Goal: Task Accomplishment & Management: Complete application form

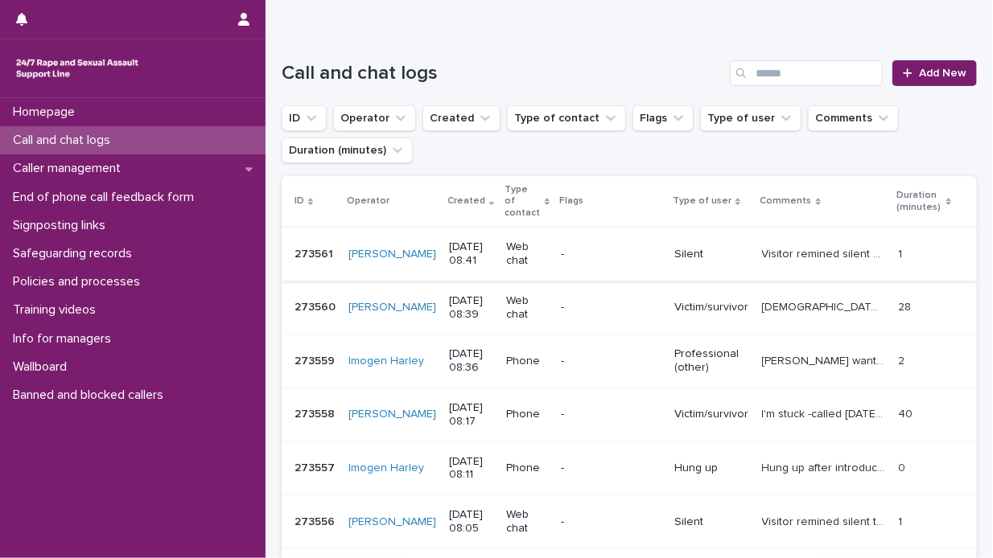
scroll to position [161, 0]
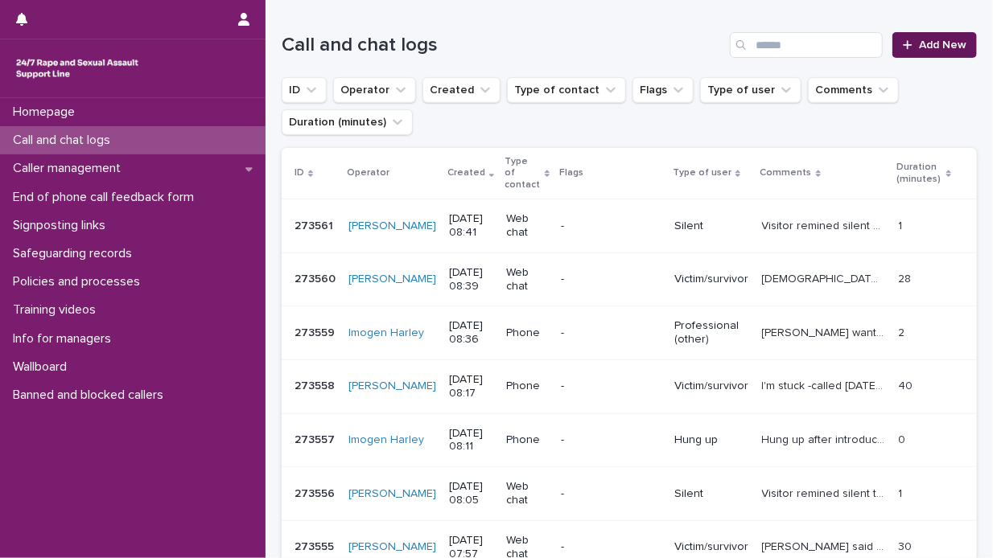
click at [925, 42] on span "Add New" at bounding box center [942, 44] width 47 height 11
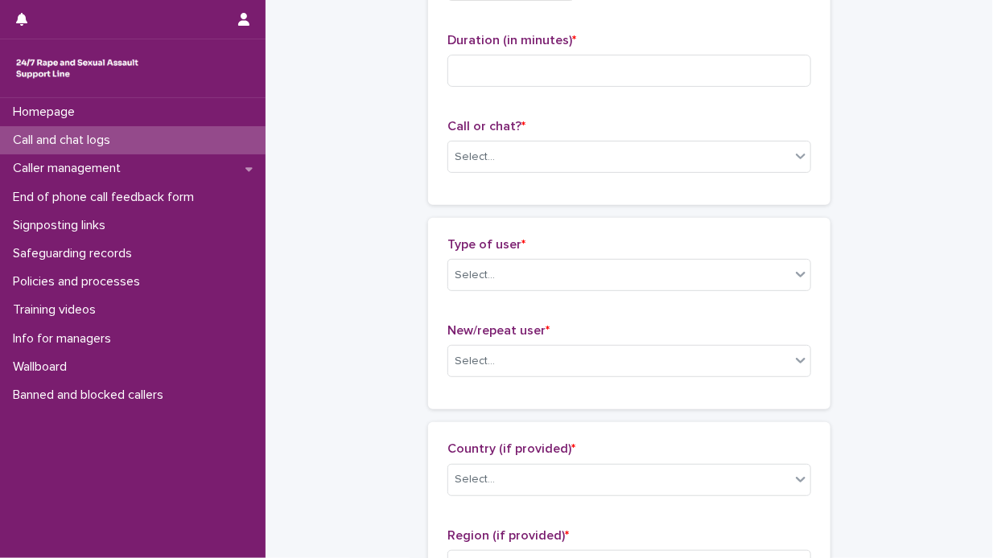
scroll to position [162, 0]
click at [84, 139] on p "Call and chat logs" at bounding box center [64, 140] width 117 height 15
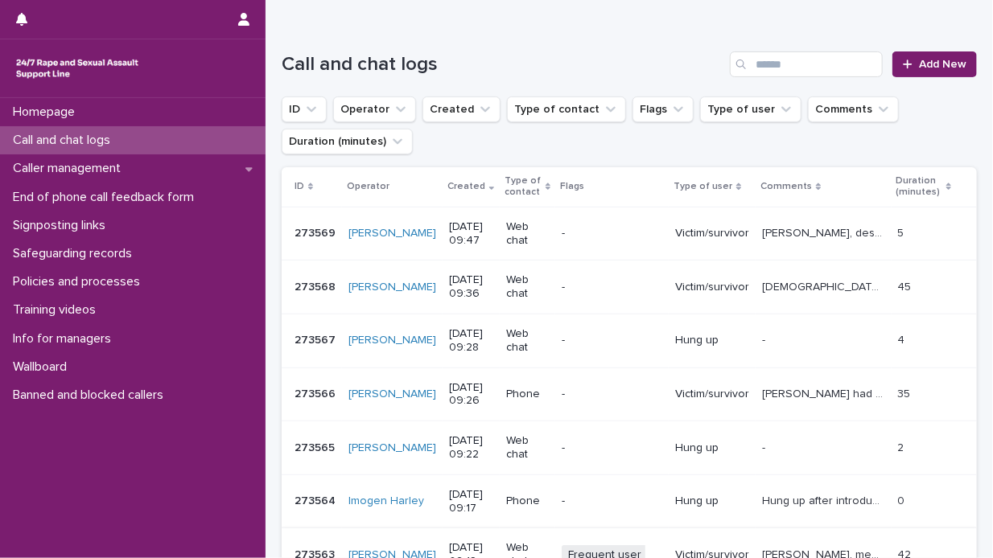
scroll to position [80, 0]
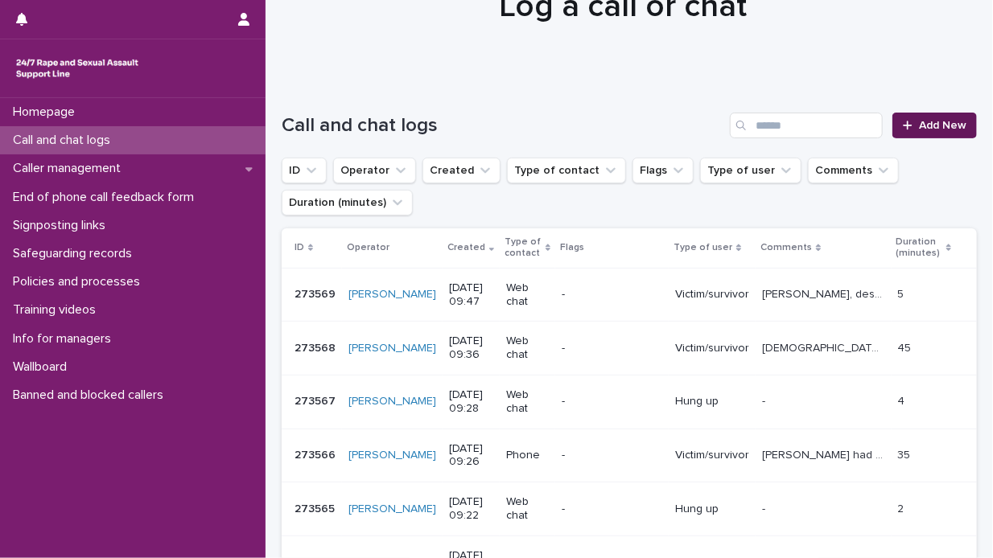
click at [925, 126] on span "Add New" at bounding box center [942, 125] width 47 height 11
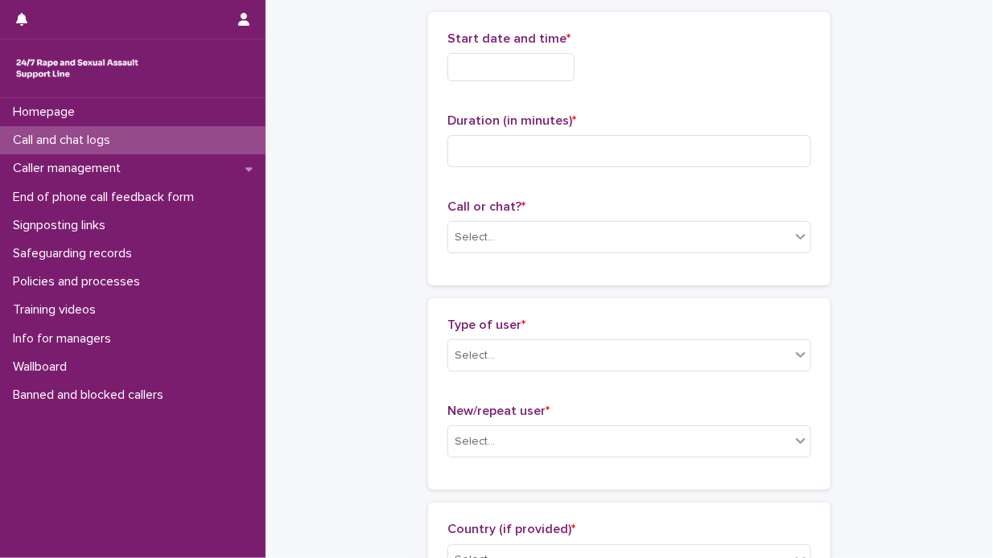
scroll to position [81, 0]
click at [455, 64] on input "text" at bounding box center [510, 66] width 127 height 28
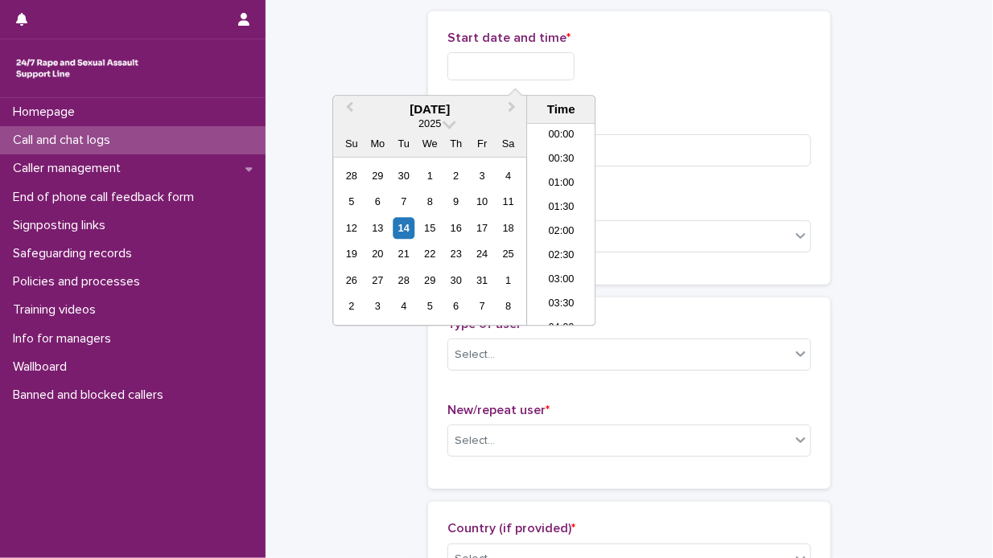
scroll to position [394, 0]
click at [404, 228] on div "14" at bounding box center [404, 228] width 22 height 22
click at [574, 226] on li "10:00" at bounding box center [561, 225] width 68 height 24
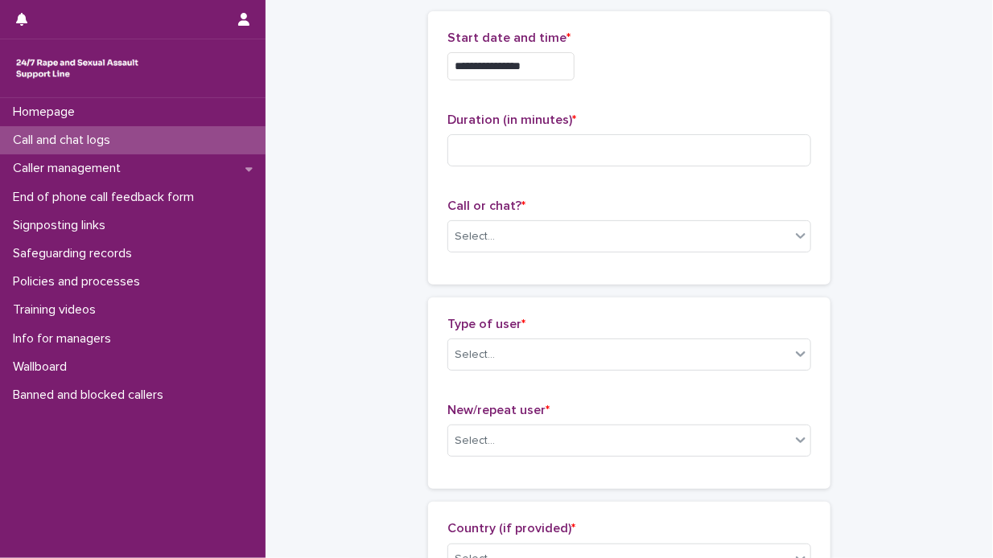
click at [537, 61] on input "**********" at bounding box center [510, 66] width 127 height 28
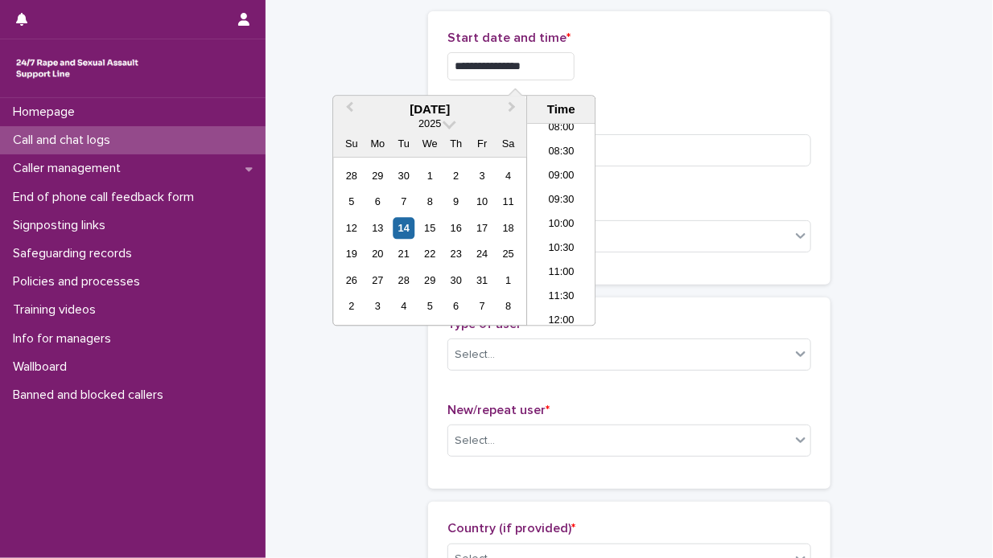
type input "**********"
drag, startPoint x: 690, startPoint y: 76, endPoint x: 670, endPoint y: 101, distance: 32.6
click at [691, 76] on div "**********" at bounding box center [629, 66] width 364 height 28
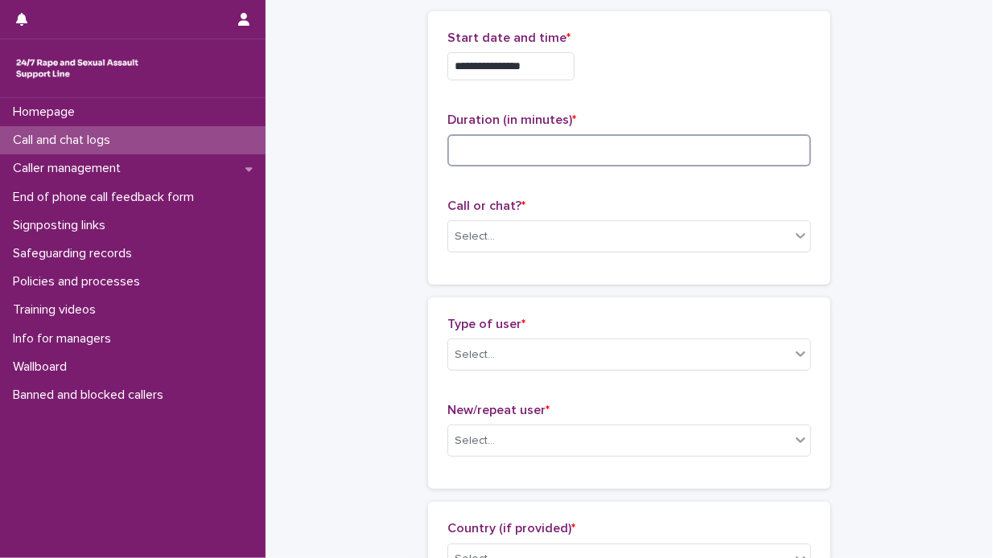
click at [471, 141] on input at bounding box center [629, 150] width 364 height 32
type input "*"
click at [796, 233] on icon at bounding box center [801, 236] width 10 height 6
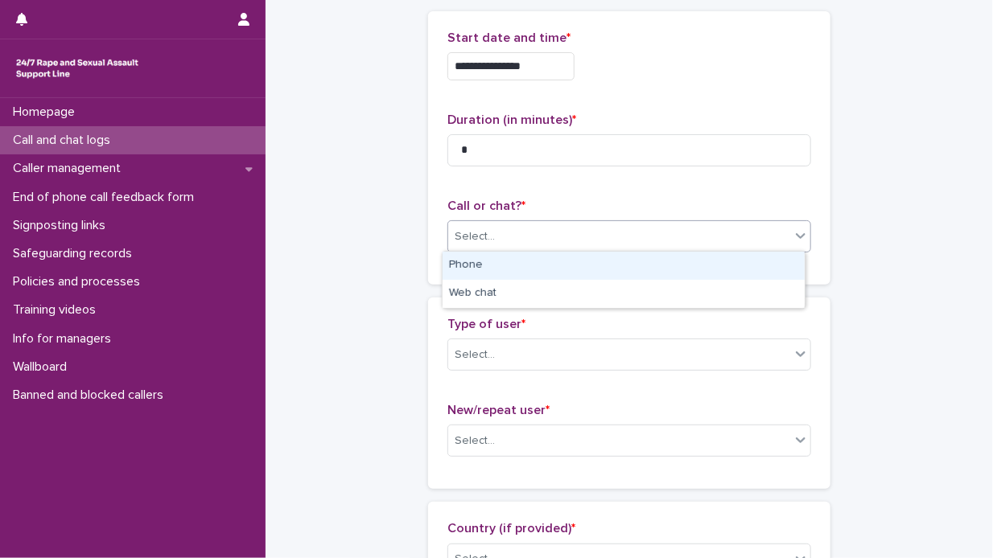
click at [649, 262] on div "Phone" at bounding box center [624, 266] width 362 height 28
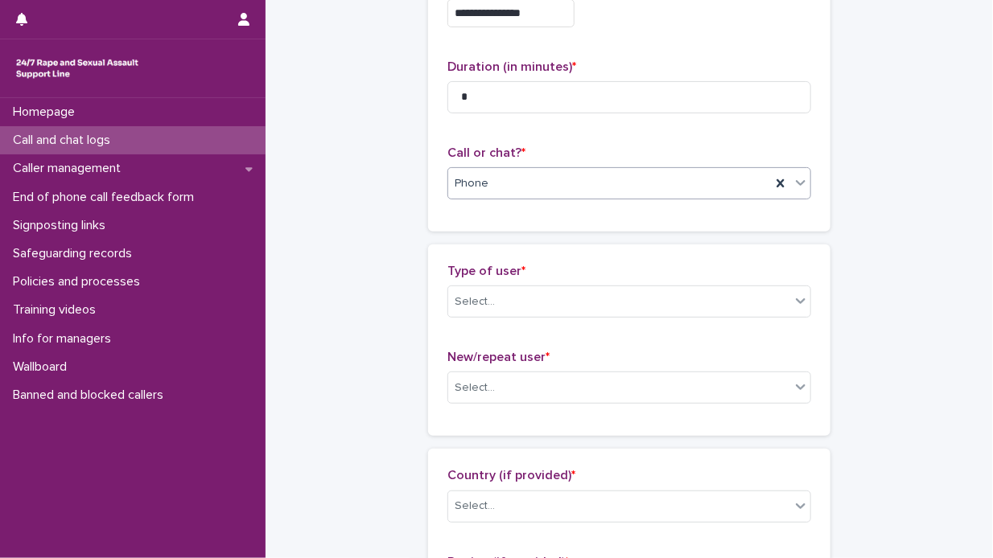
scroll to position [162, 0]
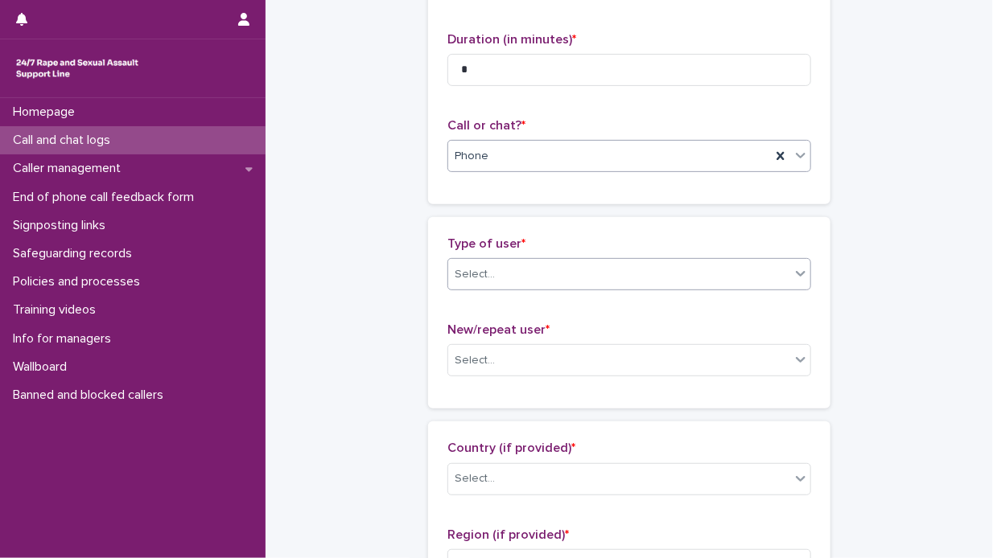
click at [797, 274] on icon at bounding box center [801, 274] width 16 height 16
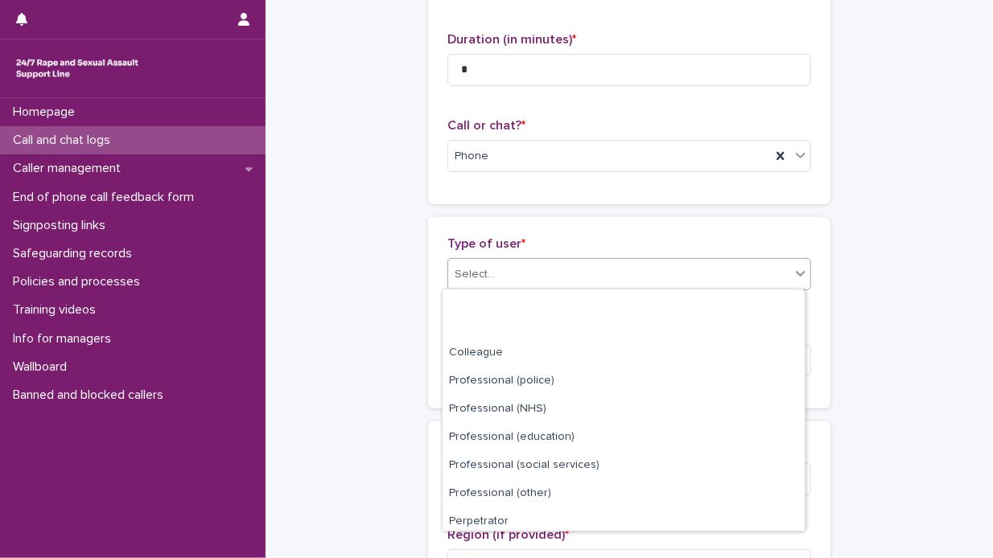
scroll to position [180, 0]
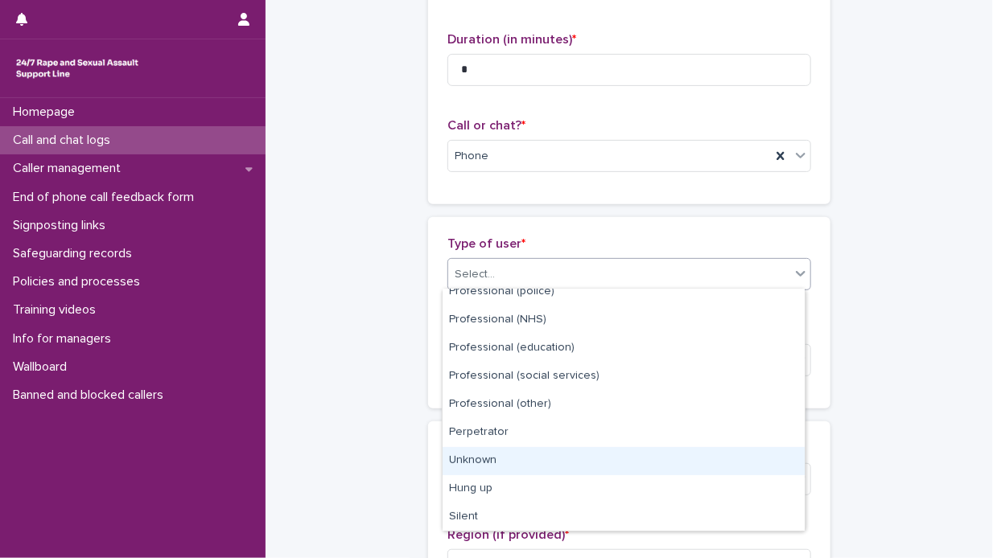
click at [589, 458] on div "Unknown" at bounding box center [624, 461] width 362 height 28
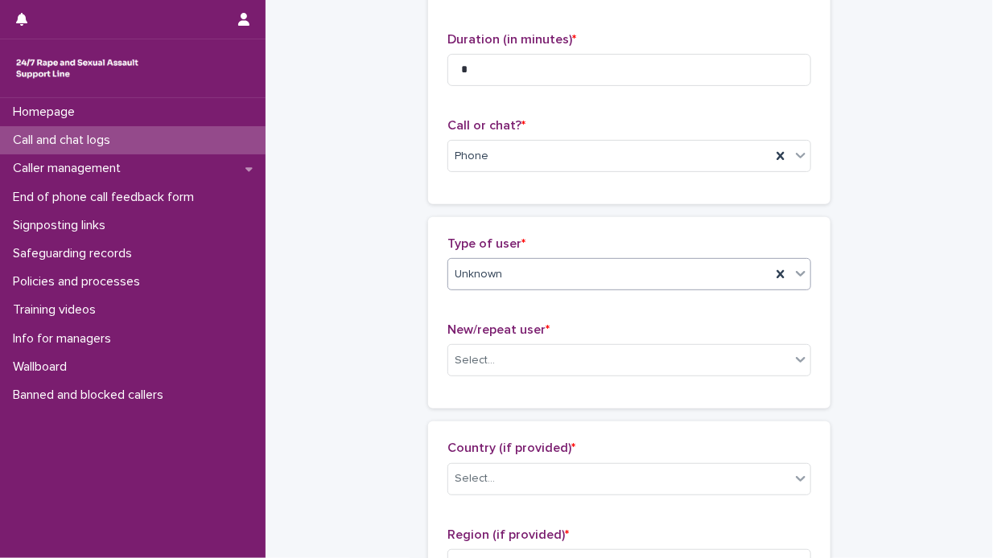
scroll to position [242, 0]
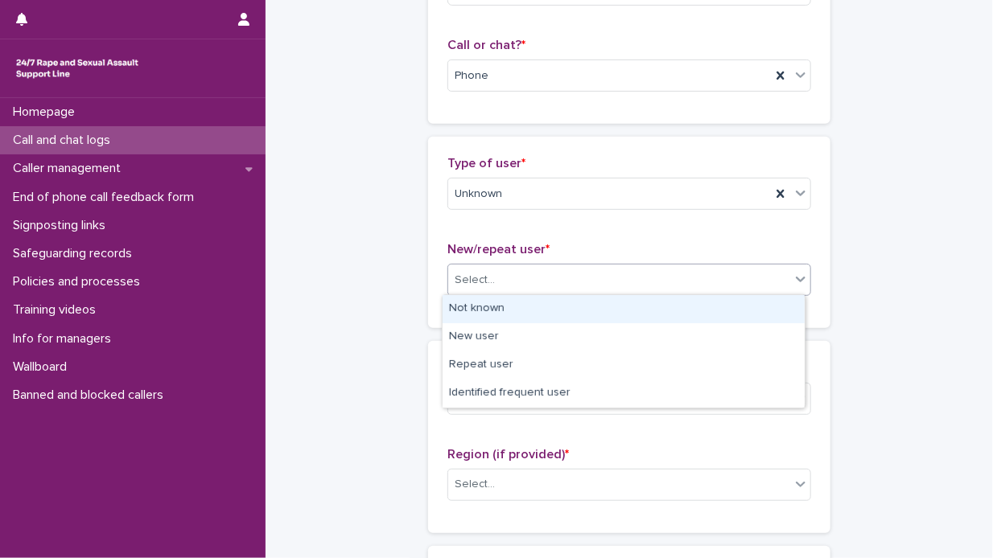
click at [794, 277] on icon at bounding box center [801, 279] width 16 height 16
click at [623, 311] on div "Not known" at bounding box center [624, 309] width 362 height 28
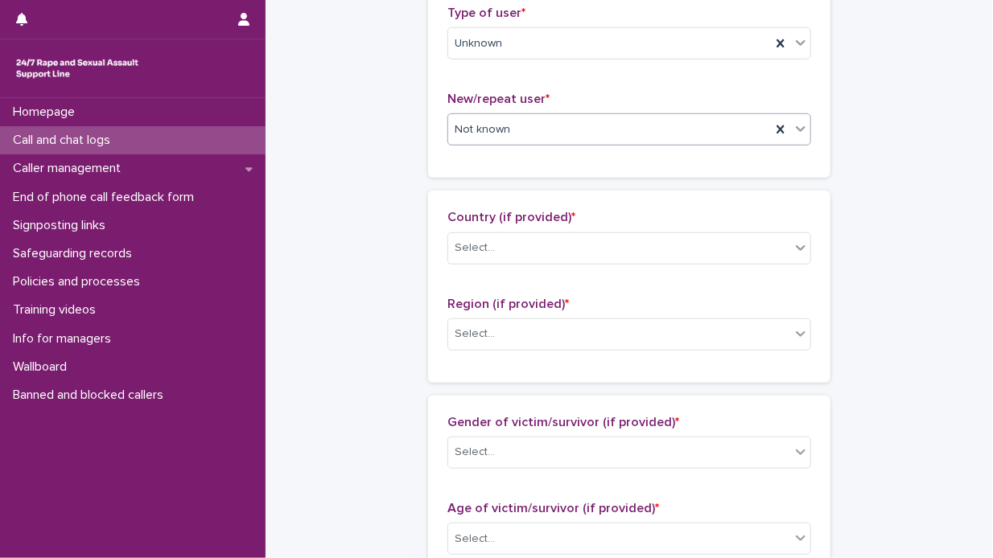
scroll to position [403, 0]
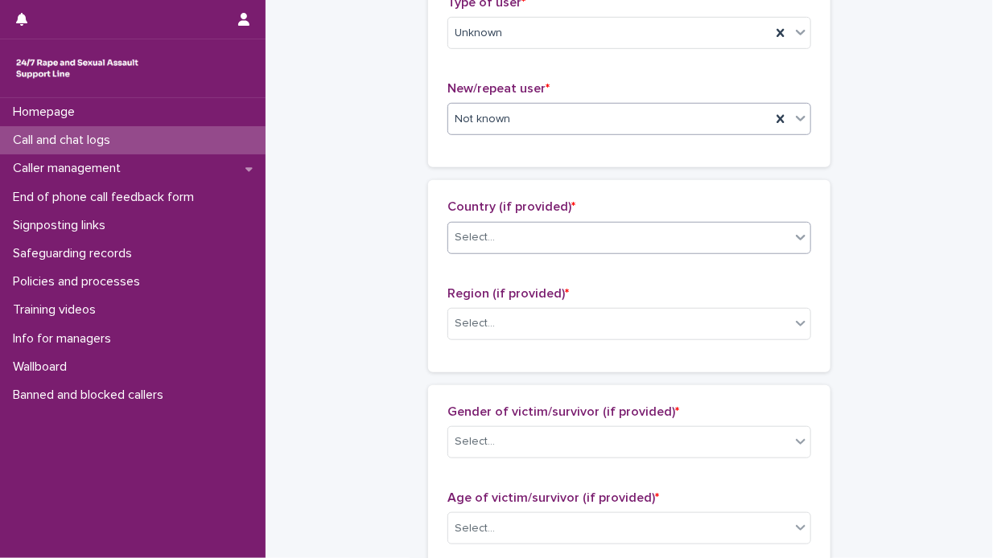
click at [796, 237] on icon at bounding box center [801, 238] width 10 height 6
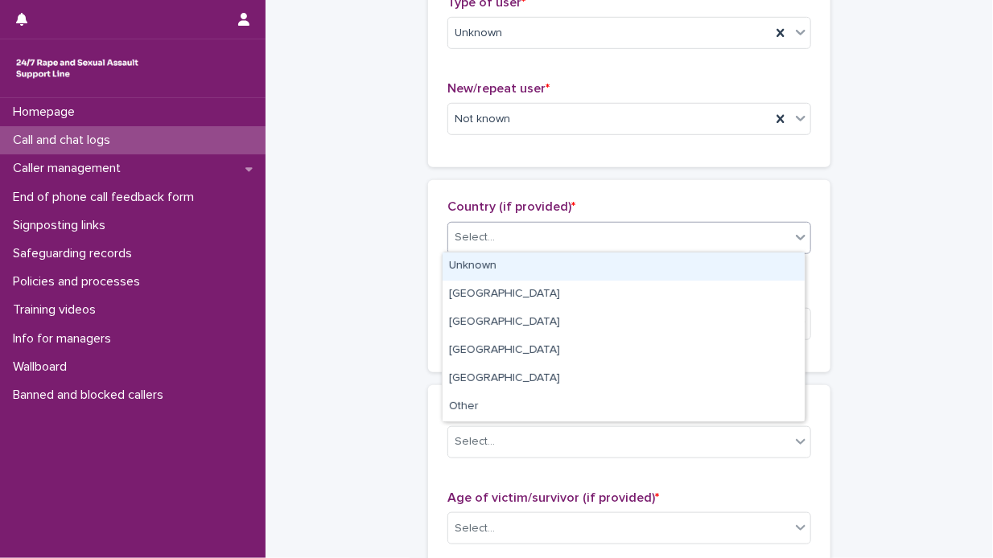
click at [718, 270] on div "Unknown" at bounding box center [624, 267] width 362 height 28
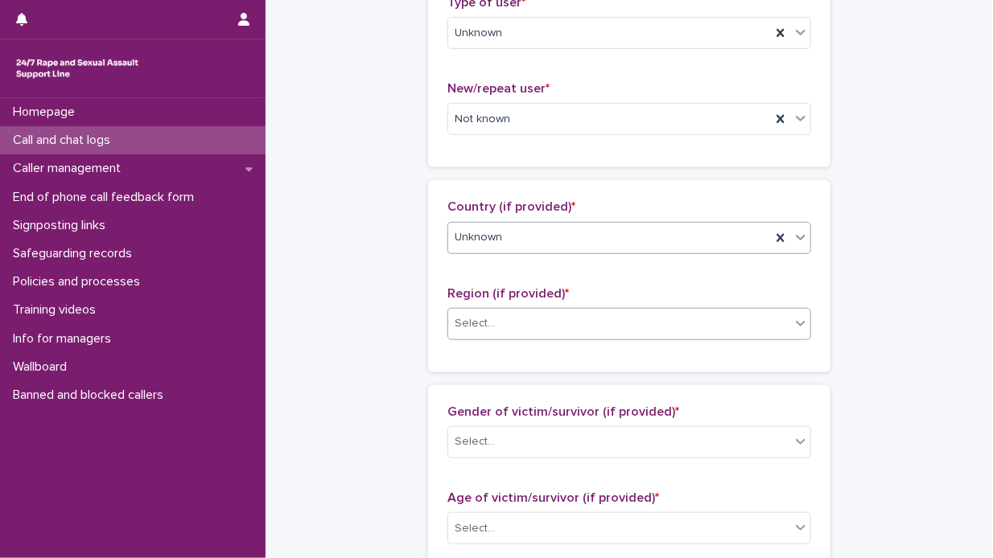
click at [794, 317] on icon at bounding box center [801, 323] width 16 height 16
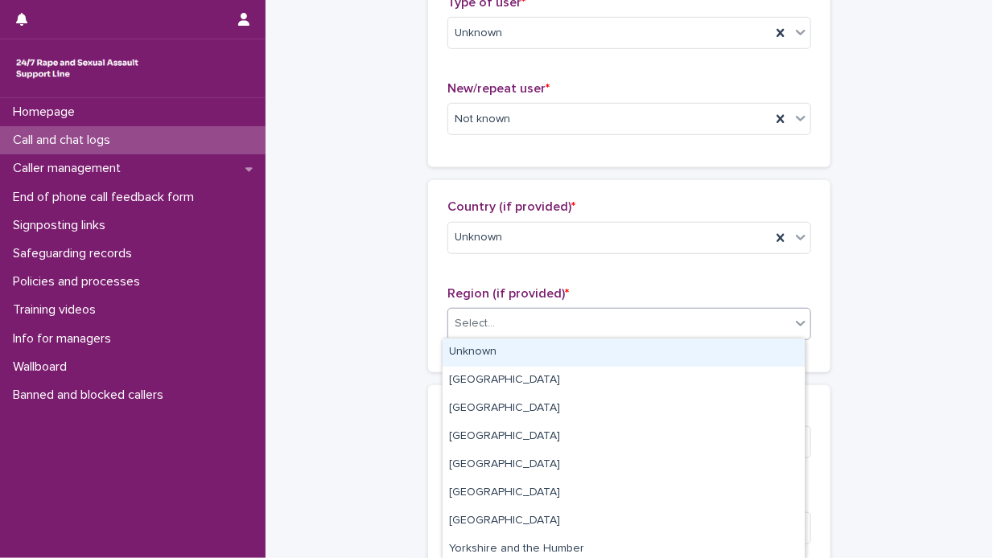
click at [702, 348] on div "Unknown" at bounding box center [624, 353] width 362 height 28
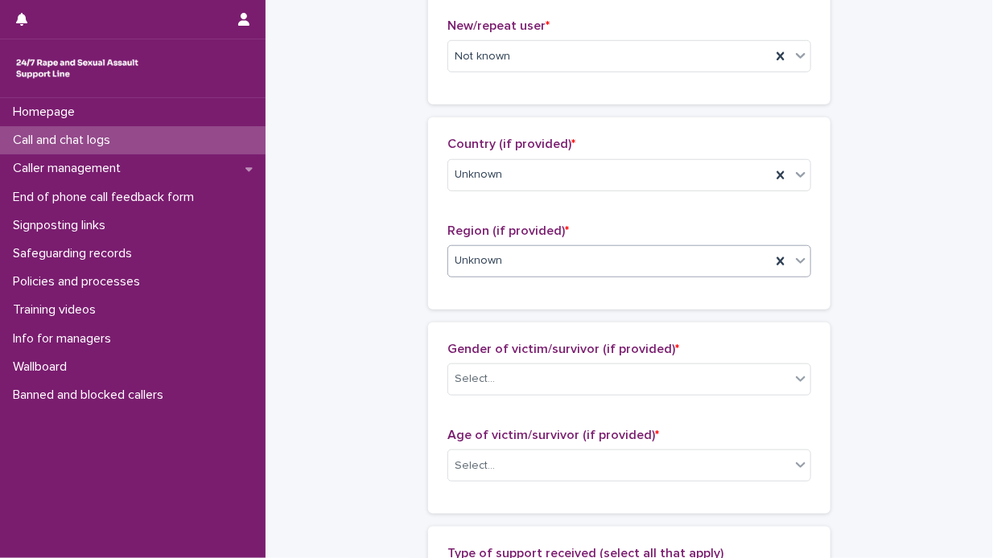
scroll to position [564, 0]
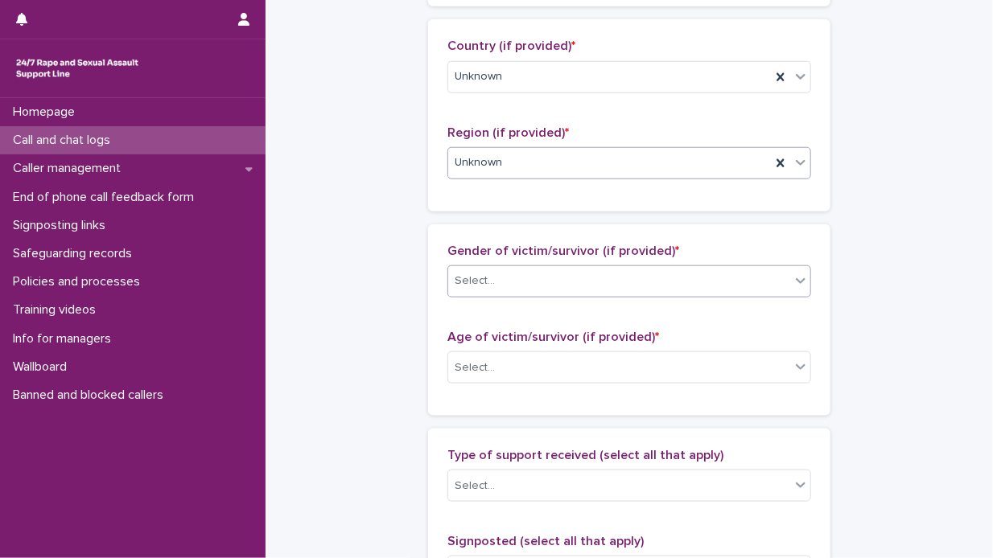
click at [796, 279] on icon at bounding box center [801, 281] width 10 height 6
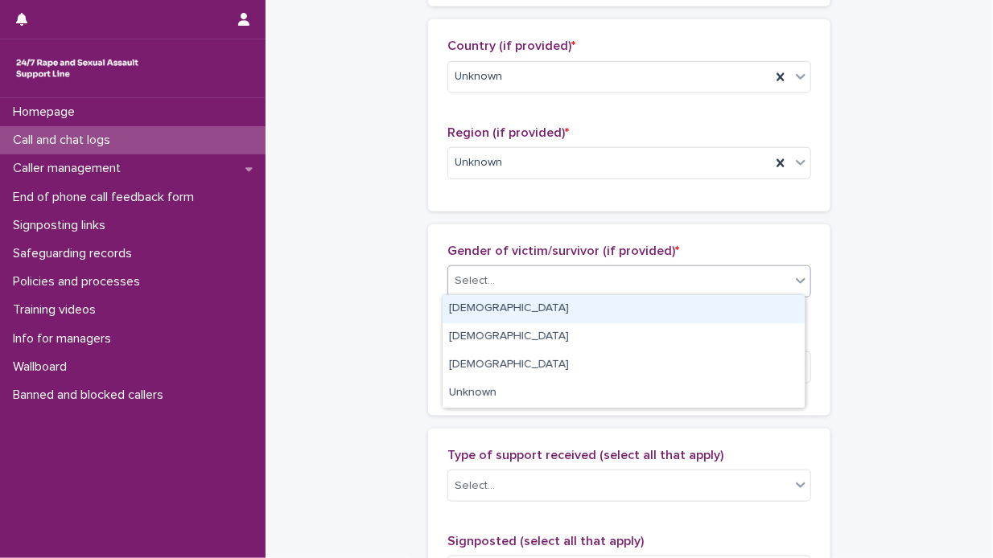
click at [715, 303] on div "Female" at bounding box center [624, 309] width 362 height 28
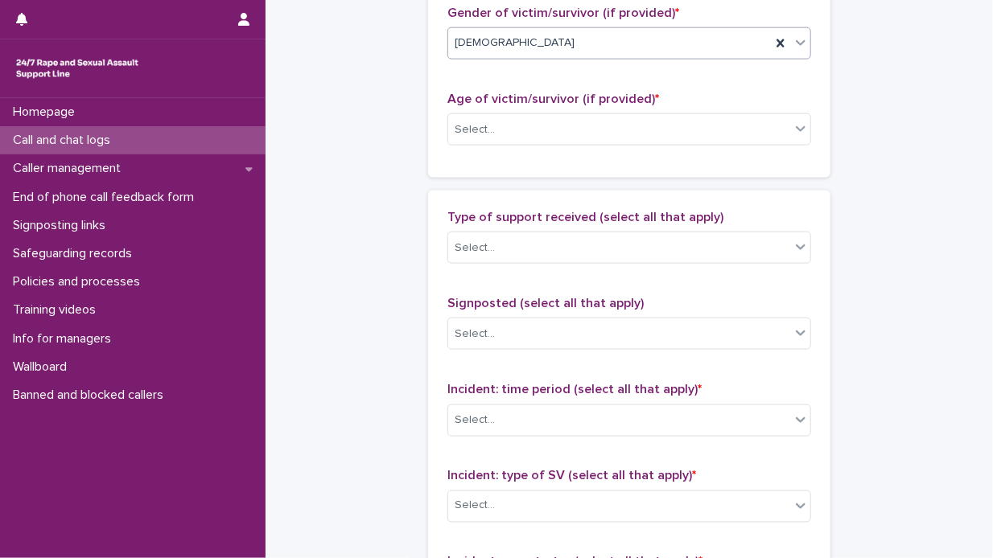
scroll to position [806, 0]
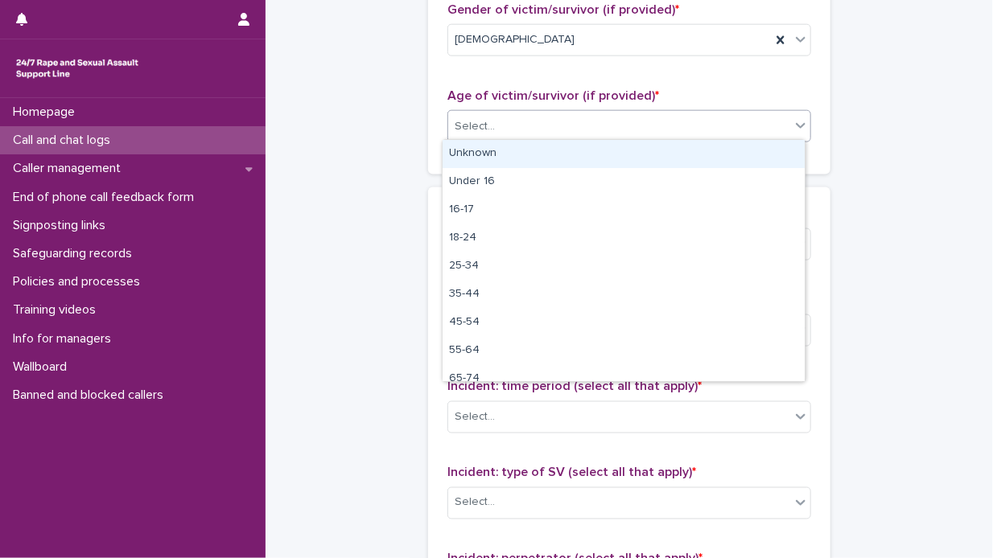
click at [797, 120] on icon at bounding box center [801, 125] width 16 height 16
click at [724, 154] on div "Unknown" at bounding box center [624, 154] width 362 height 28
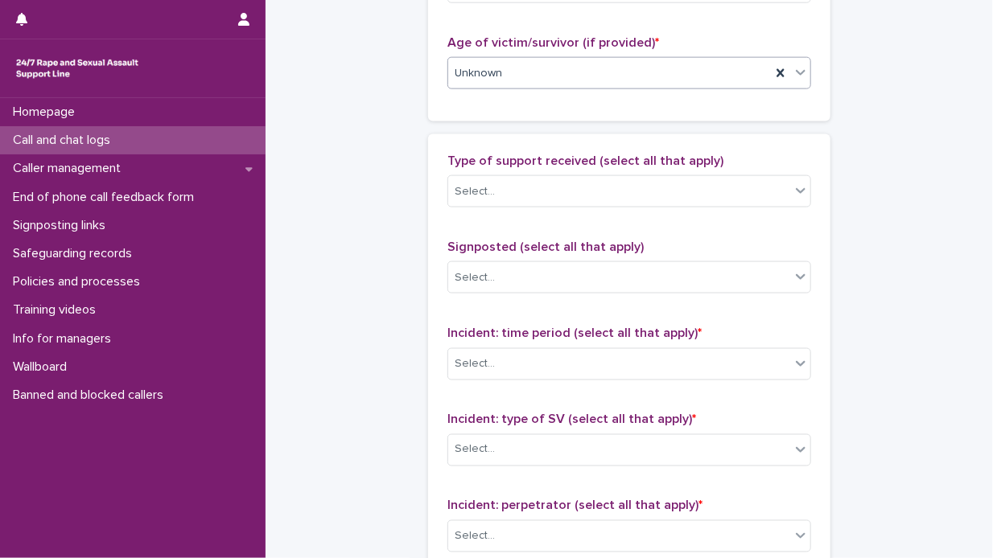
scroll to position [886, 0]
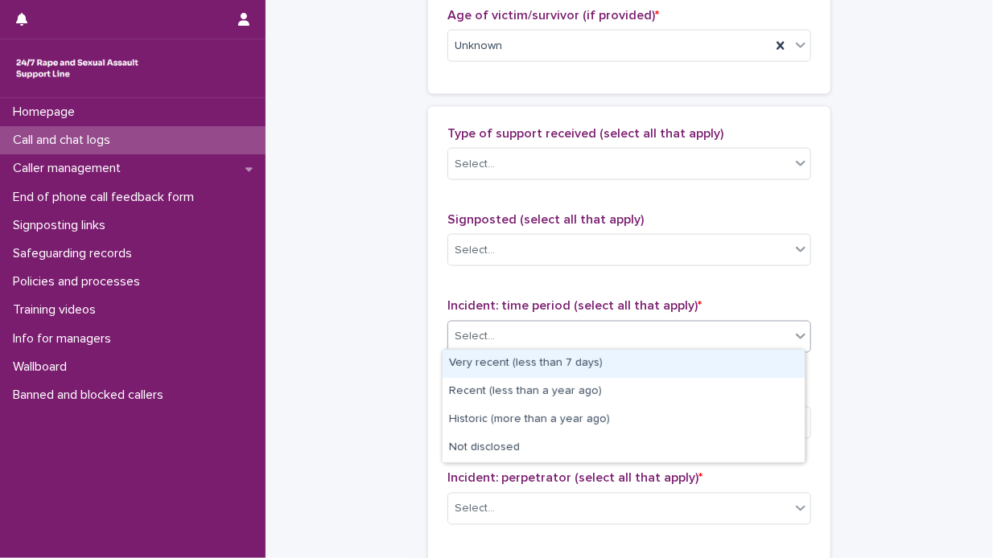
click at [796, 335] on icon at bounding box center [801, 337] width 10 height 6
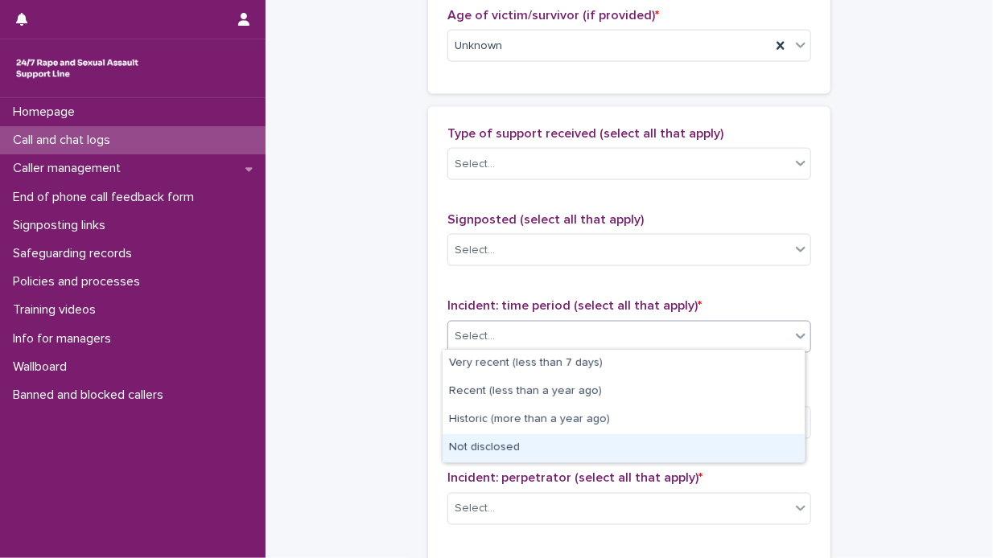
click at [654, 445] on div "Not disclosed" at bounding box center [624, 449] width 362 height 28
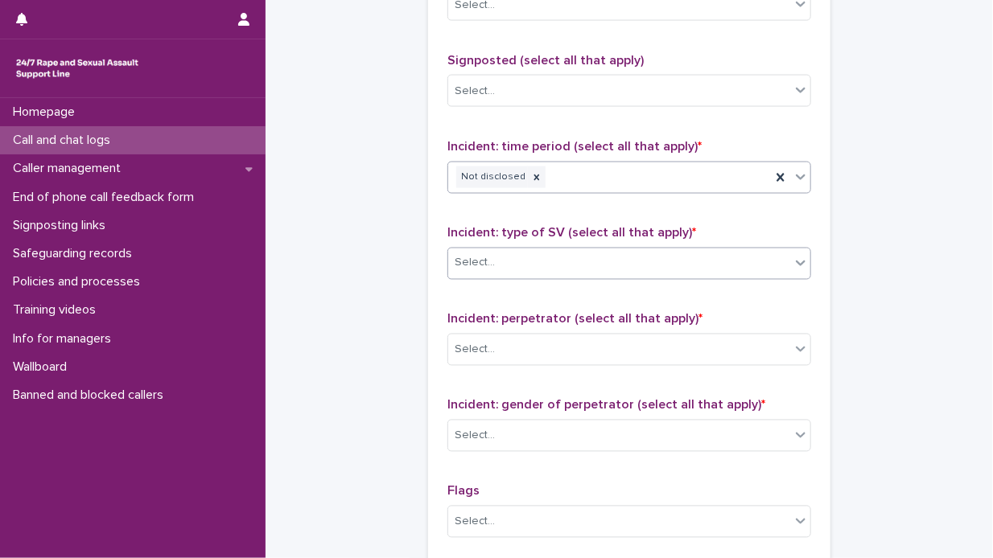
scroll to position [1047, 0]
click at [795, 255] on icon at bounding box center [801, 261] width 16 height 16
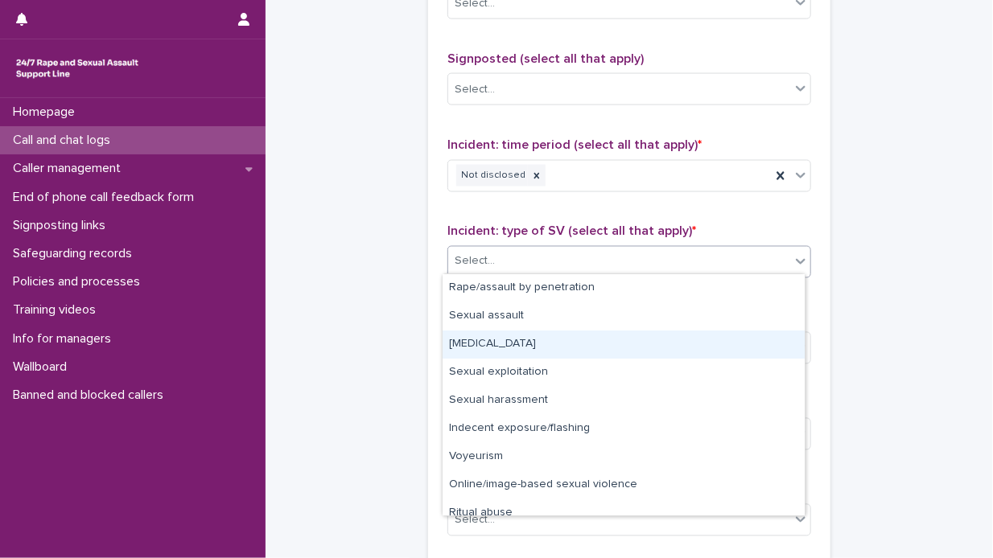
scroll to position [40, 0]
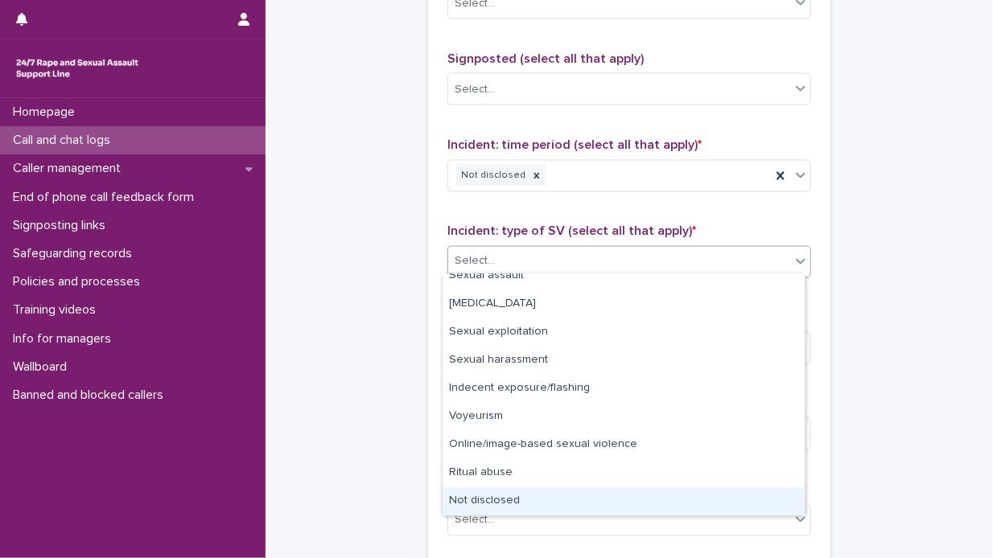
click at [637, 504] on div "Not disclosed" at bounding box center [624, 502] width 362 height 28
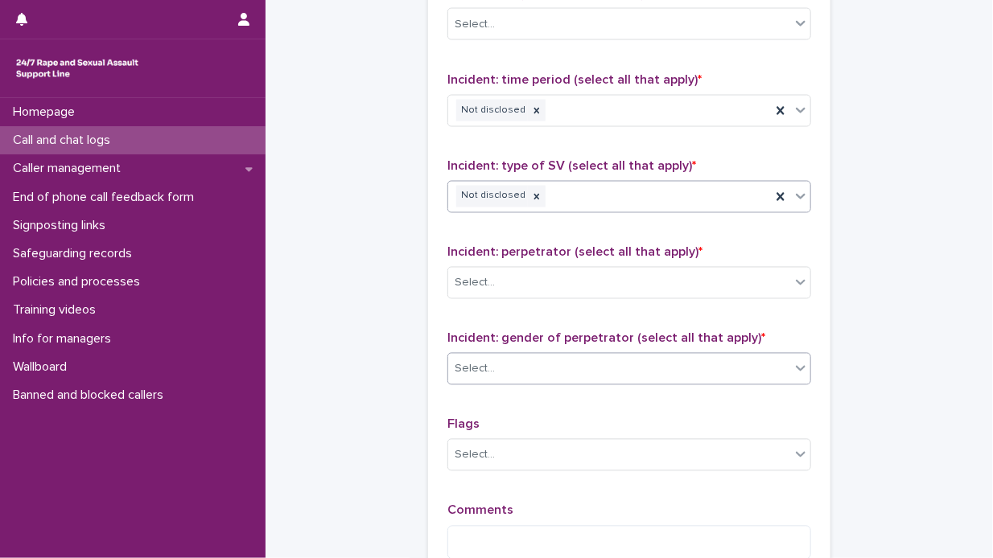
scroll to position [1208, 0]
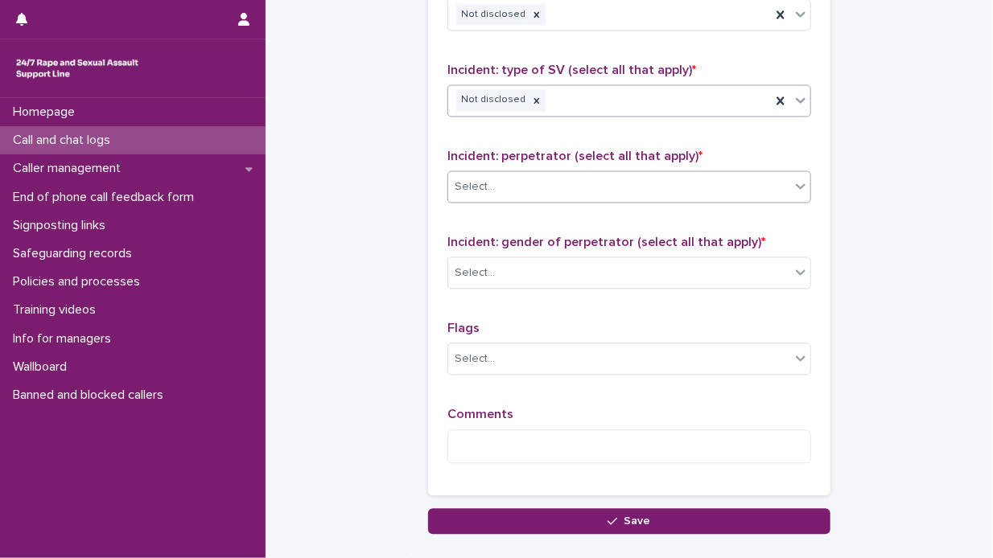
click at [797, 184] on icon at bounding box center [801, 187] width 10 height 6
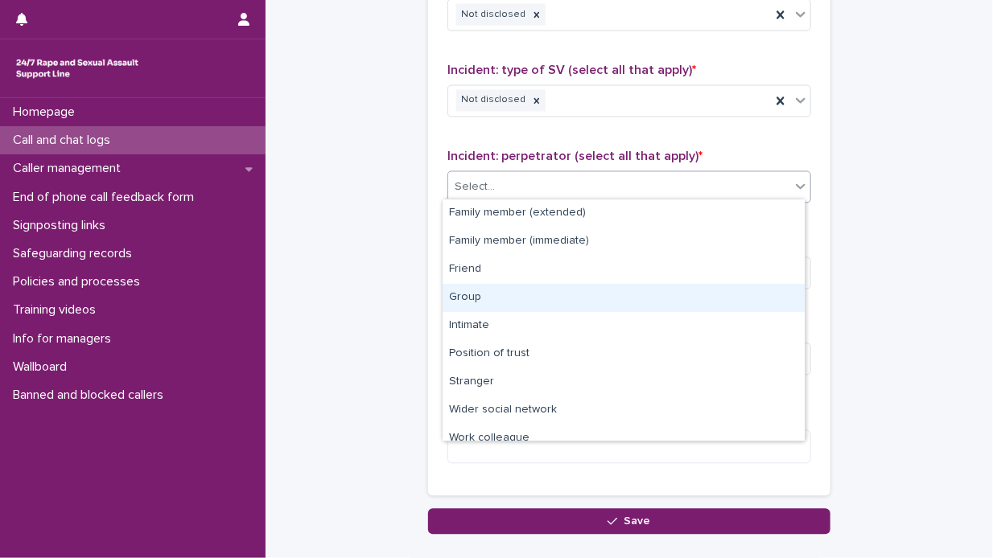
scroll to position [68, 0]
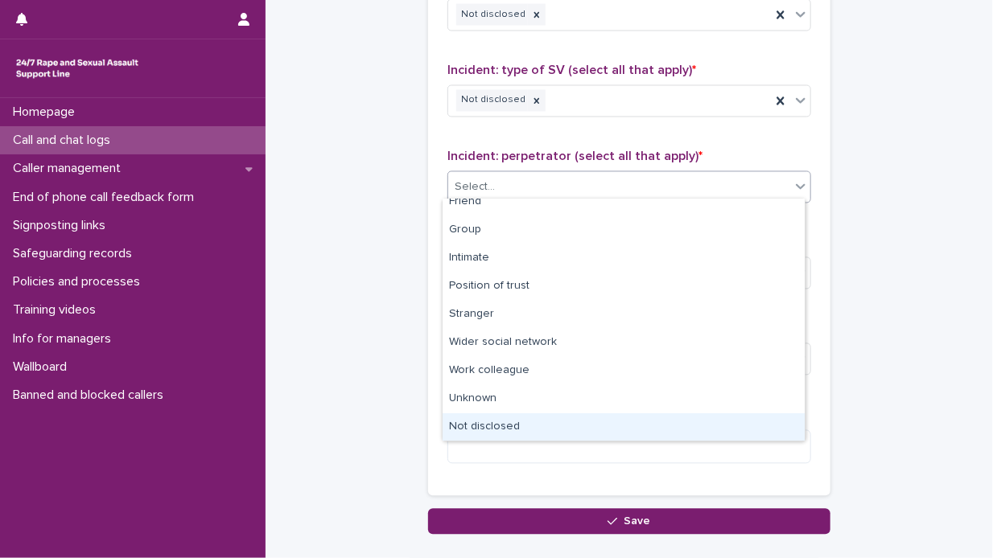
click at [587, 425] on div "Not disclosed" at bounding box center [624, 428] width 362 height 28
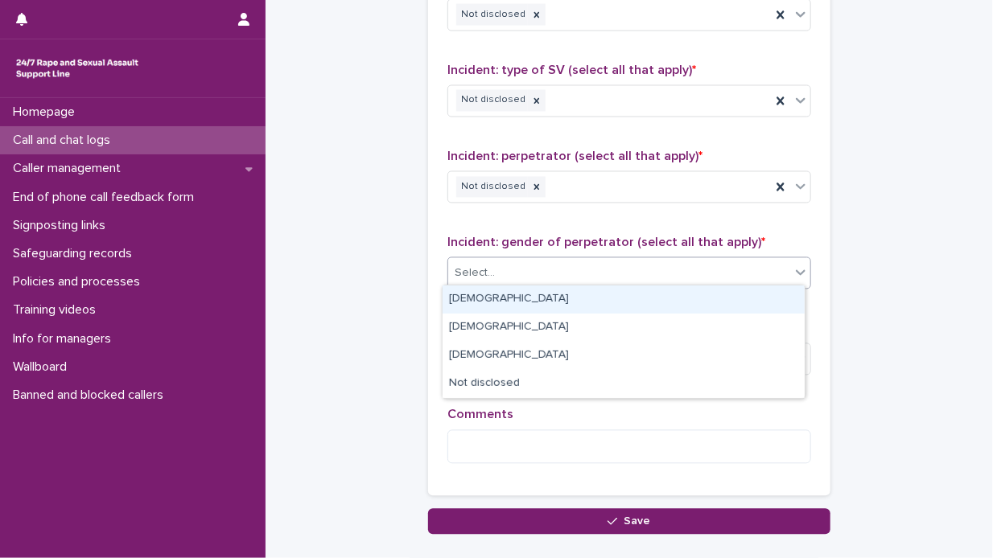
click at [795, 265] on icon at bounding box center [801, 273] width 16 height 16
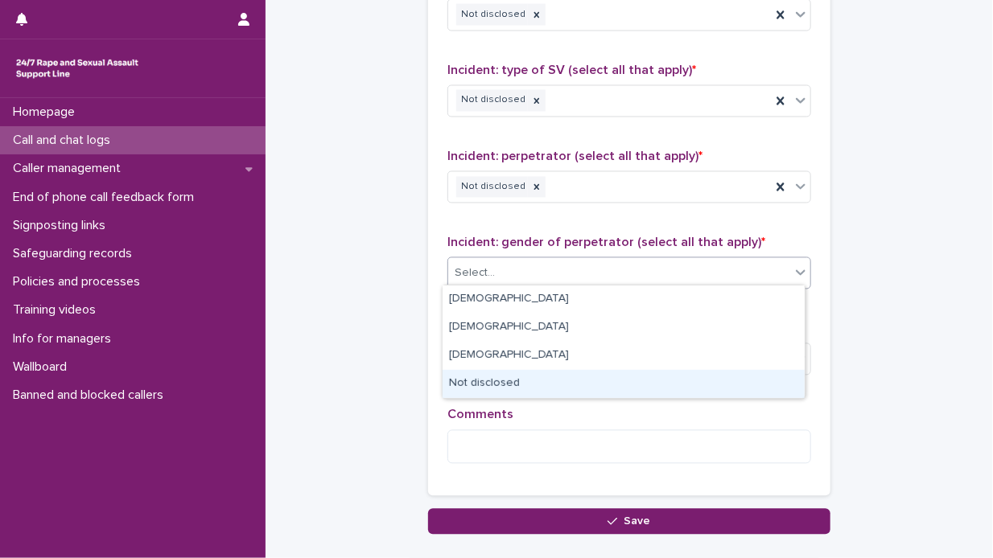
click at [625, 384] on div "Not disclosed" at bounding box center [624, 384] width 362 height 28
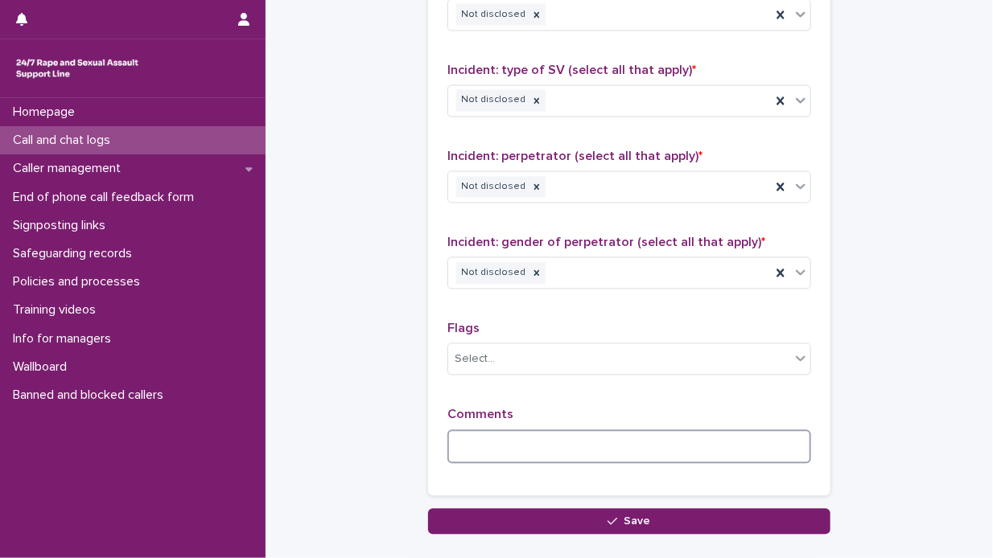
click at [454, 455] on textarea at bounding box center [629, 448] width 364 height 35
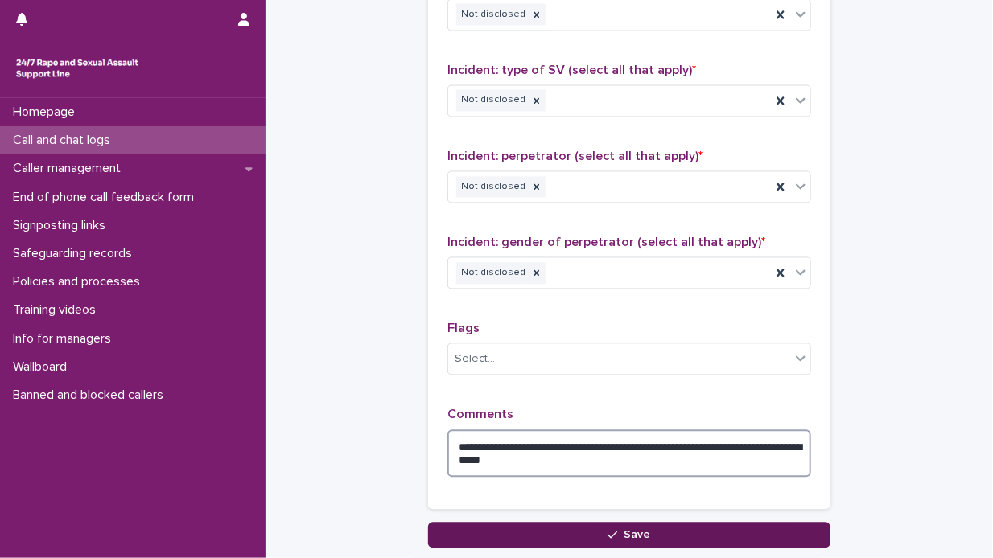
type textarea "**********"
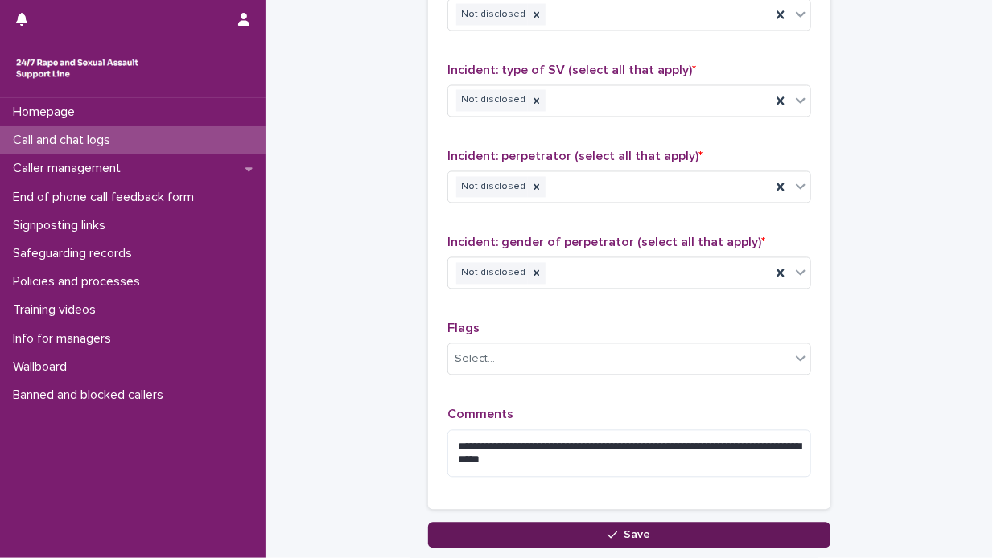
click at [637, 530] on span "Save" at bounding box center [637, 535] width 27 height 11
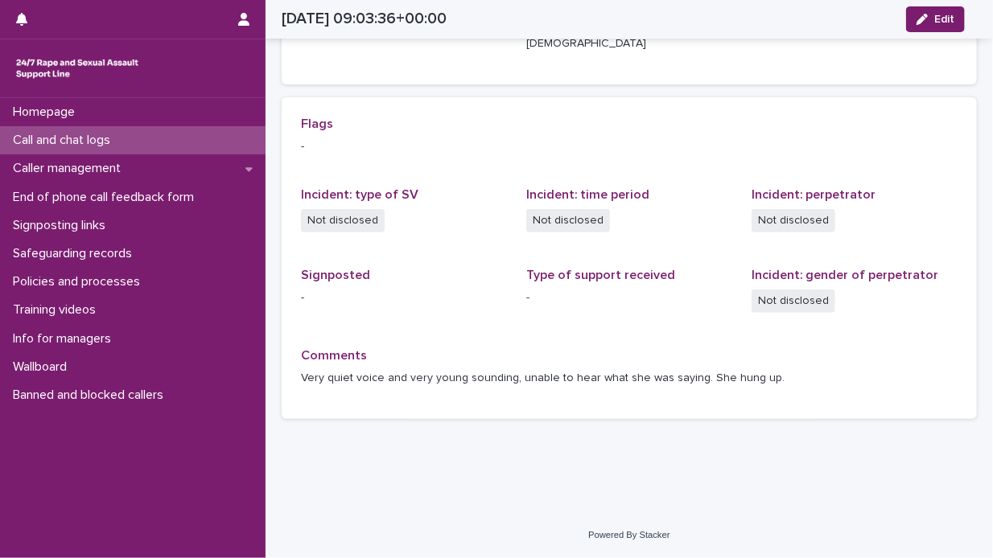
scroll to position [296, 0]
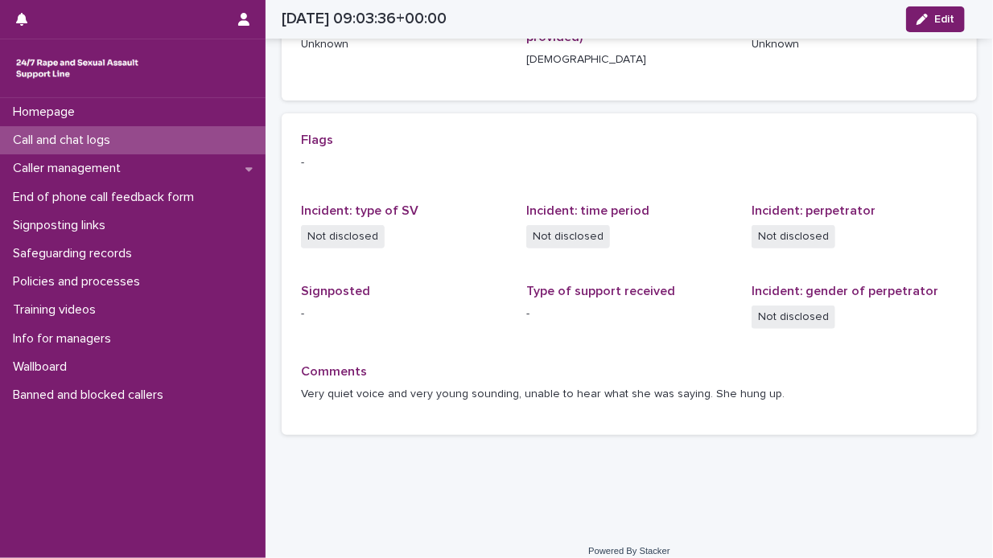
click at [155, 140] on div "Call and chat logs" at bounding box center [133, 140] width 266 height 28
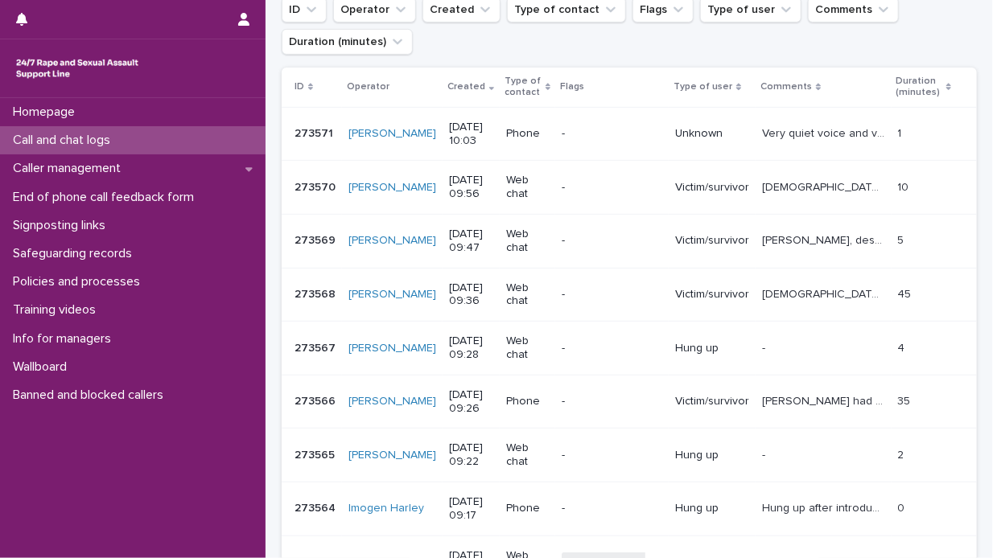
scroll to position [161, 0]
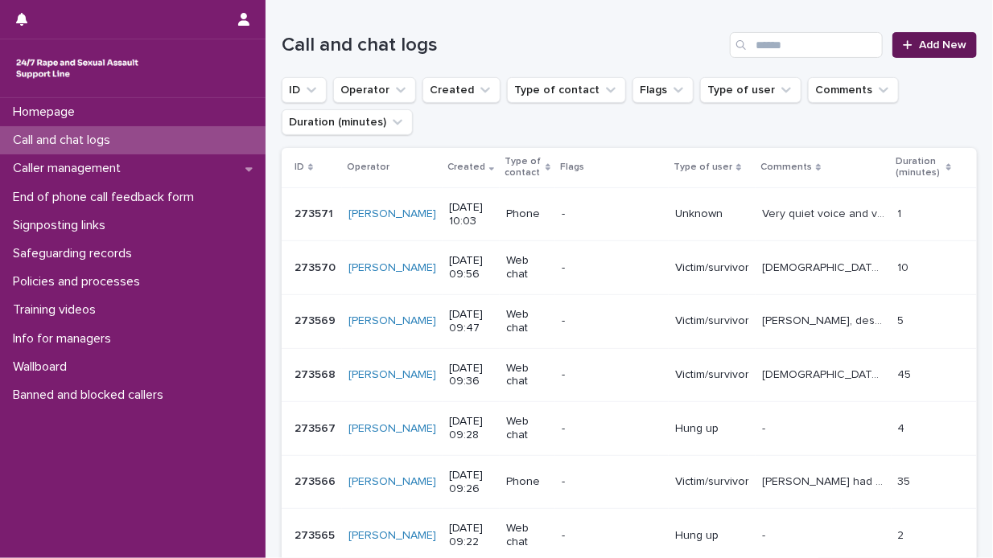
click at [925, 43] on span "Add New" at bounding box center [942, 44] width 47 height 11
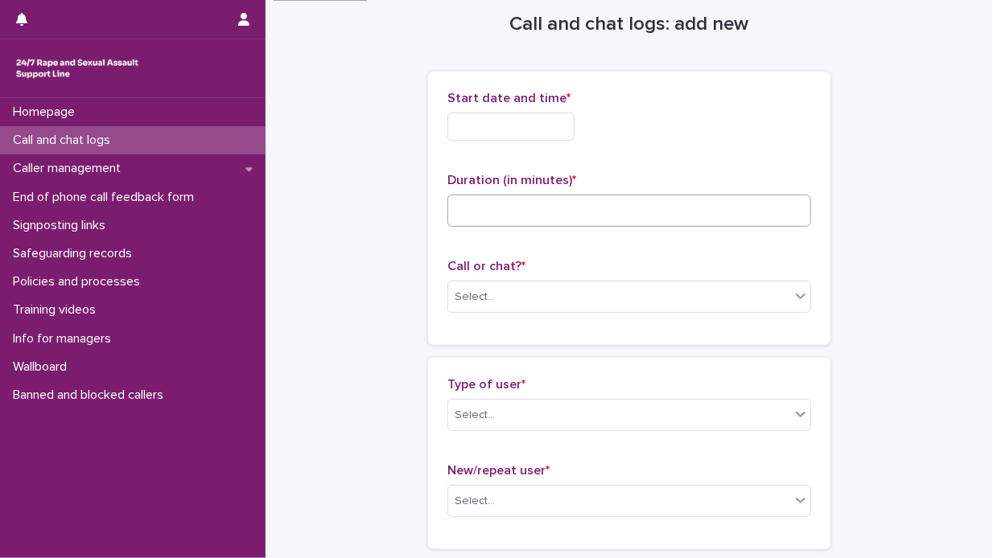
scroll to position [1, 0]
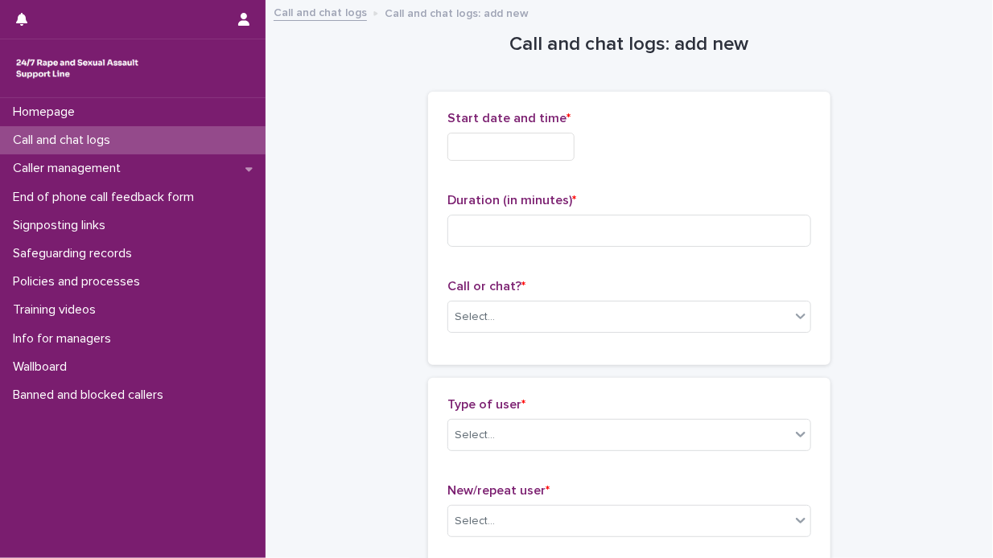
click at [453, 146] on input "text" at bounding box center [510, 147] width 127 height 28
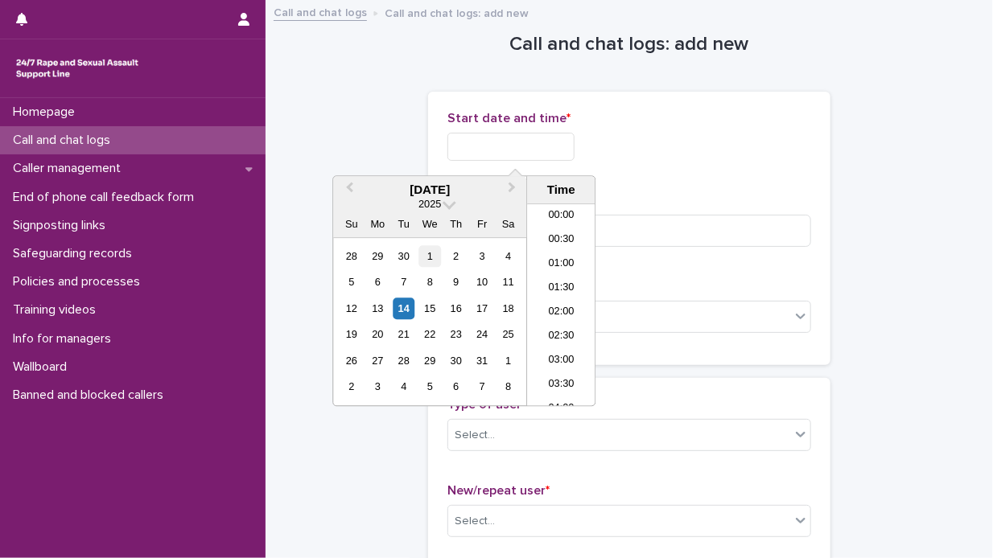
scroll to position [394, 0]
click at [402, 307] on div "14" at bounding box center [404, 309] width 22 height 22
click at [571, 310] on li "10:00" at bounding box center [561, 306] width 68 height 24
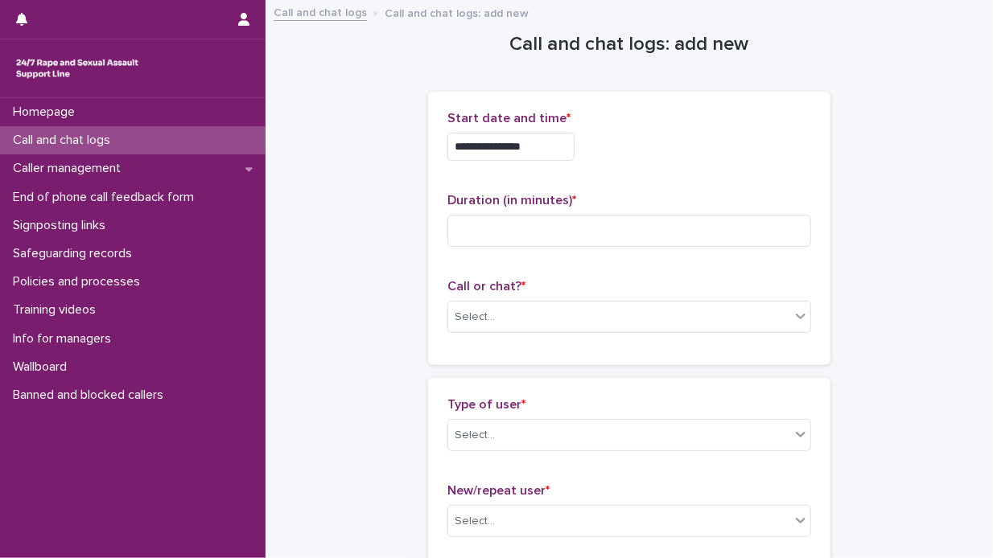
click at [538, 142] on input "**********" at bounding box center [510, 147] width 127 height 28
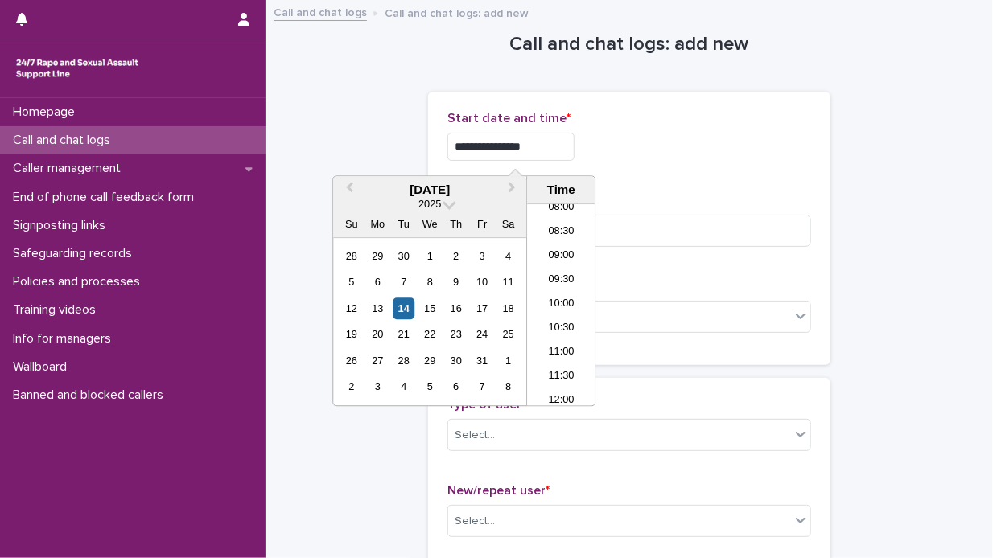
type input "**********"
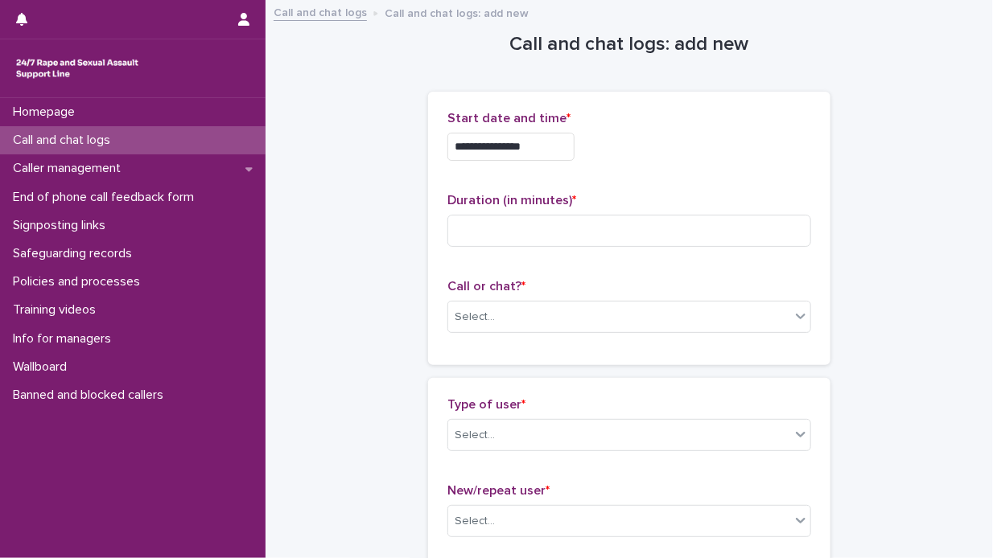
click at [688, 163] on div "**********" at bounding box center [629, 142] width 364 height 63
click at [456, 223] on input at bounding box center [629, 231] width 364 height 32
type input "*"
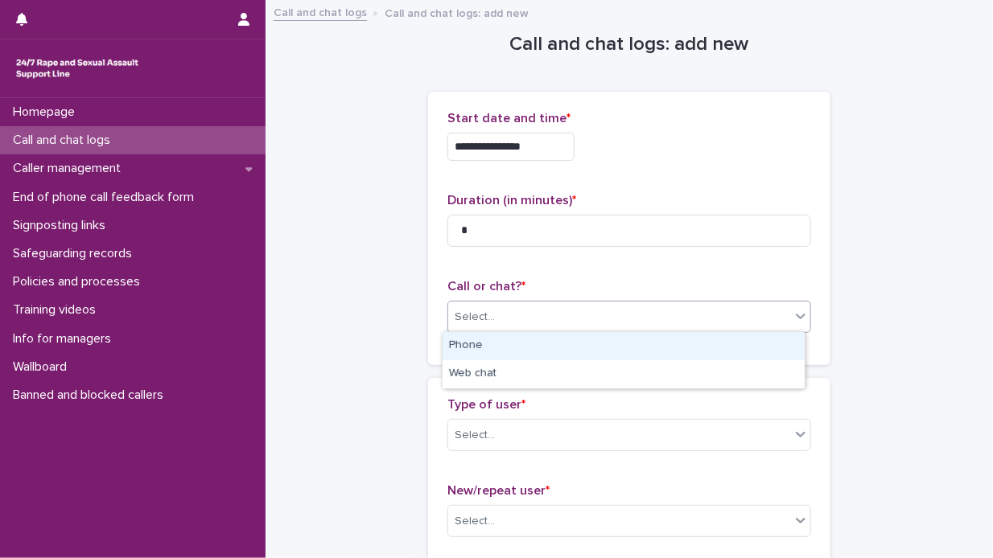
click at [794, 315] on icon at bounding box center [801, 316] width 16 height 16
click at [678, 344] on div "Phone" at bounding box center [624, 346] width 362 height 28
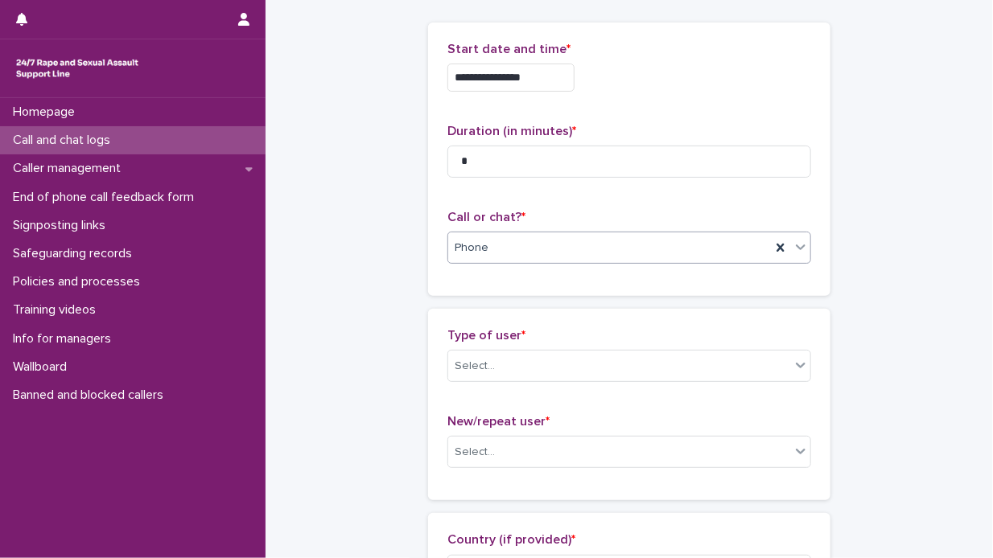
scroll to position [162, 0]
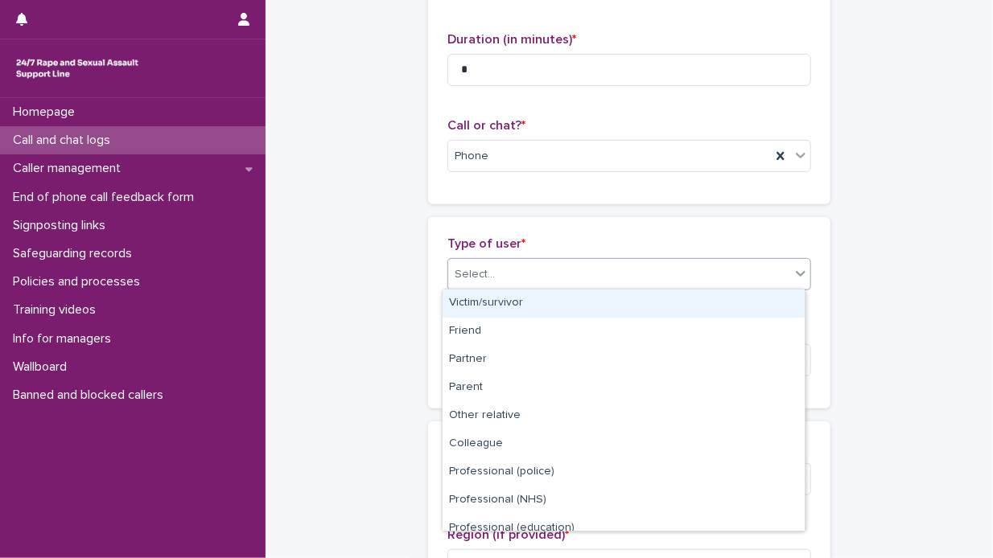
click at [798, 269] on icon at bounding box center [801, 274] width 16 height 16
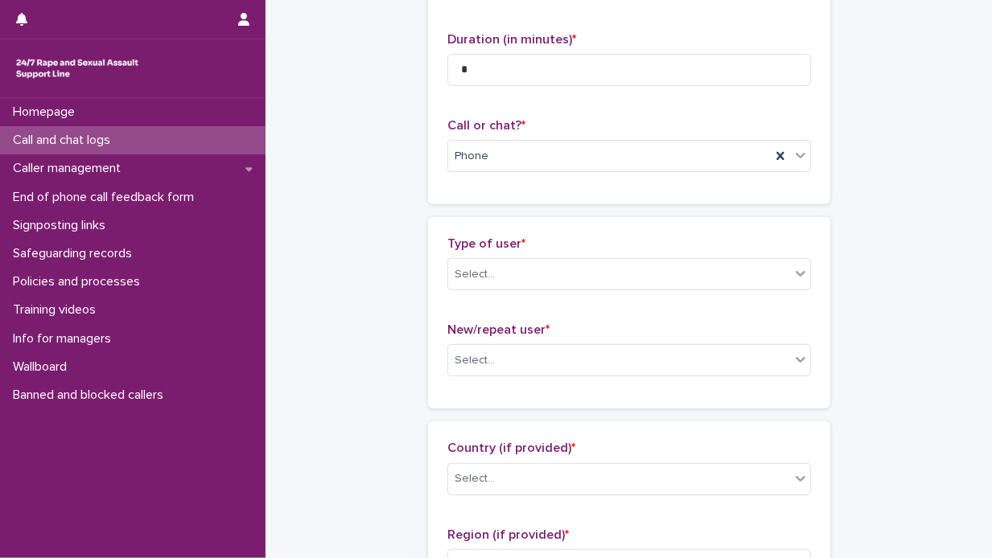
click at [805, 314] on div "Type of user * Select... New/repeat user * Select..." at bounding box center [629, 313] width 402 height 192
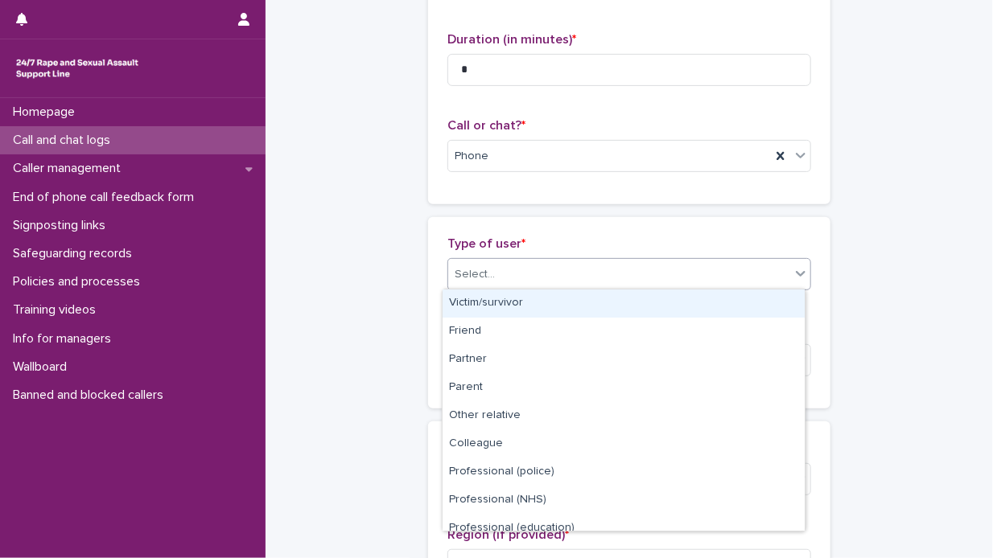
click at [793, 271] on icon at bounding box center [801, 274] width 16 height 16
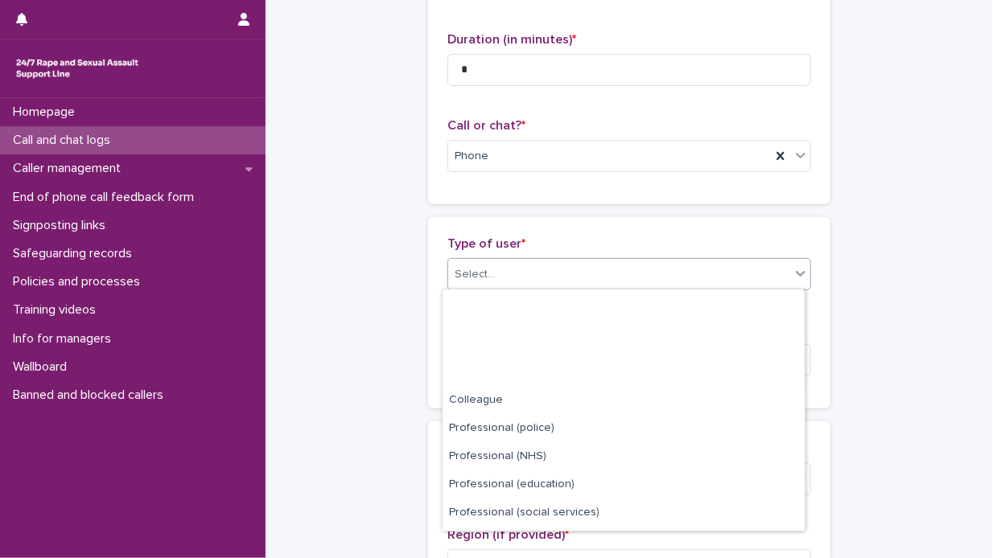
scroll to position [180, 0]
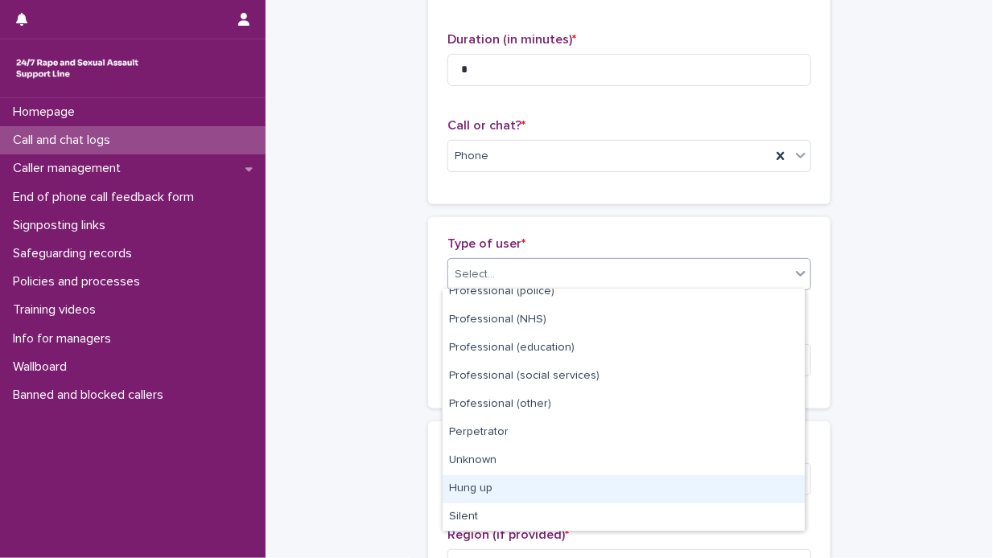
click at [522, 486] on div "Hung up" at bounding box center [624, 490] width 362 height 28
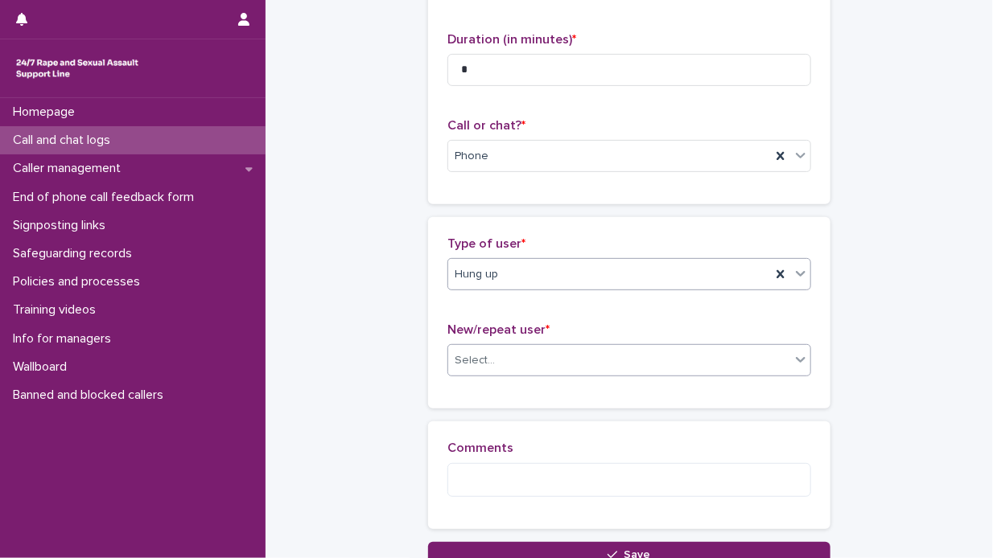
click at [794, 356] on icon at bounding box center [801, 360] width 16 height 16
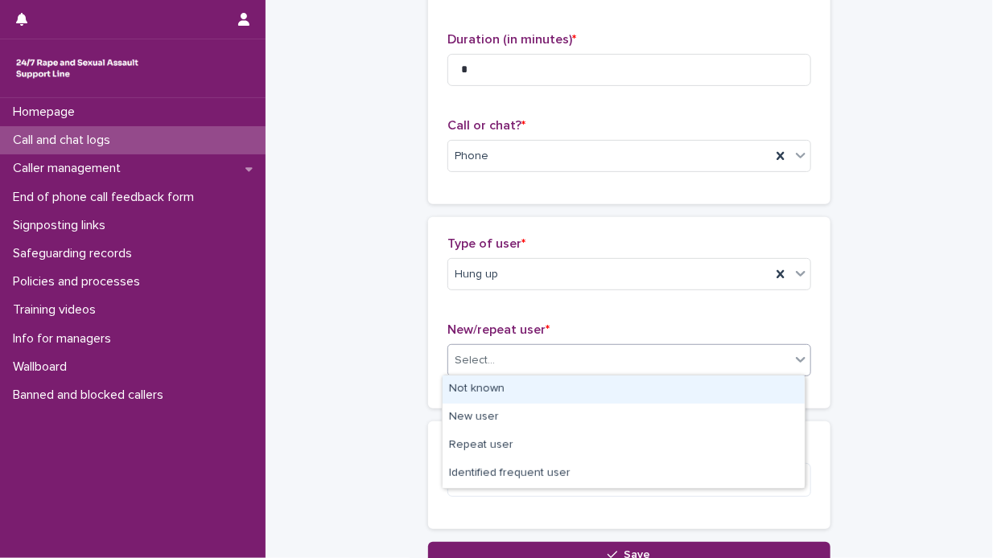
click at [667, 385] on div "Not known" at bounding box center [624, 390] width 362 height 28
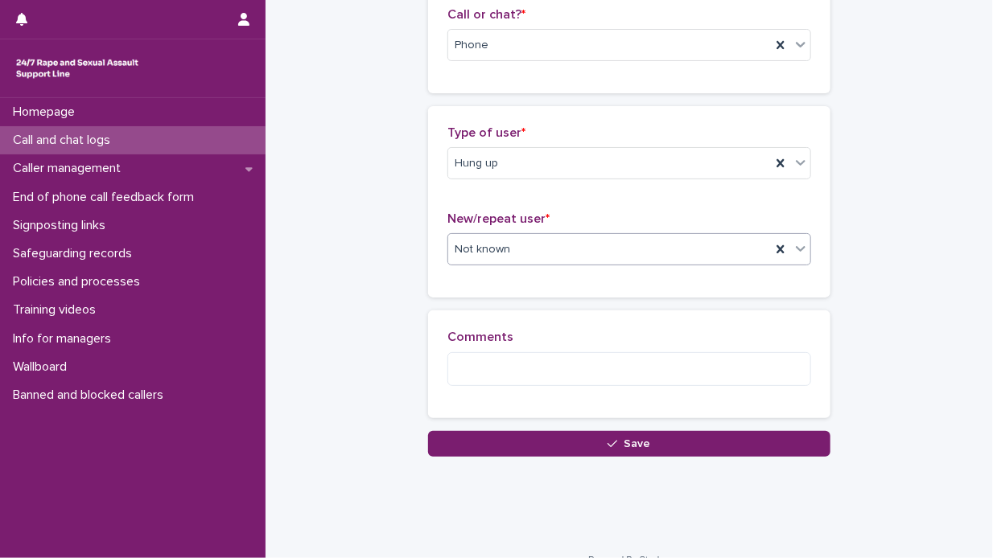
scroll to position [296, 0]
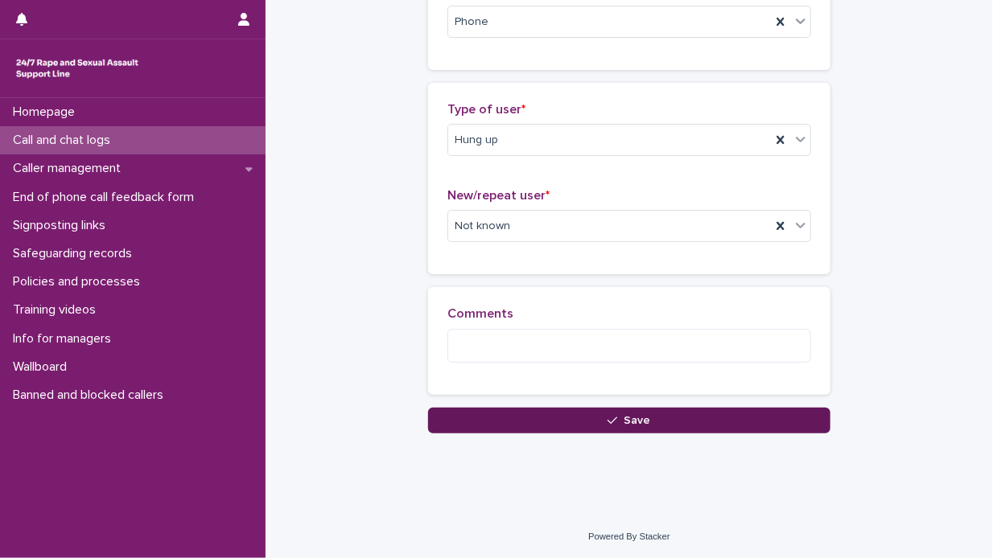
click at [628, 417] on span "Save" at bounding box center [637, 420] width 27 height 11
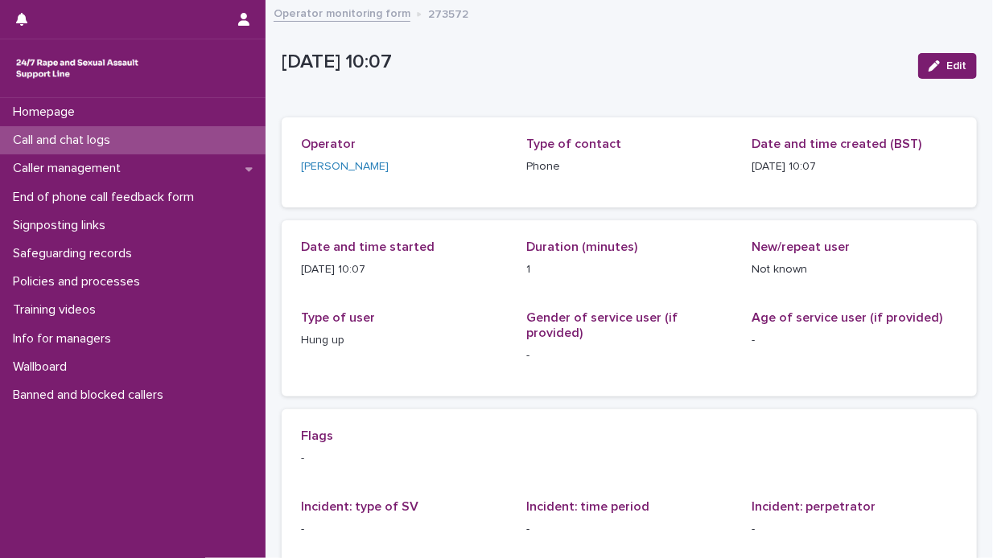
click at [104, 137] on p "Call and chat logs" at bounding box center [64, 140] width 117 height 15
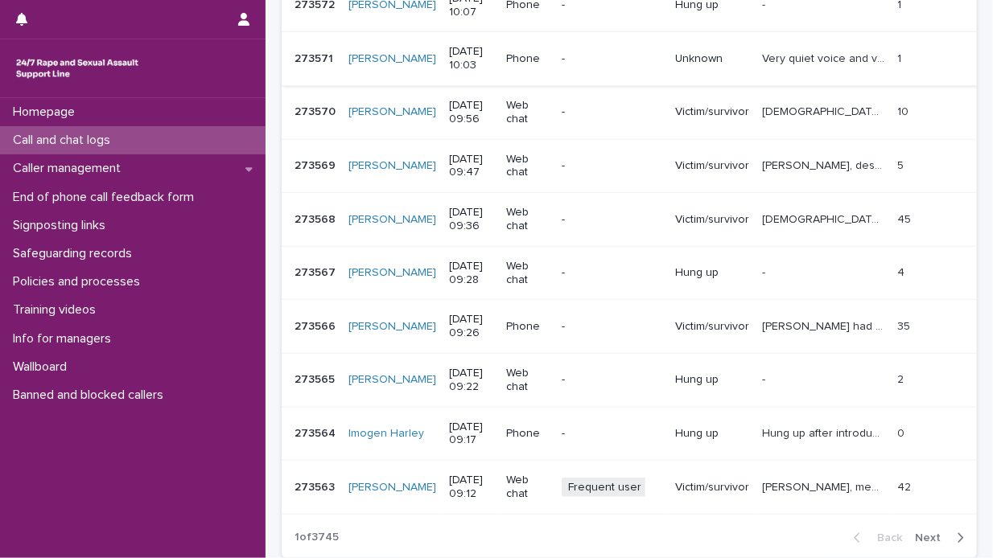
scroll to position [402, 0]
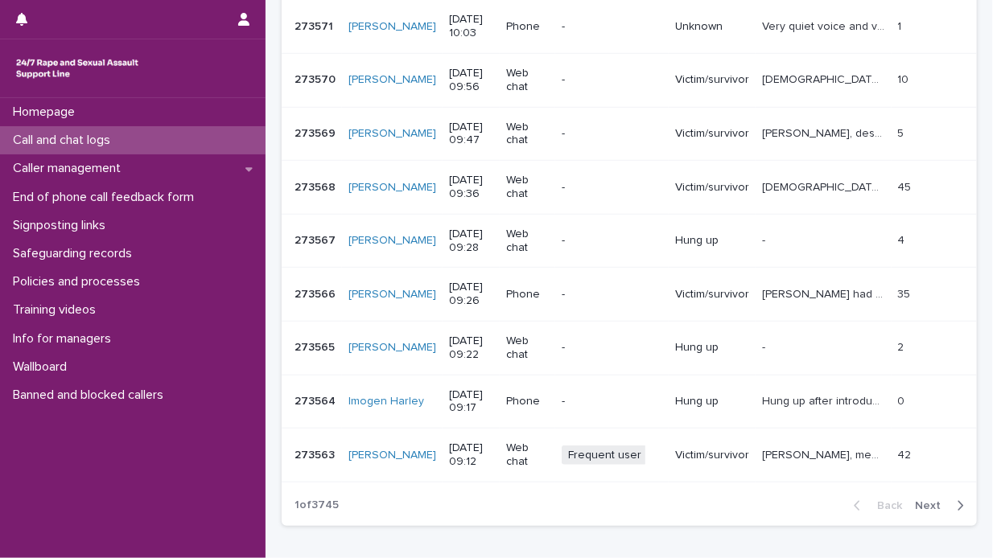
click at [957, 501] on icon "button" at bounding box center [960, 506] width 7 height 14
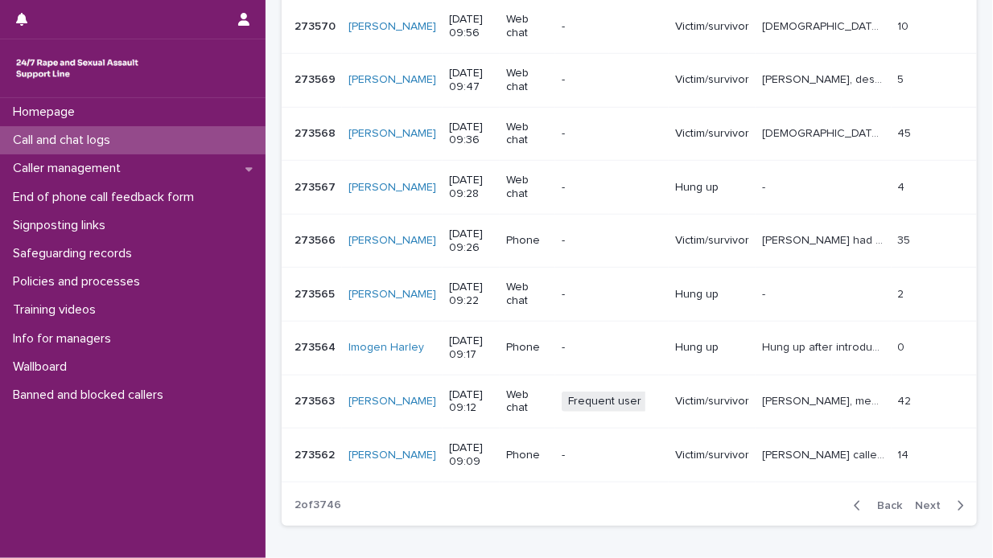
drag, startPoint x: 950, startPoint y: 503, endPoint x: 608, endPoint y: 541, distance: 344.1
click at [615, 541] on div "Loading... Saving… Loading... Saving… Call and chat logs Add New ID Operator Cr…" at bounding box center [629, 169] width 711 height 821
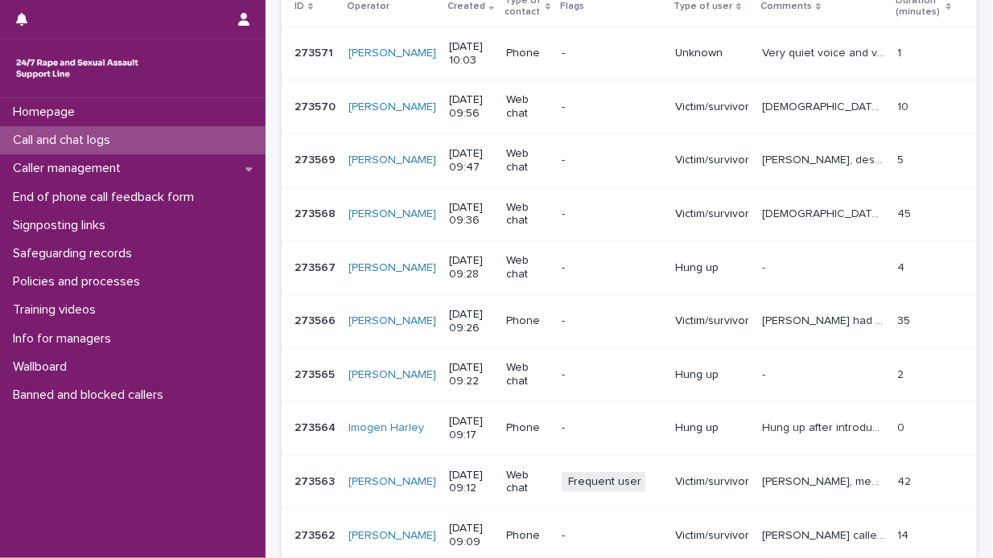
scroll to position [402, 0]
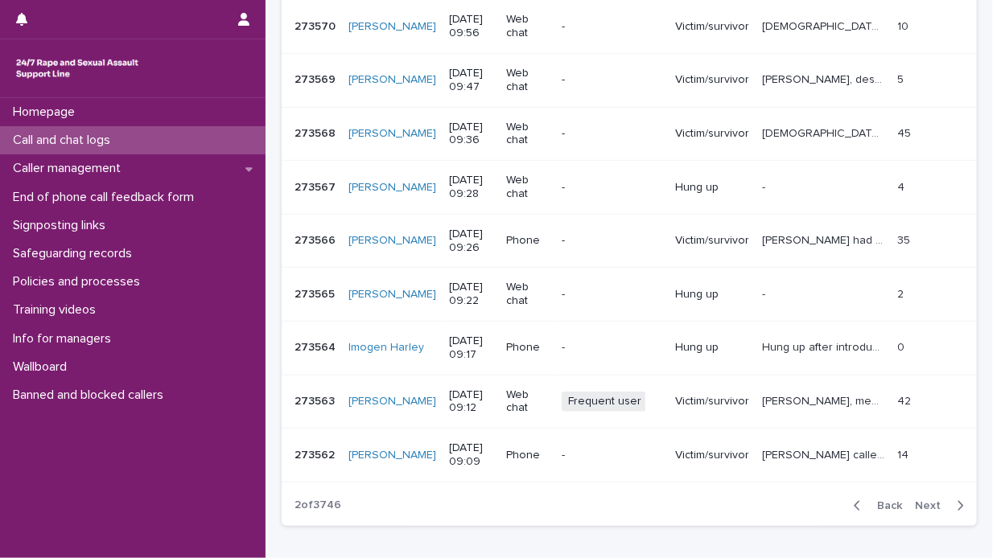
click at [957, 500] on icon "button" at bounding box center [960, 506] width 7 height 14
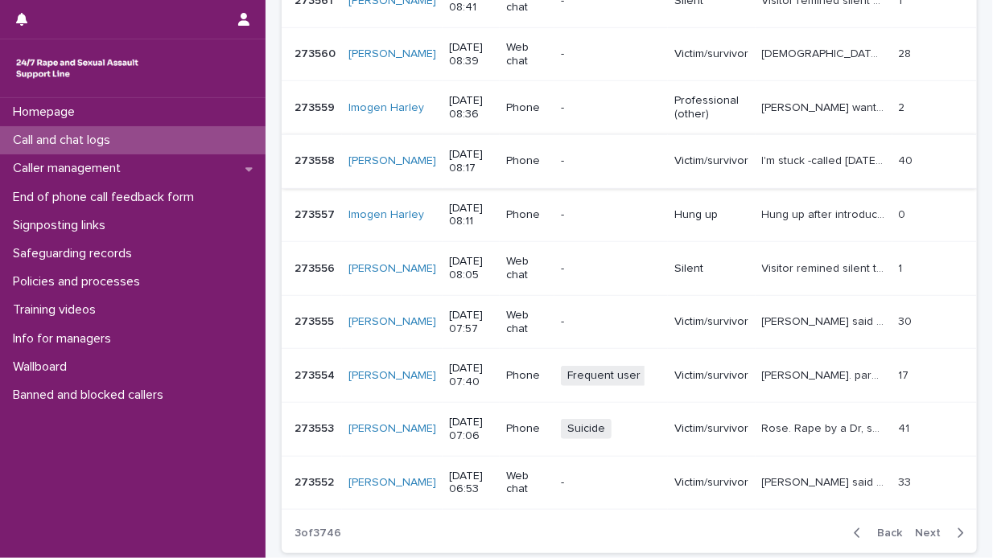
scroll to position [402, 0]
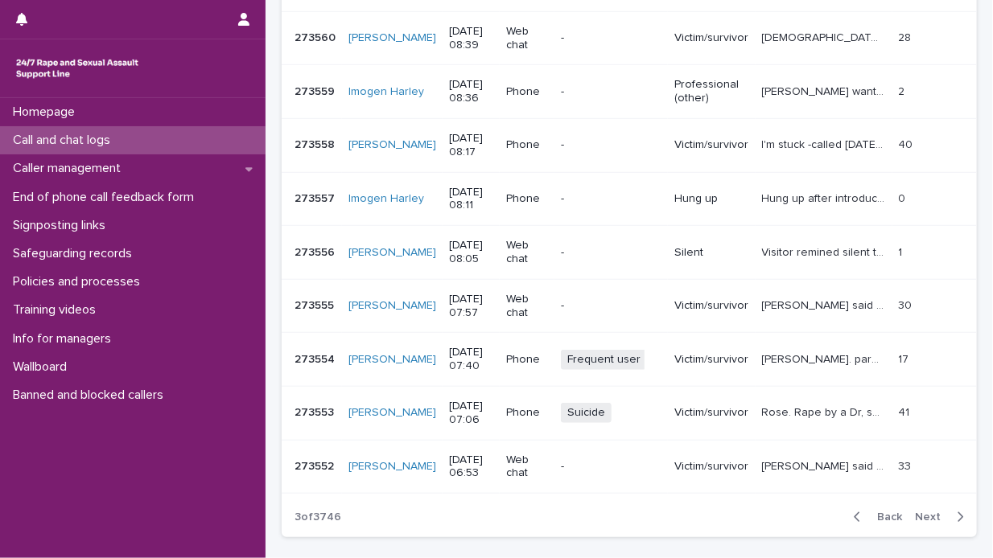
click at [855, 513] on icon "button" at bounding box center [858, 518] width 6 height 10
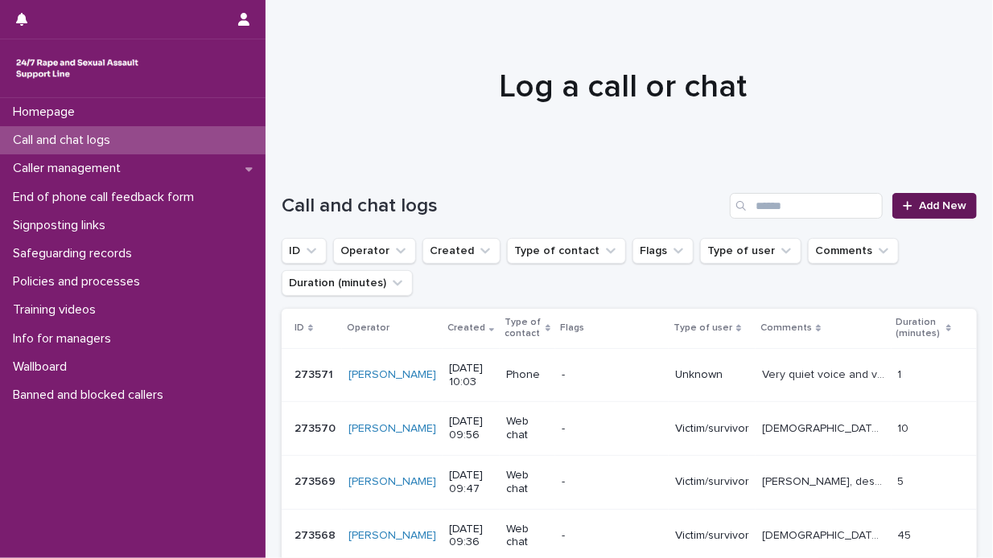
click at [937, 201] on span "Add New" at bounding box center [942, 205] width 47 height 11
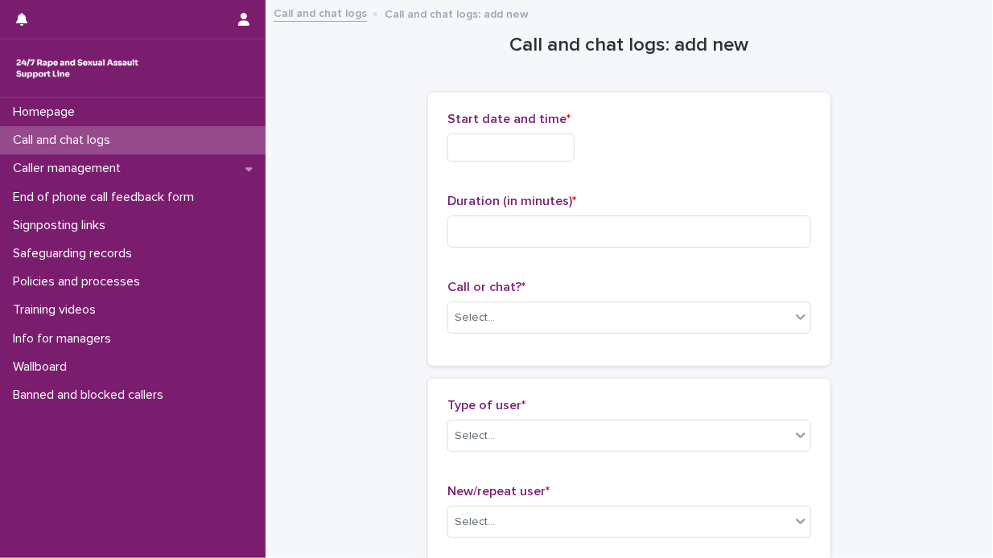
click at [454, 142] on input "text" at bounding box center [510, 148] width 127 height 28
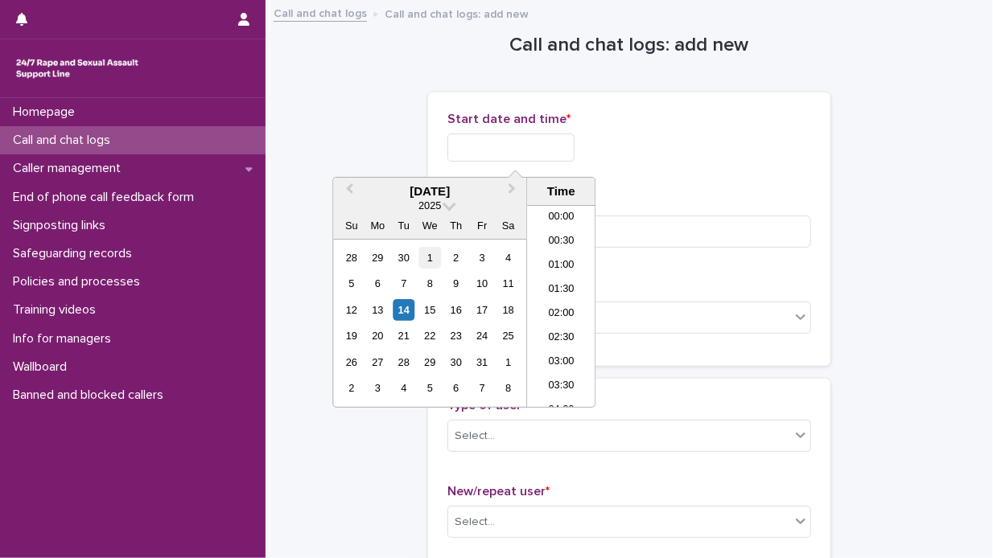
scroll to position [418, 0]
click at [406, 309] on div "14" at bounding box center [404, 310] width 22 height 22
click at [572, 281] on li "10:00" at bounding box center [561, 282] width 68 height 24
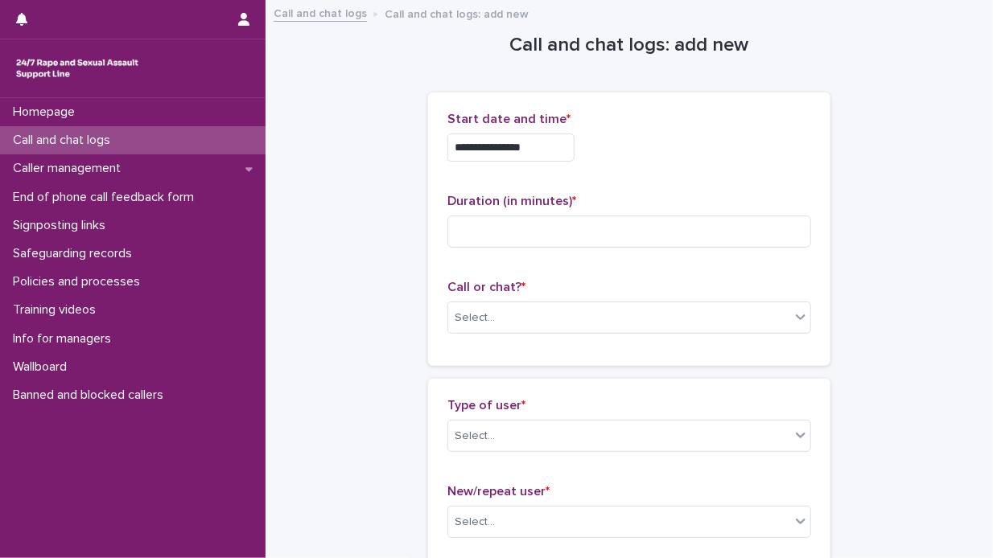
click at [538, 142] on input "**********" at bounding box center [510, 148] width 127 height 28
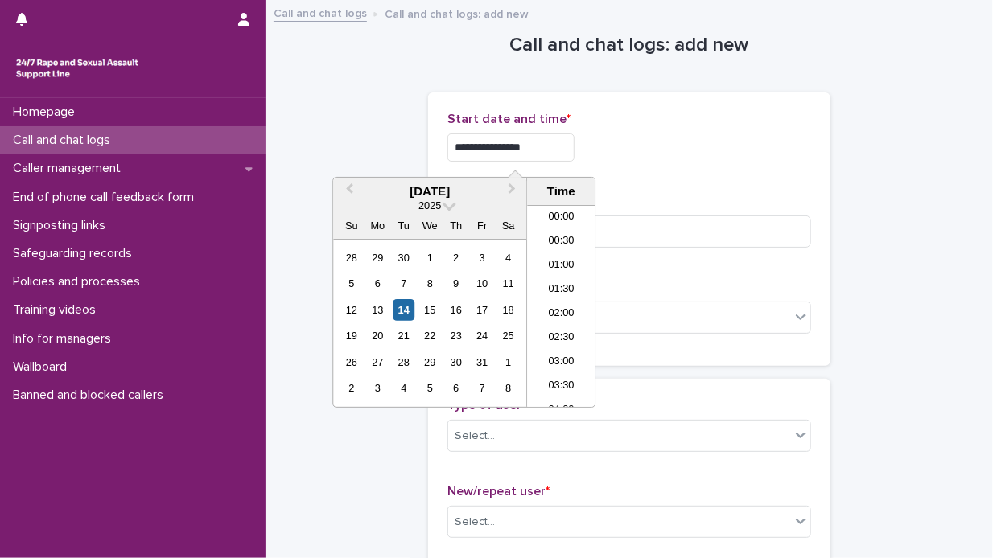
scroll to position [394, 0]
type input "**********"
click at [670, 165] on div "**********" at bounding box center [629, 143] width 364 height 63
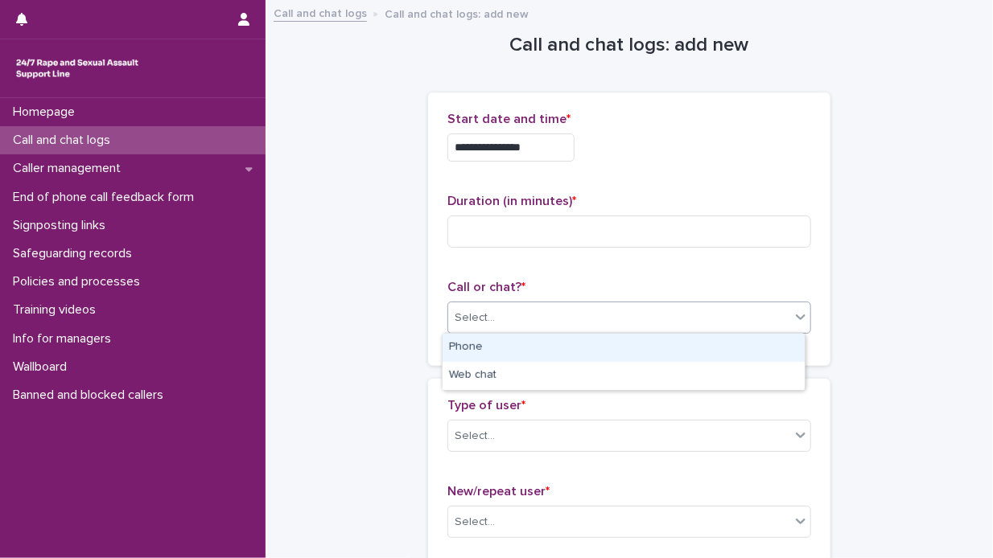
click at [796, 317] on icon at bounding box center [801, 318] width 10 height 6
click at [682, 347] on div "Phone" at bounding box center [624, 348] width 362 height 28
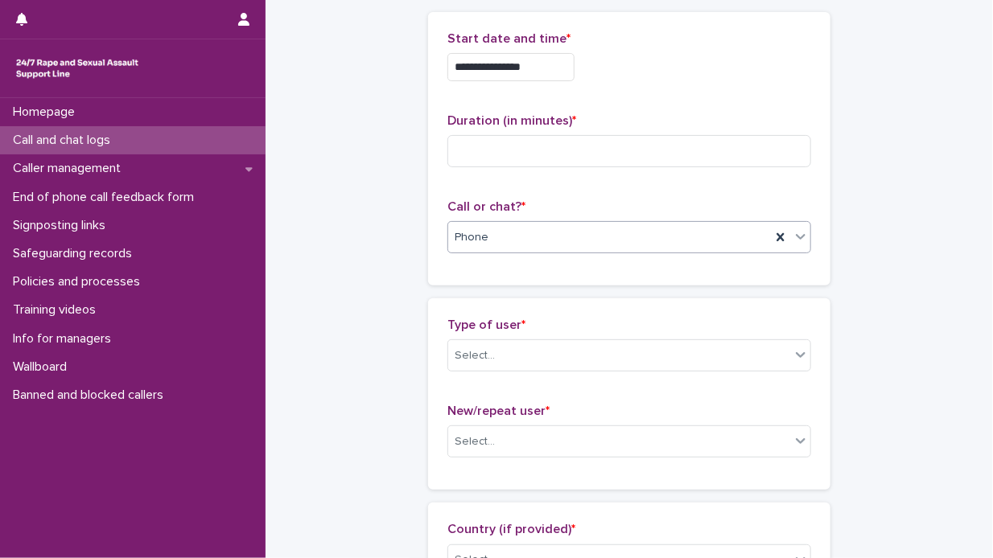
scroll to position [161, 0]
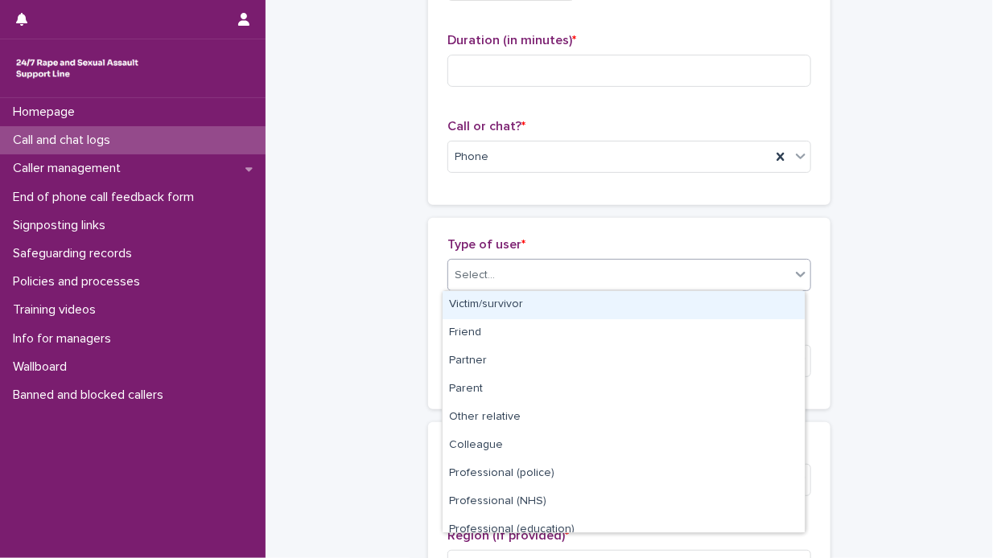
click at [796, 275] on icon at bounding box center [801, 275] width 10 height 6
click at [681, 304] on div "Victim/survivor" at bounding box center [624, 305] width 362 height 28
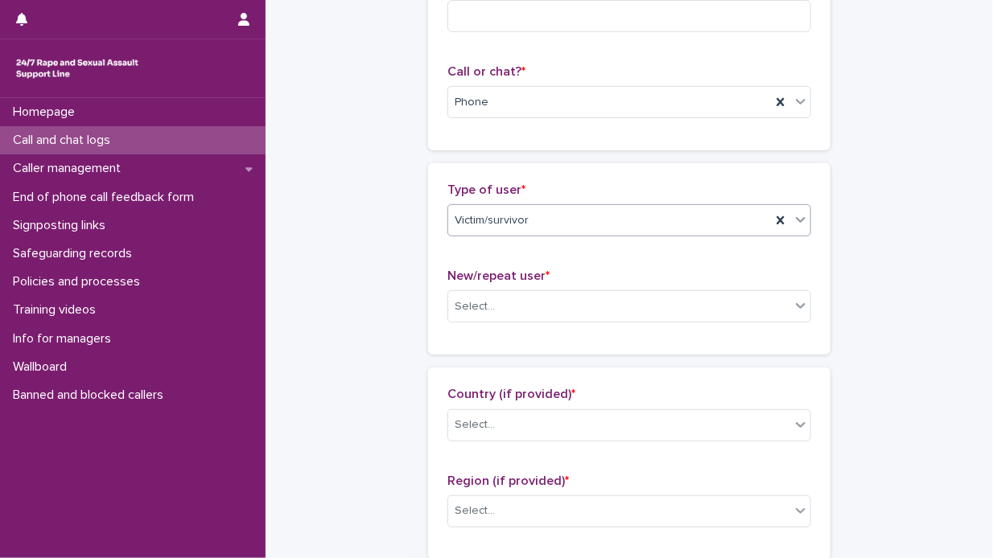
scroll to position [241, 0]
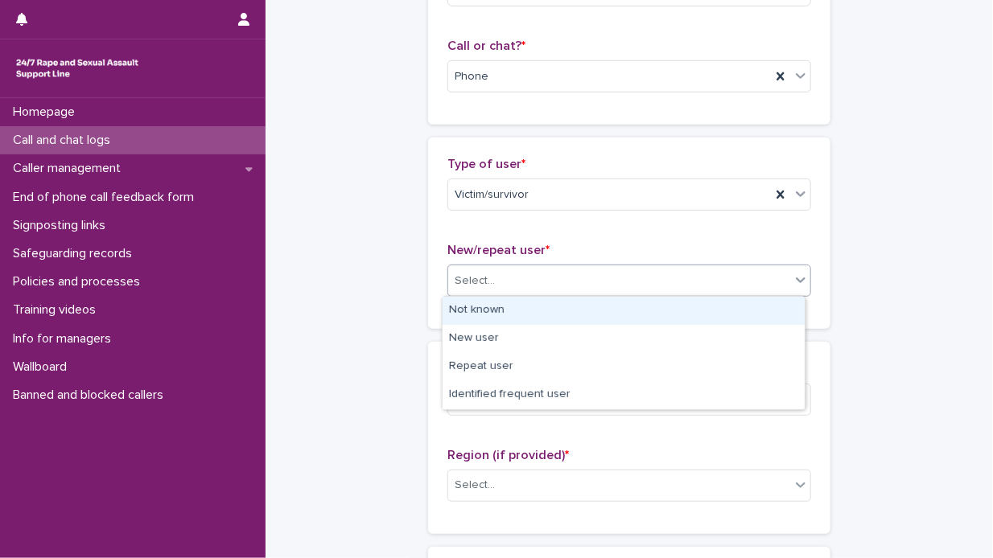
click at [796, 280] on icon at bounding box center [801, 281] width 10 height 6
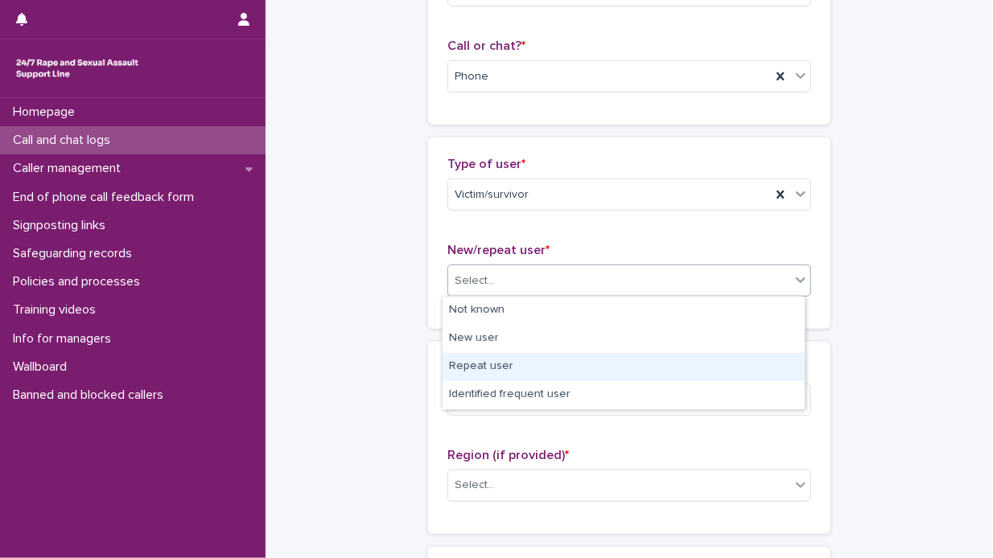
click at [612, 367] on div "Repeat user" at bounding box center [624, 367] width 362 height 28
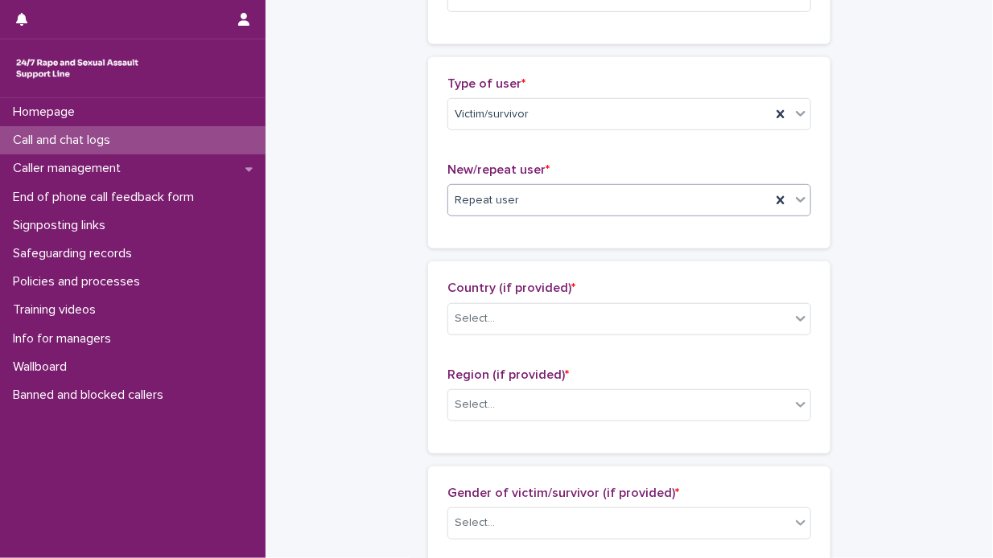
scroll to position [402, 0]
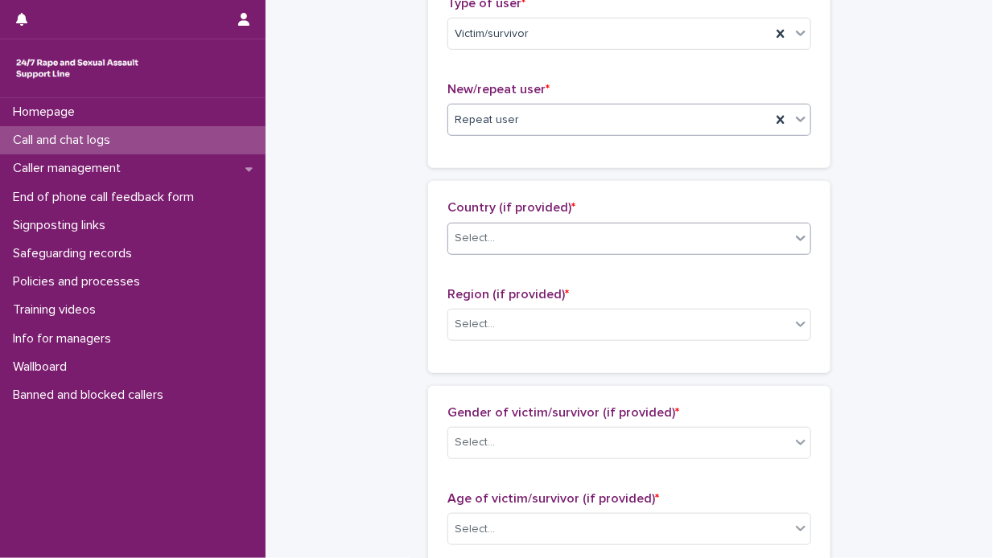
click at [796, 236] on icon at bounding box center [801, 239] width 10 height 6
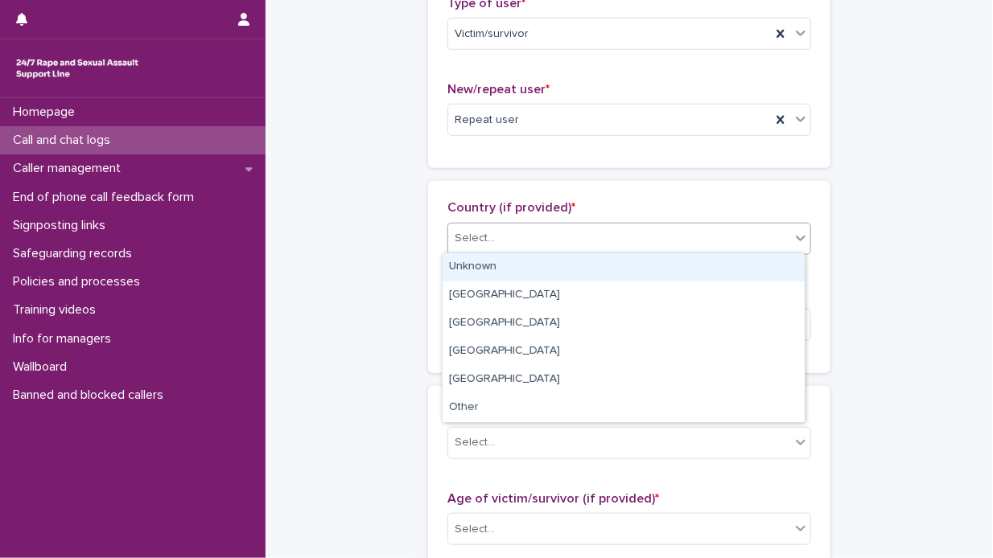
click at [694, 268] on div "Unknown" at bounding box center [624, 267] width 362 height 28
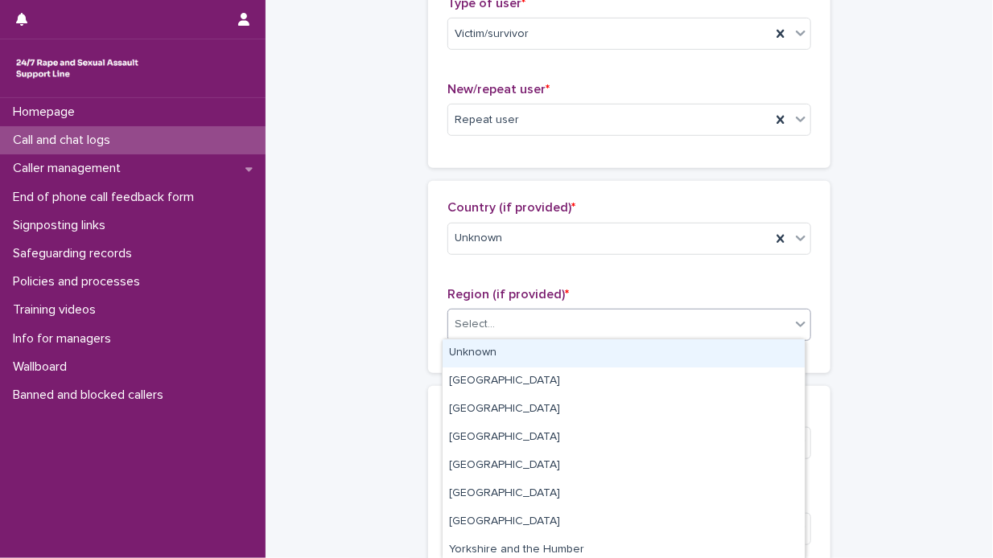
click at [796, 324] on icon at bounding box center [801, 324] width 16 height 16
click at [690, 357] on div "Unknown" at bounding box center [624, 354] width 362 height 28
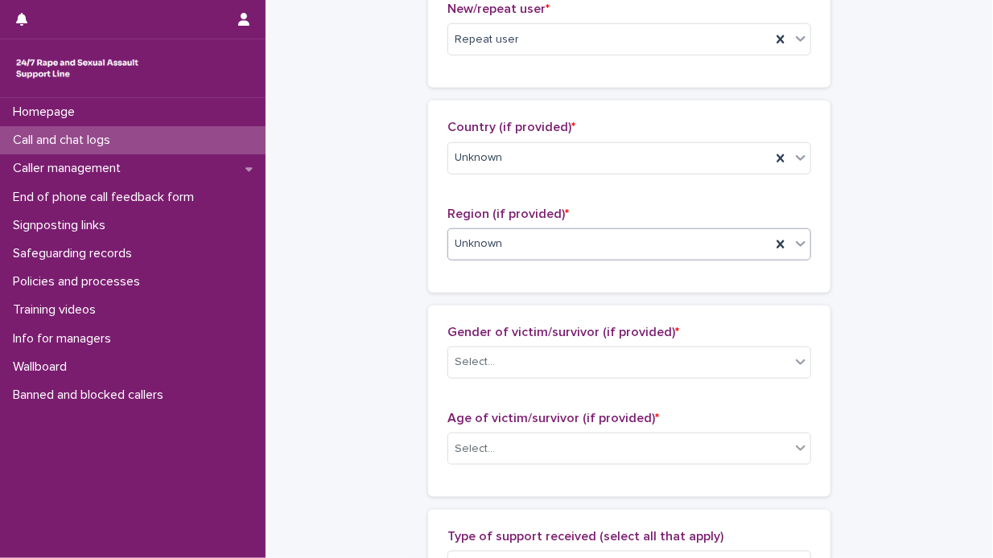
scroll to position [563, 0]
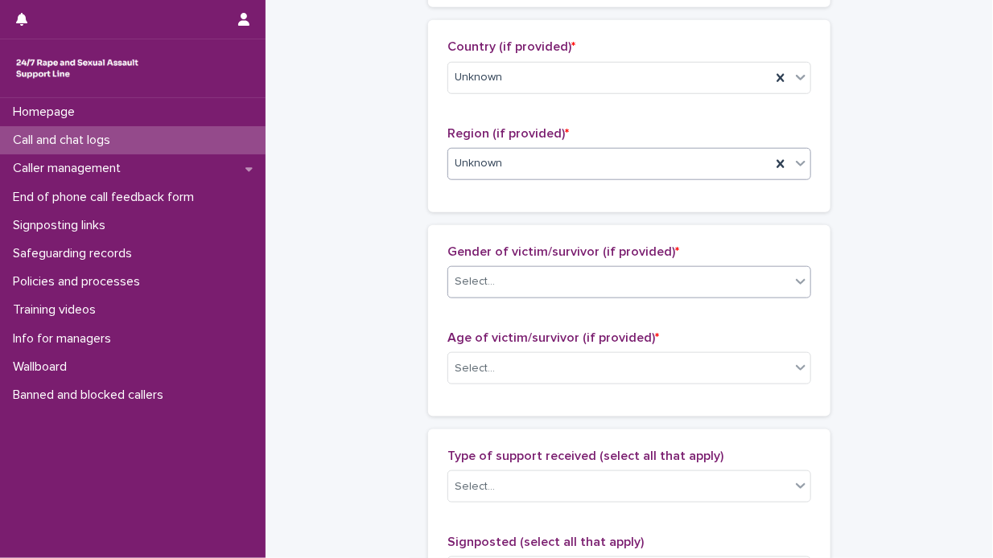
click at [796, 282] on icon at bounding box center [801, 282] width 10 height 6
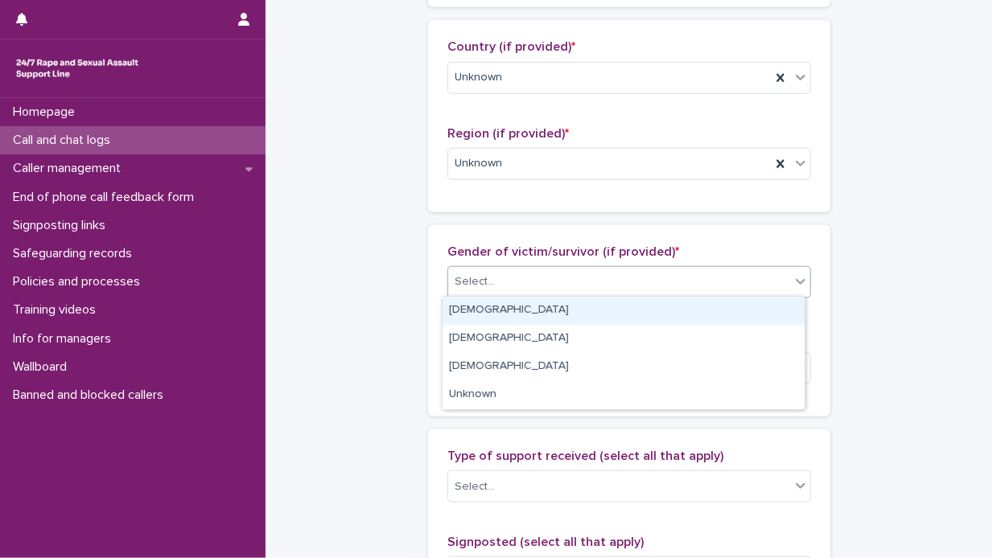
click at [767, 303] on div "Female" at bounding box center [624, 311] width 362 height 28
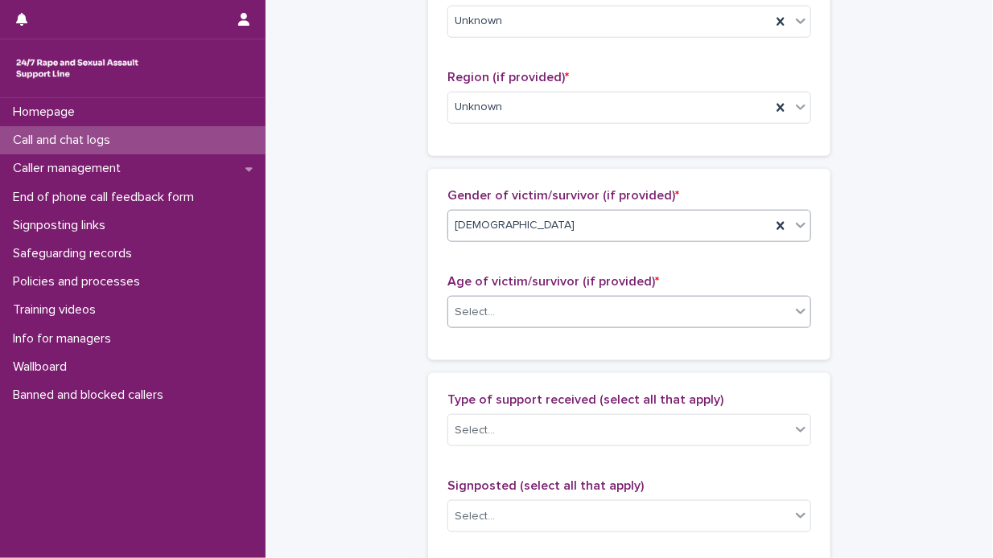
scroll to position [644, 0]
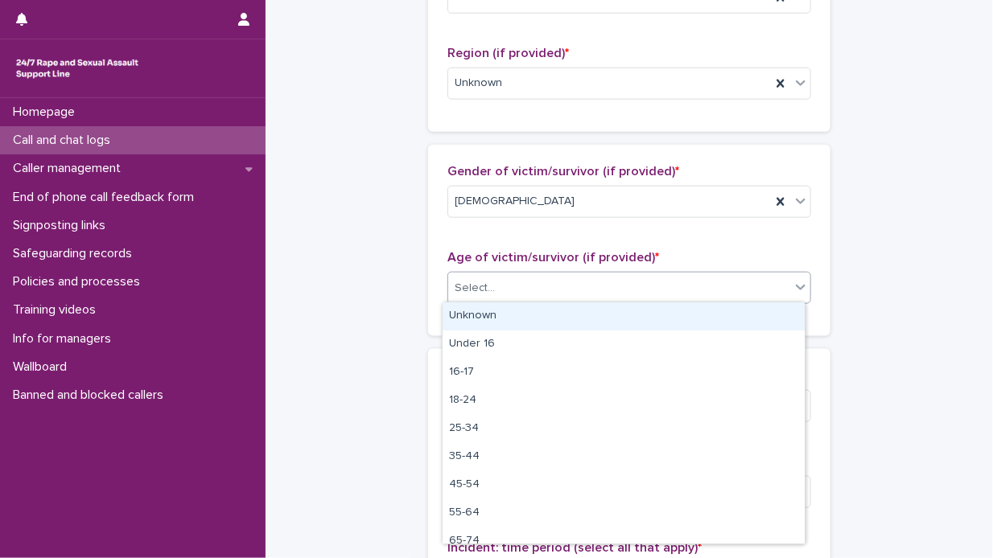
click at [796, 286] on icon at bounding box center [801, 288] width 10 height 6
click at [724, 318] on div "Unknown" at bounding box center [624, 317] width 362 height 28
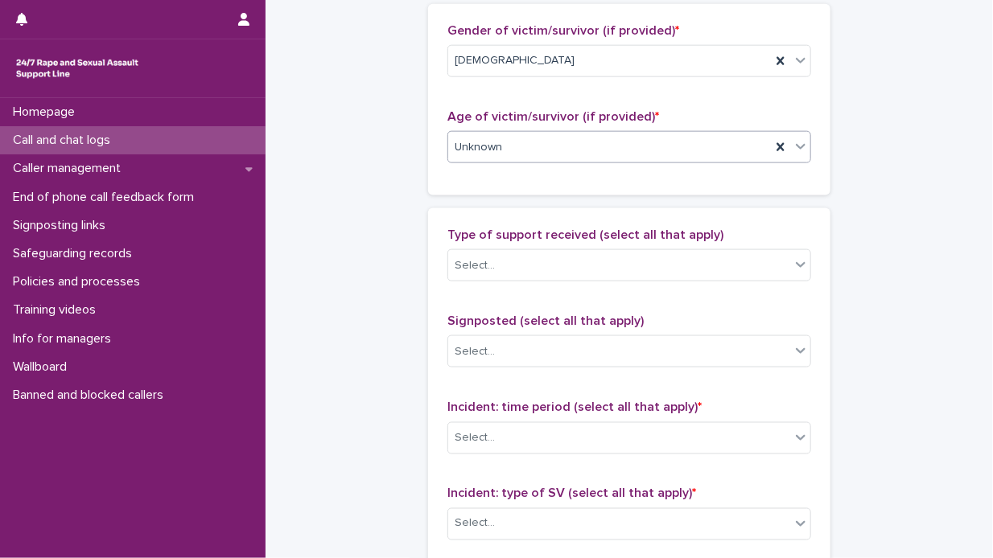
scroll to position [805, 0]
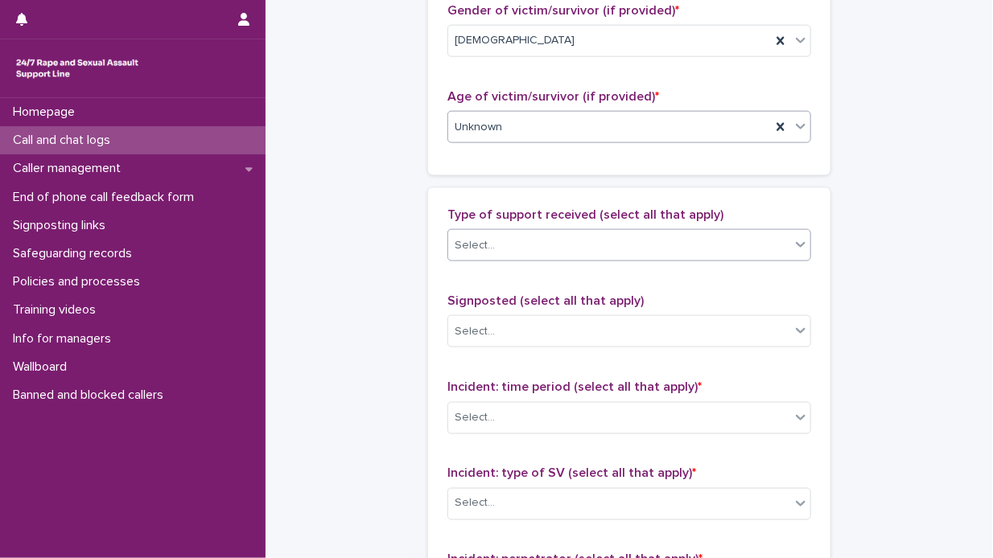
click at [795, 245] on icon at bounding box center [801, 245] width 16 height 16
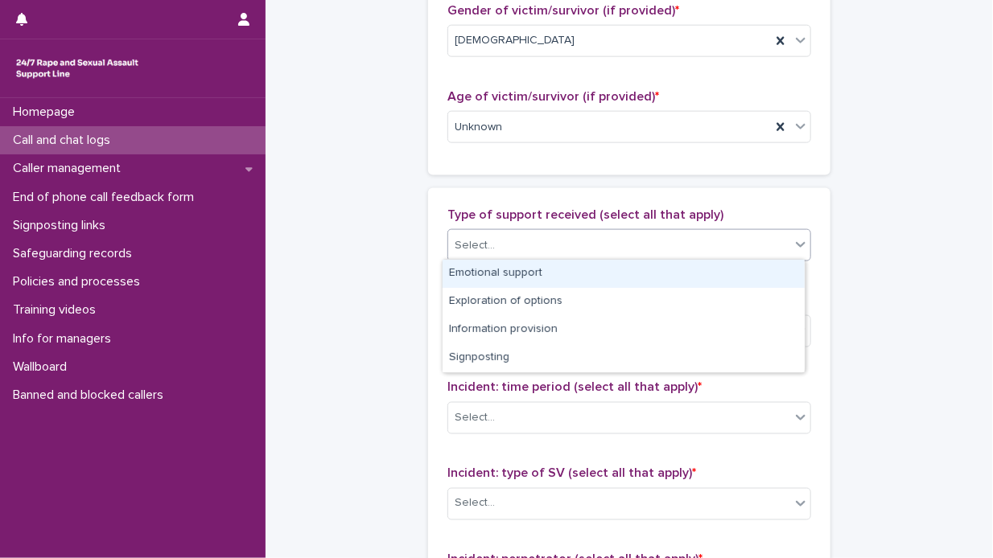
click at [766, 270] on div "Emotional support" at bounding box center [624, 274] width 362 height 28
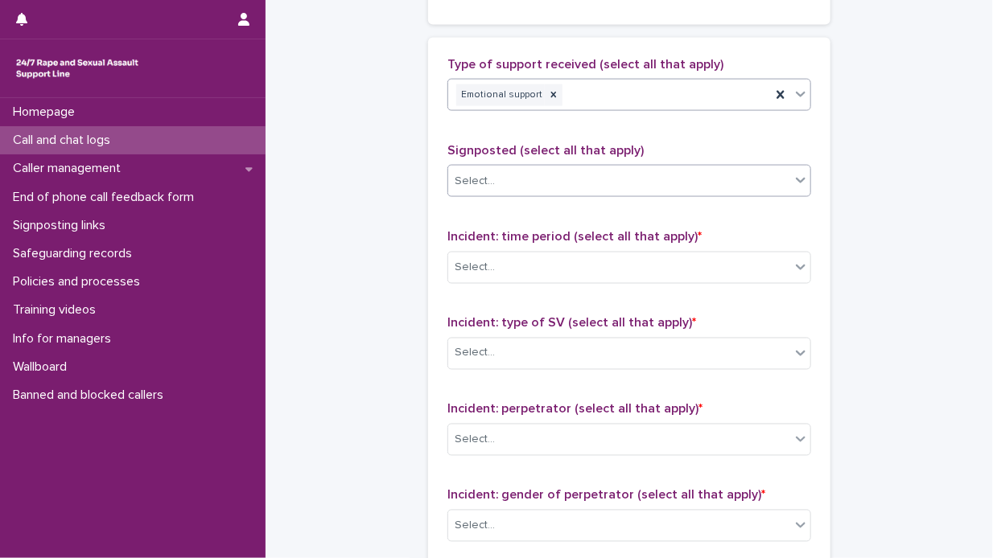
scroll to position [885, 0]
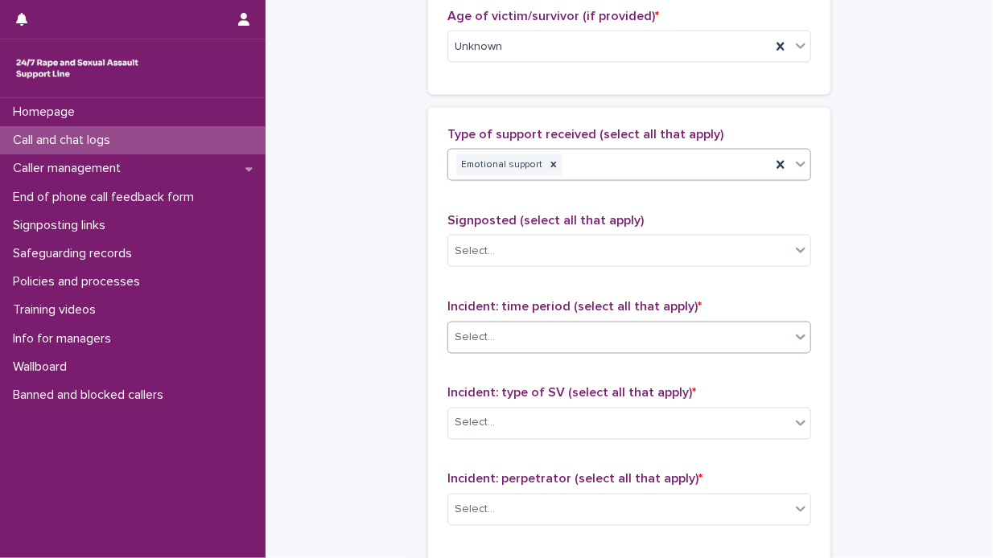
click at [795, 337] on icon at bounding box center [801, 337] width 16 height 16
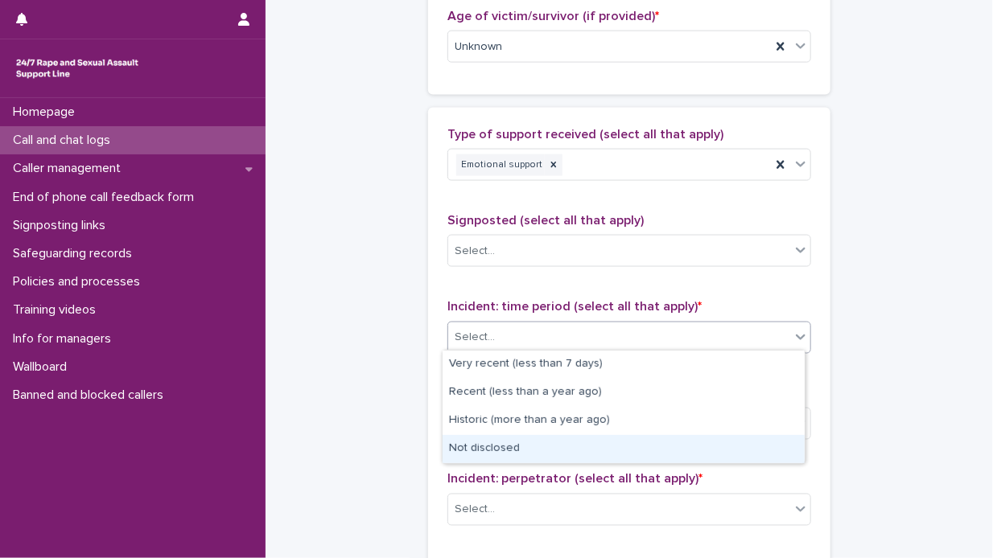
click at [586, 448] on div "Not disclosed" at bounding box center [624, 449] width 362 height 28
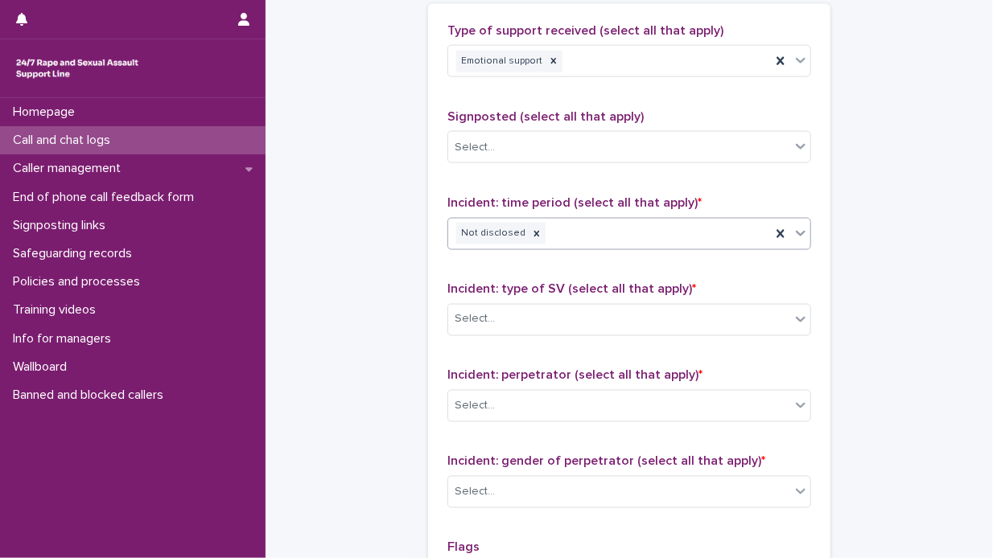
scroll to position [966, 0]
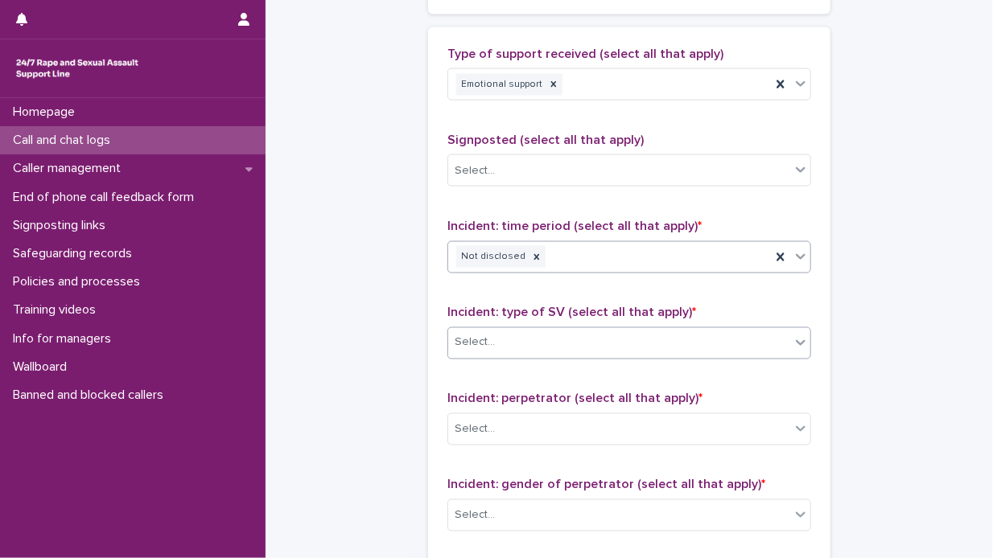
click at [797, 340] on icon at bounding box center [801, 343] width 16 height 16
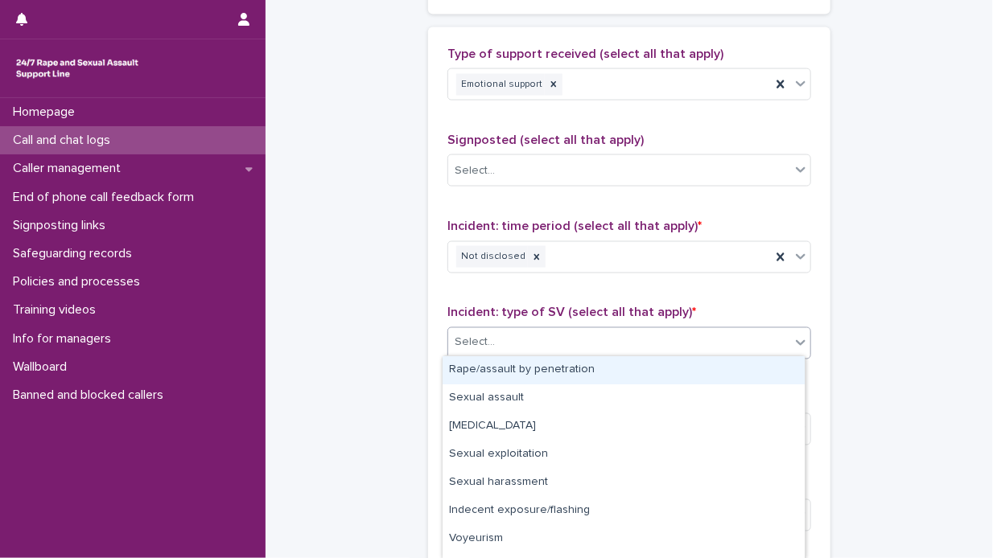
scroll to position [78, 0]
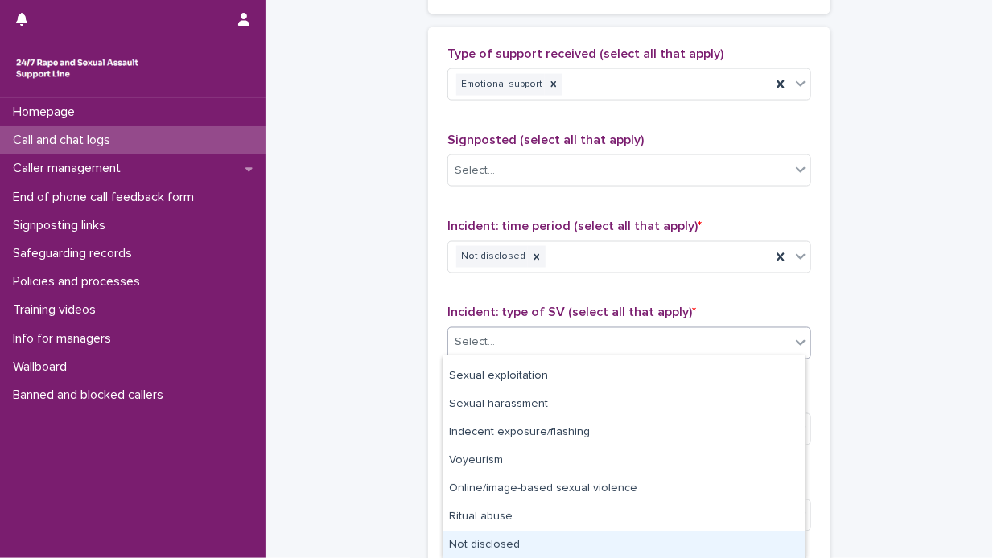
click at [617, 547] on div "Not disclosed" at bounding box center [624, 546] width 362 height 28
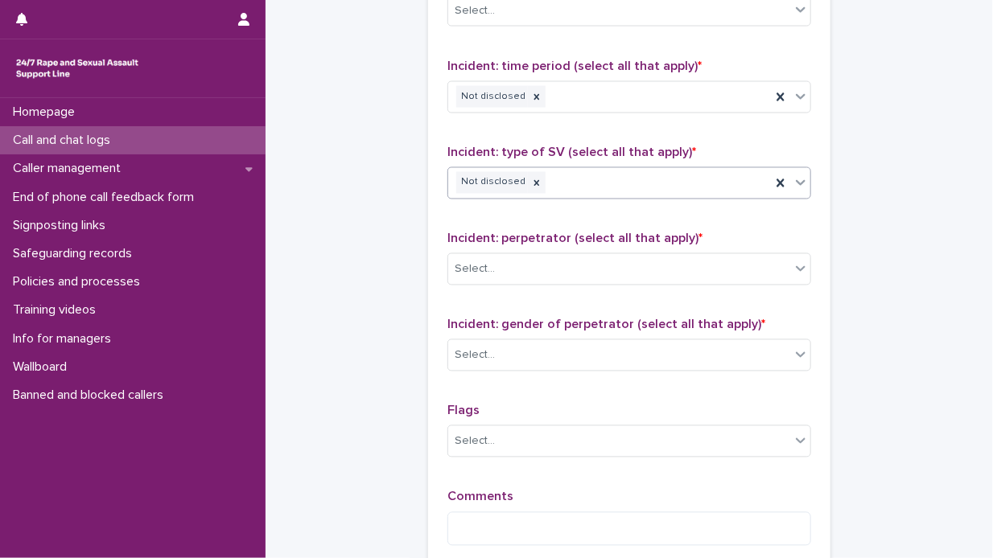
scroll to position [1127, 0]
click at [795, 264] on icon at bounding box center [801, 268] width 16 height 16
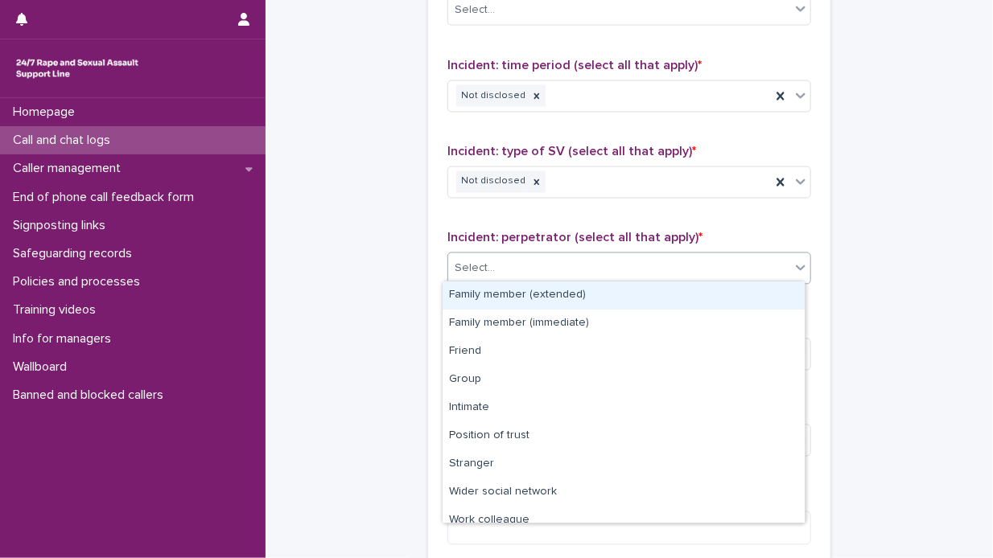
scroll to position [68, 0]
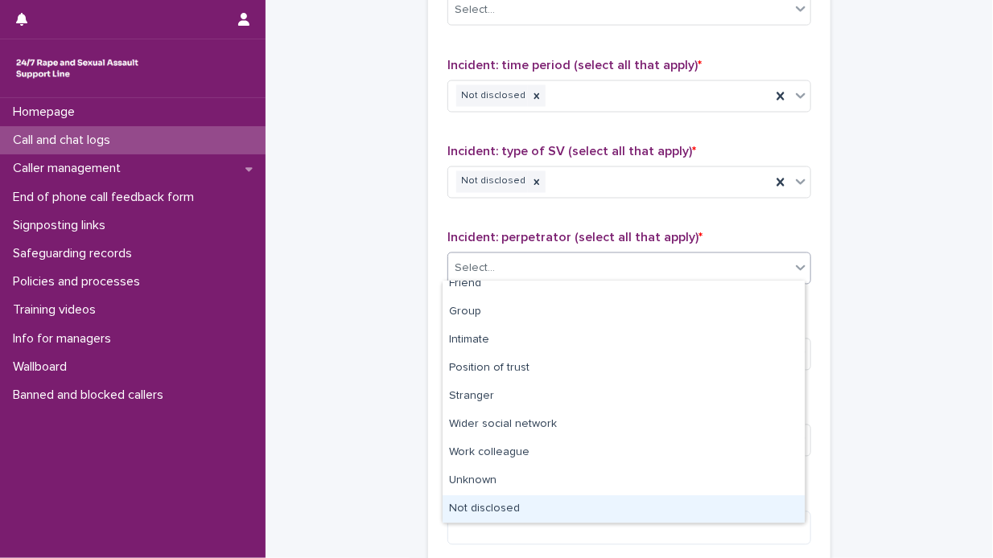
click at [607, 506] on div "Not disclosed" at bounding box center [624, 510] width 362 height 28
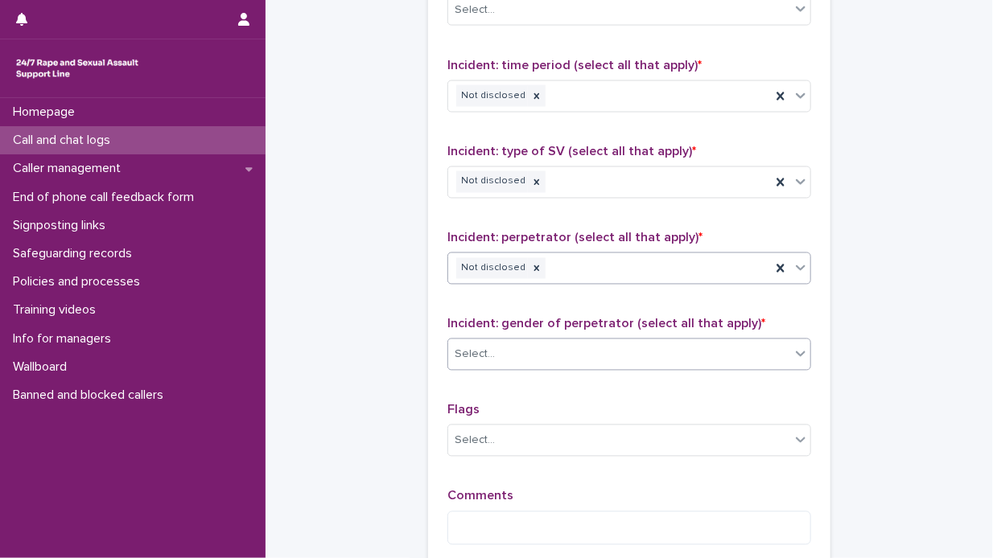
click at [796, 352] on icon at bounding box center [801, 355] width 10 height 6
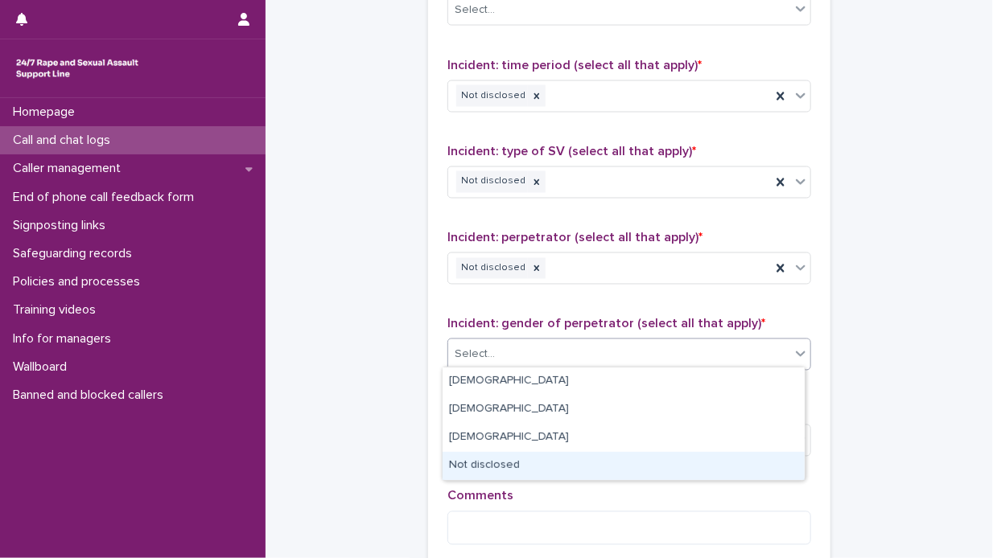
click at [630, 468] on div "Not disclosed" at bounding box center [624, 466] width 362 height 28
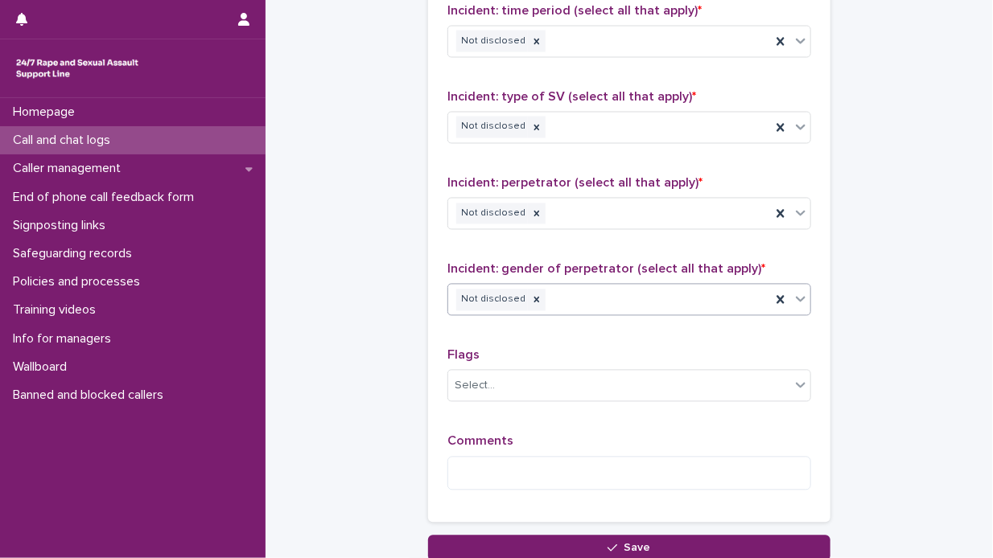
scroll to position [1207, 0]
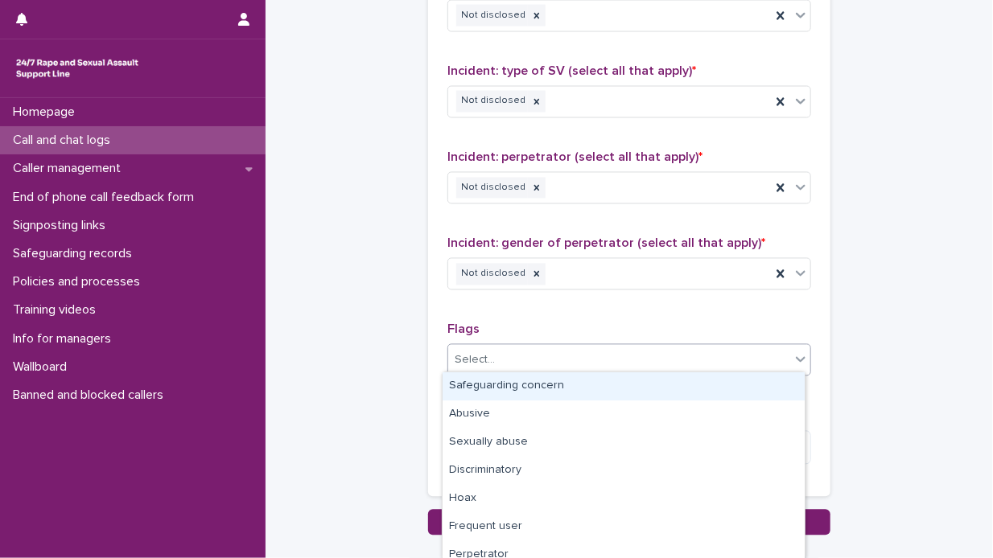
click at [796, 358] on icon at bounding box center [801, 361] width 10 height 6
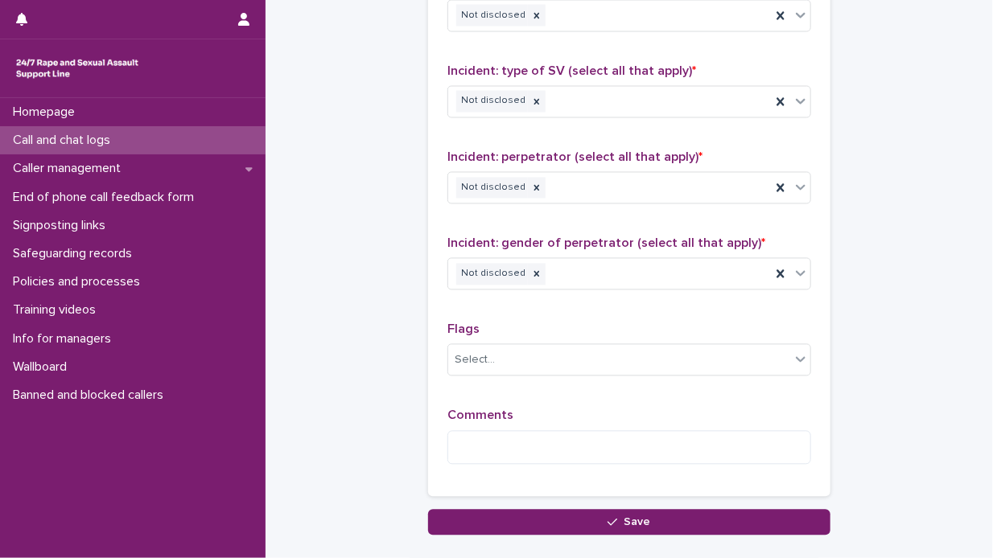
click at [454, 445] on textarea at bounding box center [629, 448] width 364 height 35
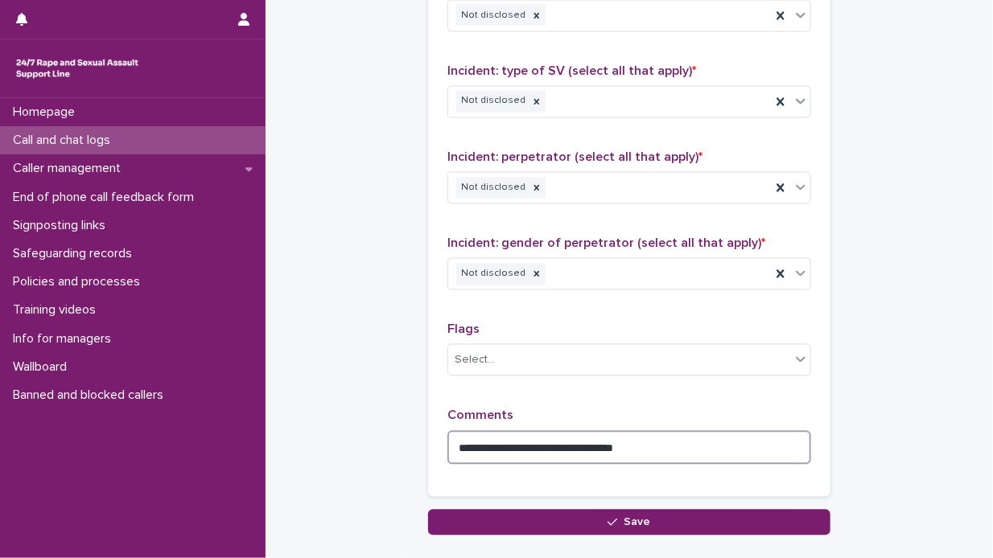
click at [460, 440] on textarea "**********" at bounding box center [629, 448] width 364 height 35
drag, startPoint x: 630, startPoint y: 445, endPoint x: 639, endPoint y: 443, distance: 9.2
click at [632, 445] on textarea "**********" at bounding box center [629, 448] width 364 height 35
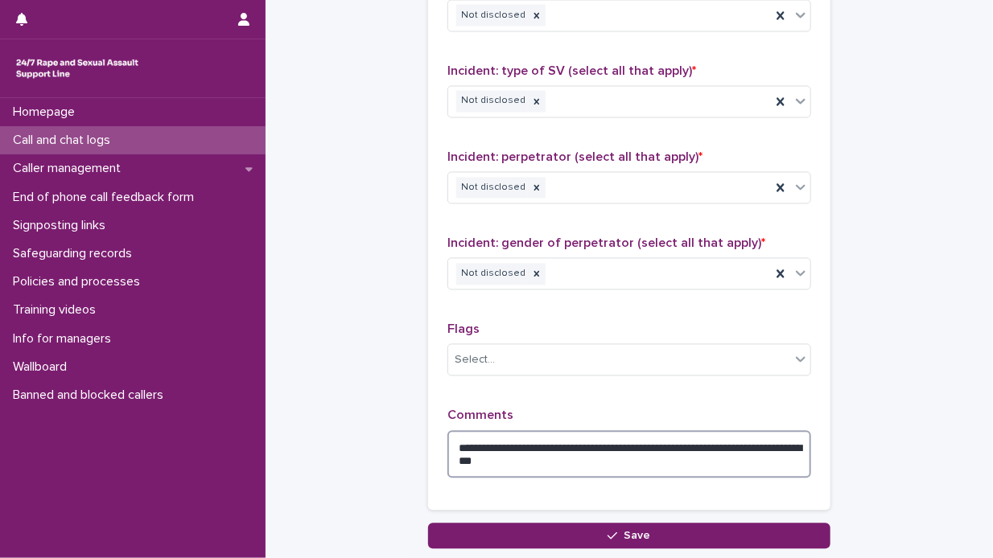
click at [457, 442] on textarea "**********" at bounding box center [629, 455] width 364 height 48
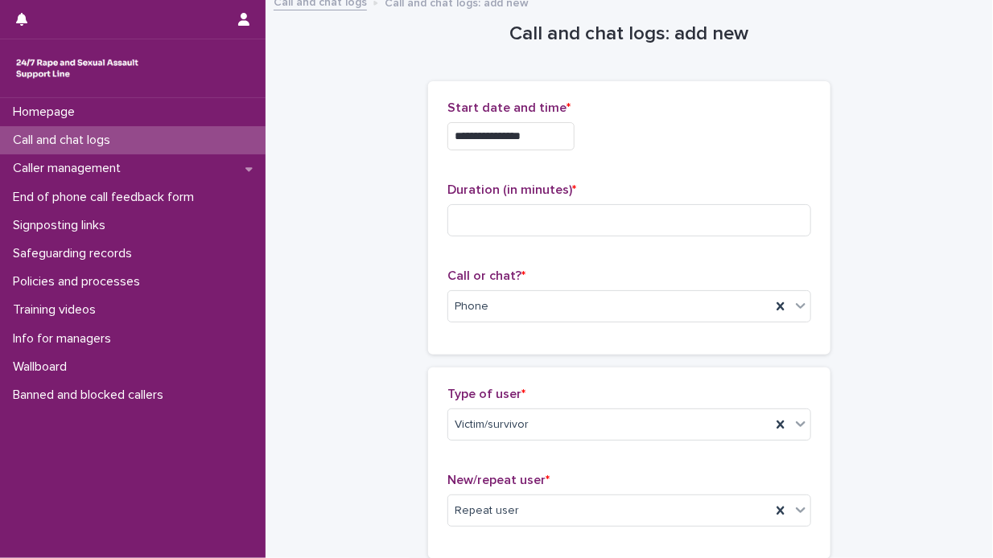
scroll to position [0, 0]
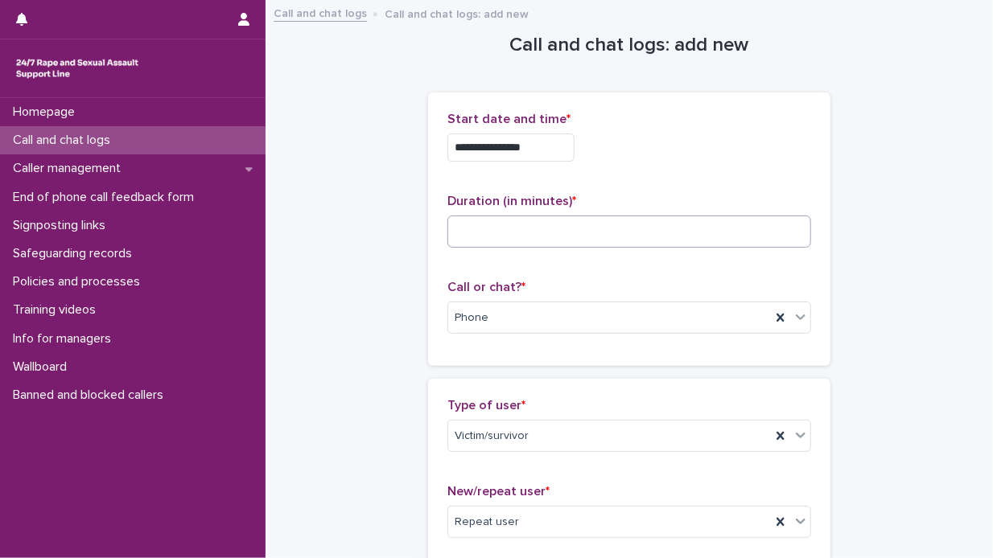
type textarea "**********"
click at [464, 233] on input at bounding box center [629, 232] width 364 height 32
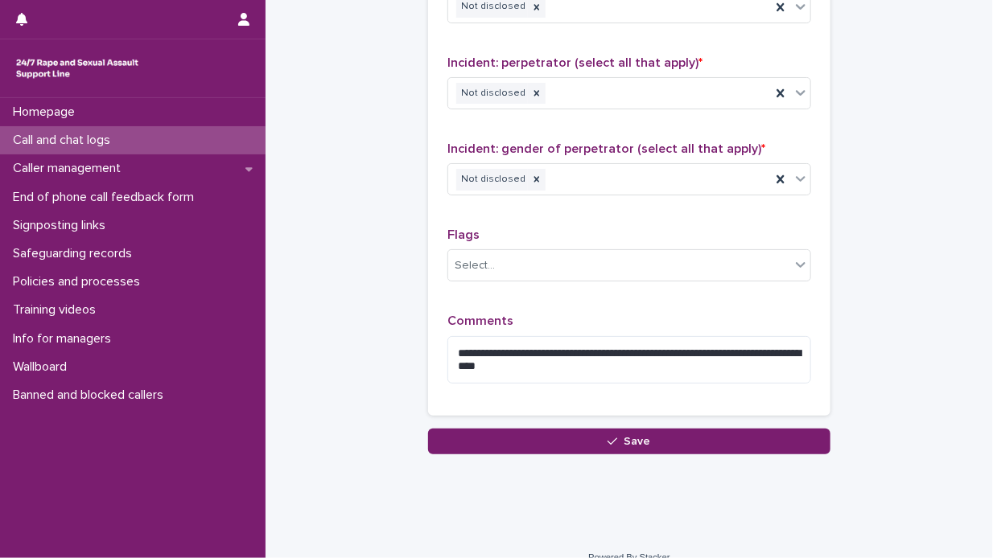
scroll to position [1320, 0]
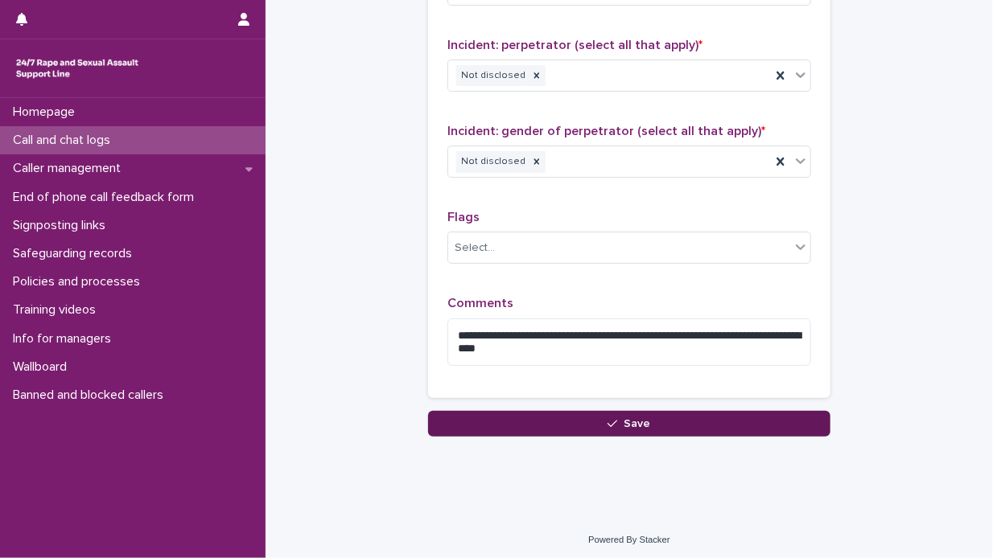
type input "**"
click at [624, 418] on span "Save" at bounding box center [637, 423] width 27 height 11
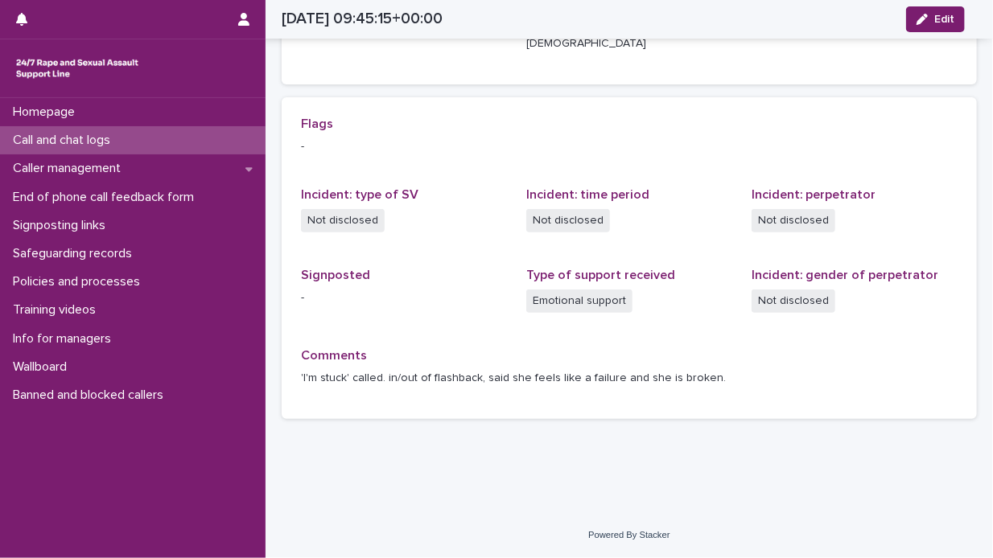
scroll to position [296, 0]
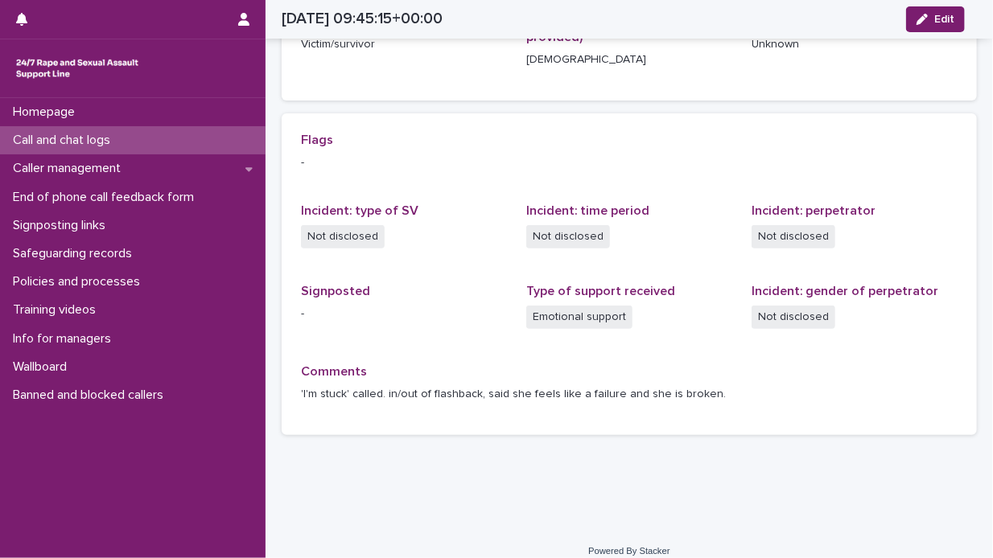
click at [224, 142] on div "Call and chat logs" at bounding box center [133, 140] width 266 height 28
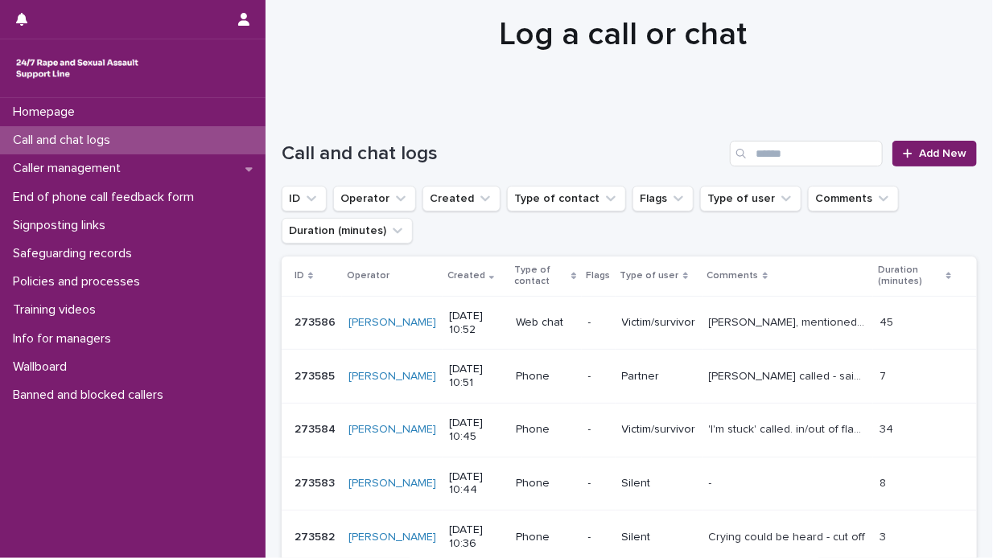
scroll to position [80, 0]
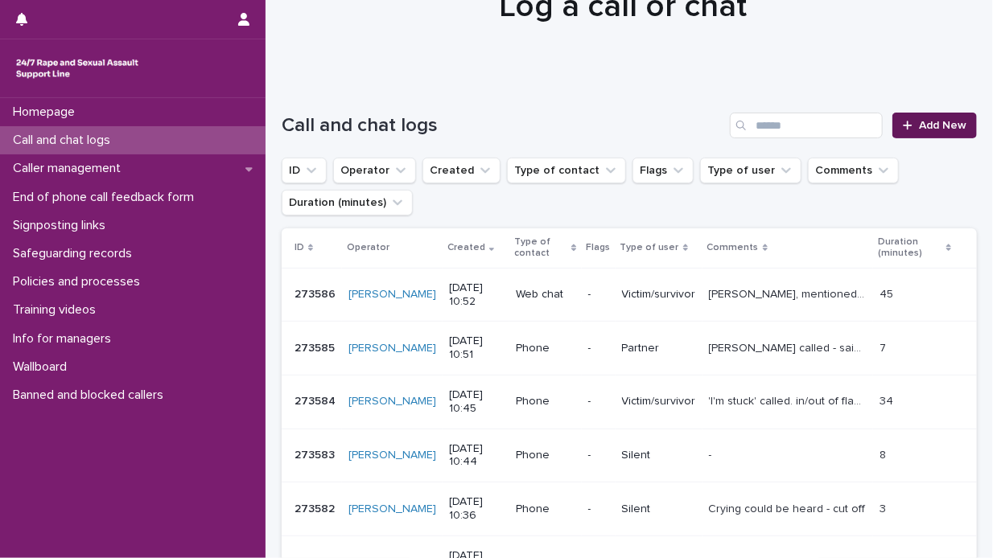
click at [930, 124] on span "Add New" at bounding box center [942, 125] width 47 height 11
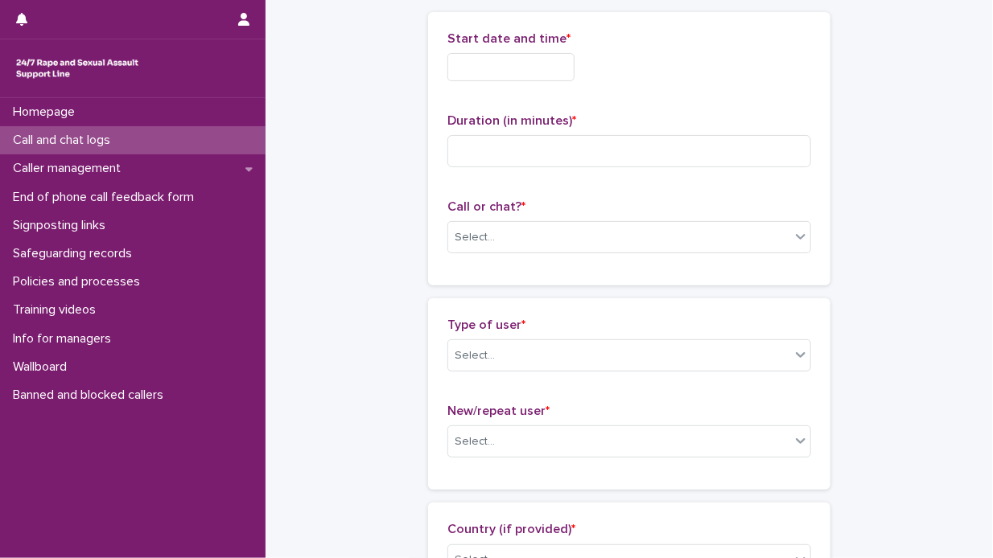
scroll to position [81, 0]
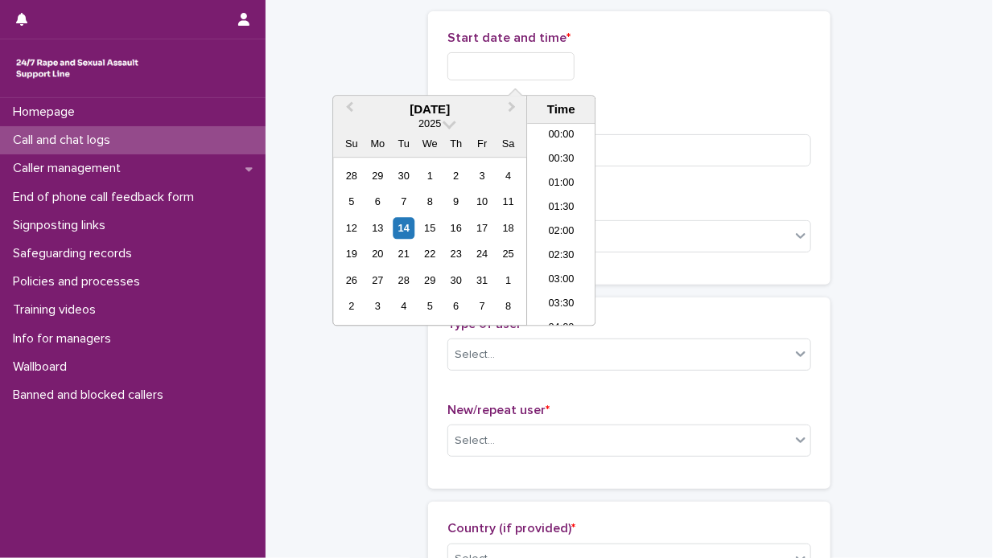
click at [454, 60] on input "text" at bounding box center [510, 66] width 127 height 28
click at [406, 226] on div "14" at bounding box center [404, 228] width 22 height 22
click at [570, 227] on li "11:00" at bounding box center [561, 225] width 68 height 24
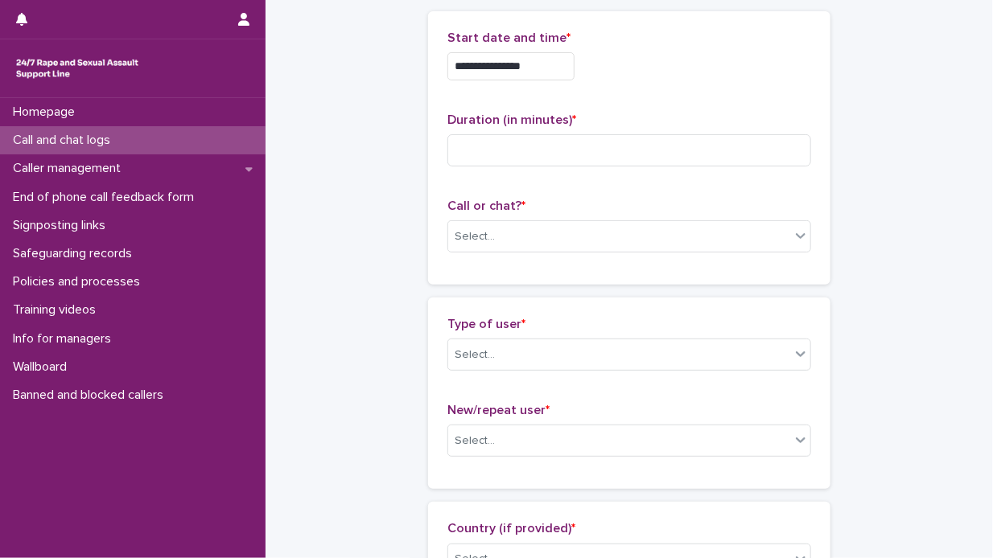
type input "**********"
click at [796, 233] on icon at bounding box center [801, 236] width 10 height 6
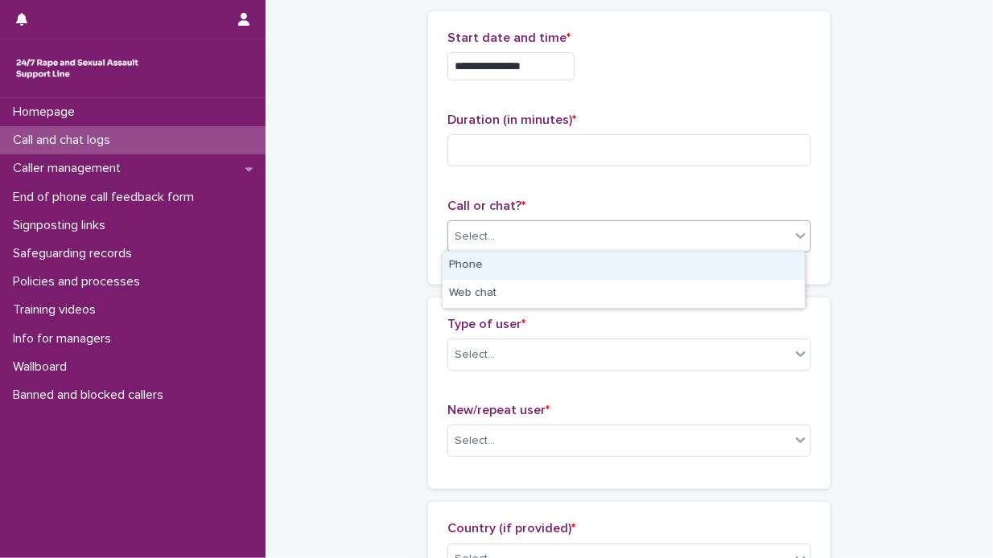
click at [753, 258] on div "Phone" at bounding box center [624, 266] width 362 height 28
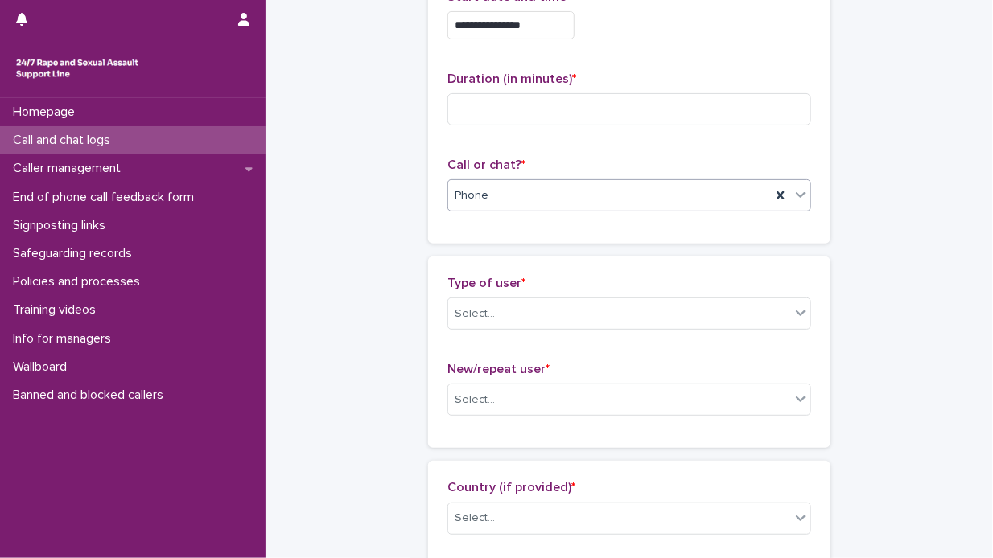
scroll to position [162, 0]
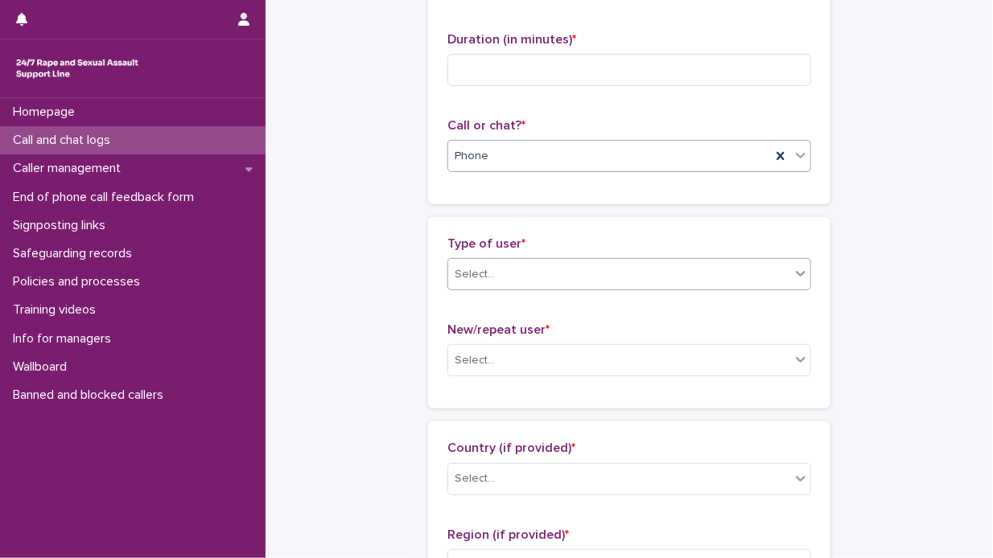
click at [793, 271] on icon at bounding box center [801, 274] width 16 height 16
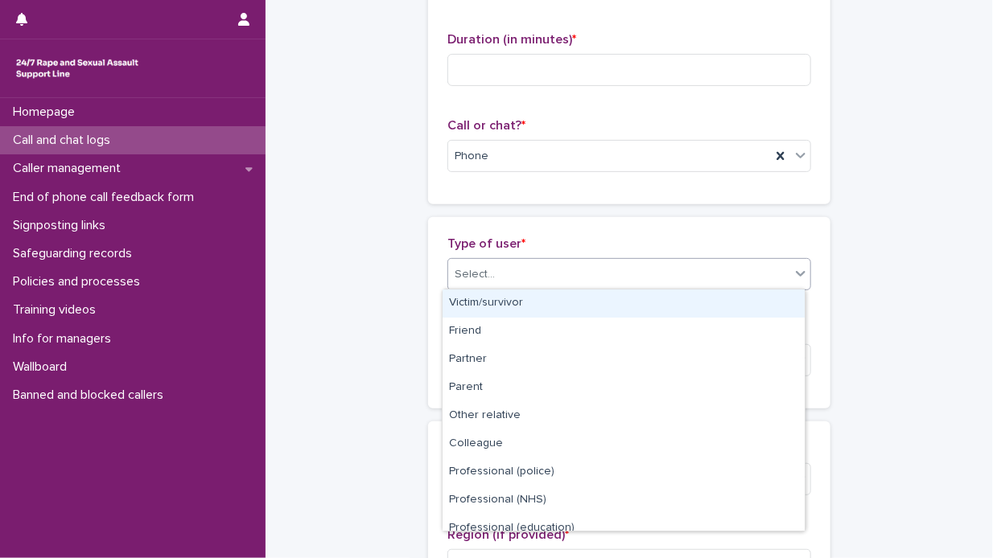
click at [667, 304] on div "Victim/survivor" at bounding box center [624, 304] width 362 height 28
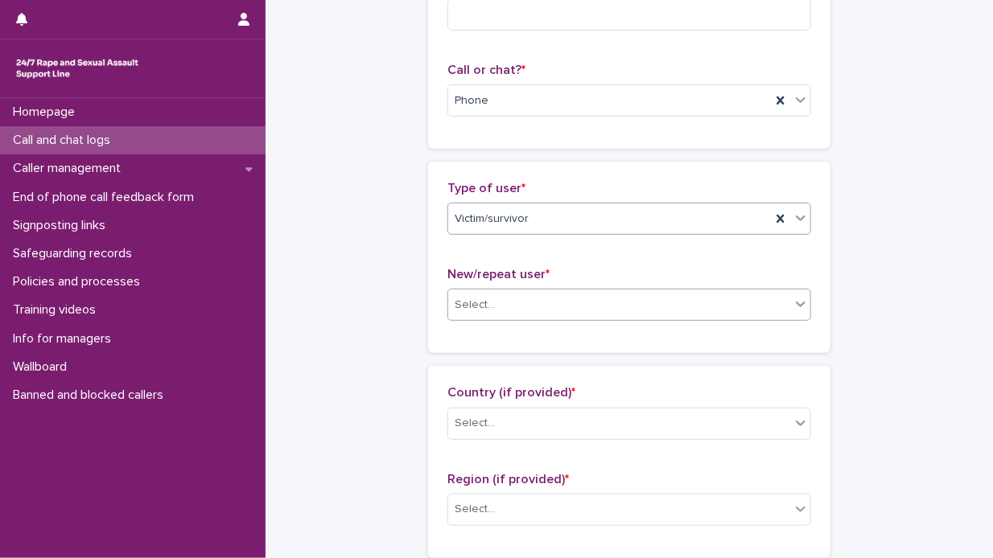
scroll to position [242, 0]
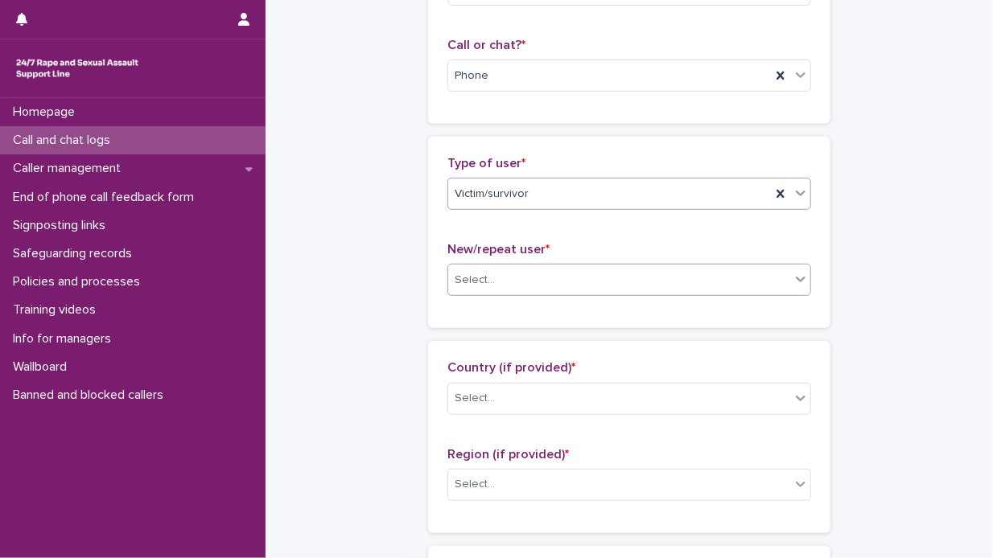
click at [798, 278] on icon at bounding box center [801, 279] width 16 height 16
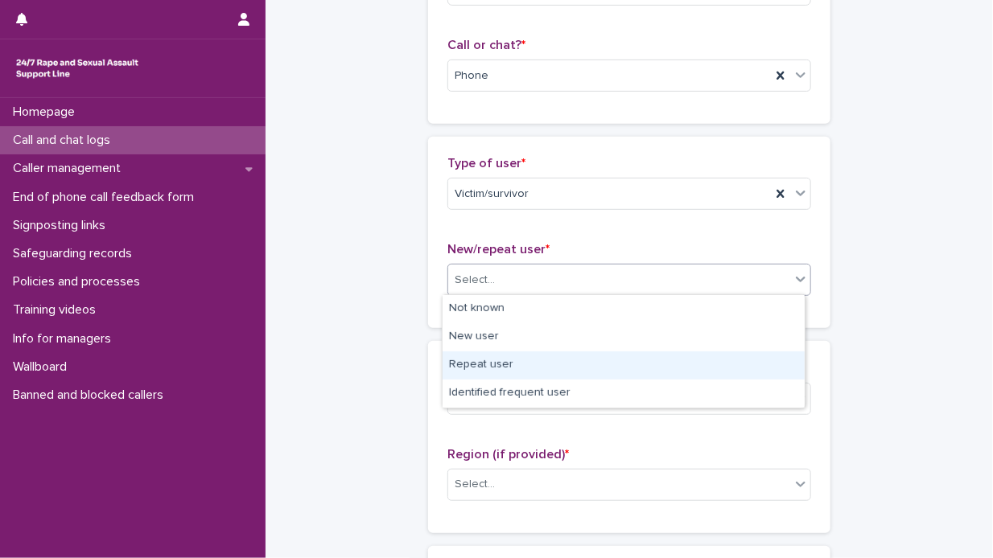
click at [627, 359] on div "Repeat user" at bounding box center [624, 366] width 362 height 28
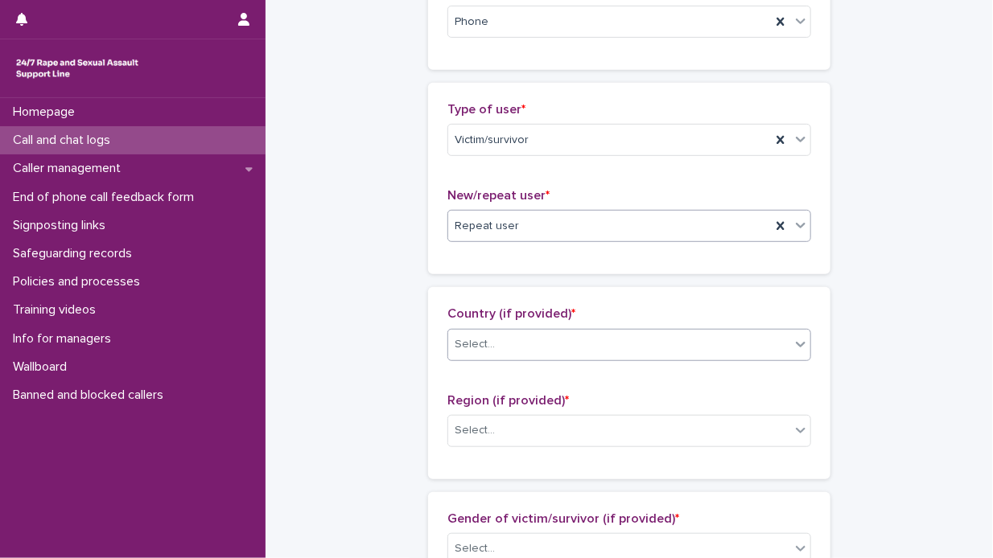
scroll to position [323, 0]
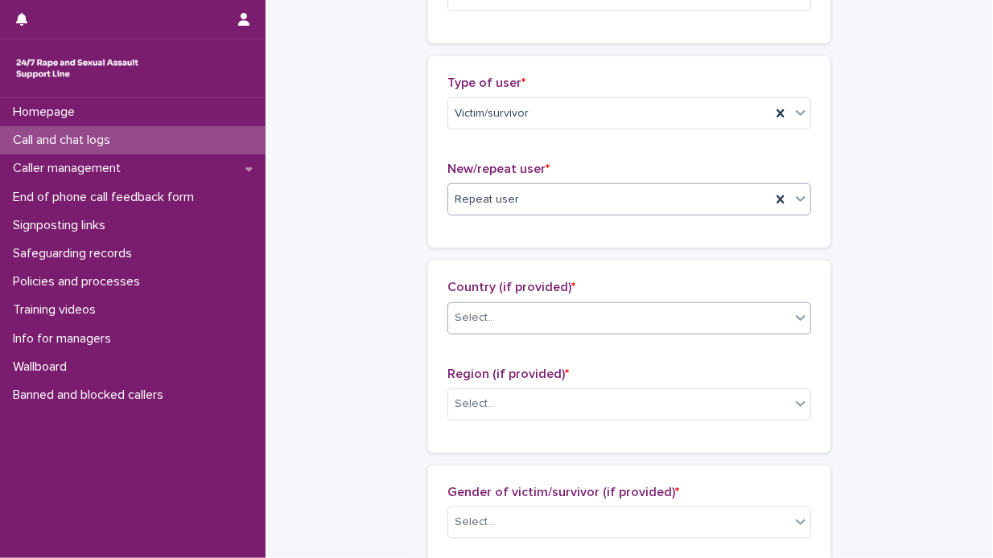
click at [795, 314] on icon at bounding box center [801, 318] width 16 height 16
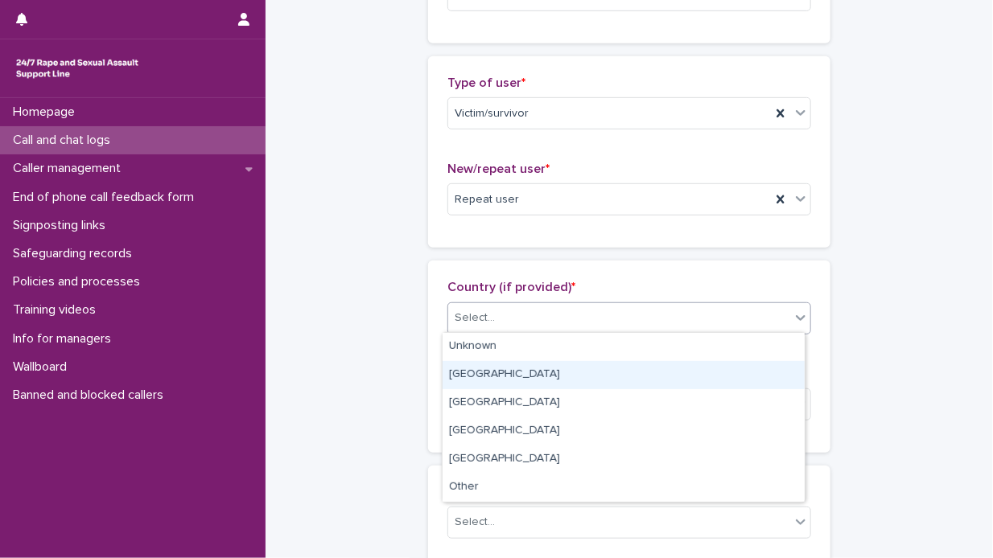
click at [630, 371] on div "England" at bounding box center [624, 375] width 362 height 28
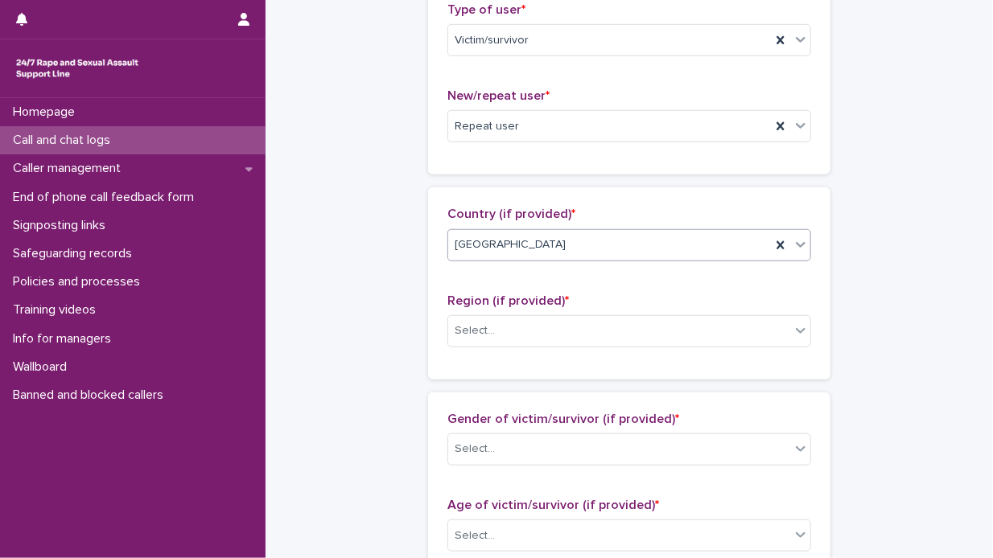
scroll to position [484, 0]
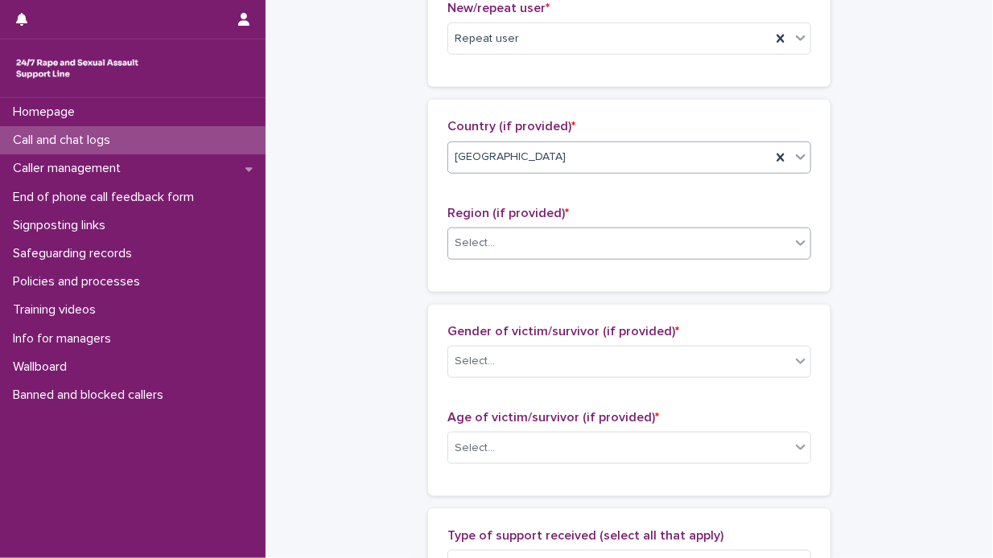
click at [796, 241] on icon at bounding box center [801, 244] width 10 height 6
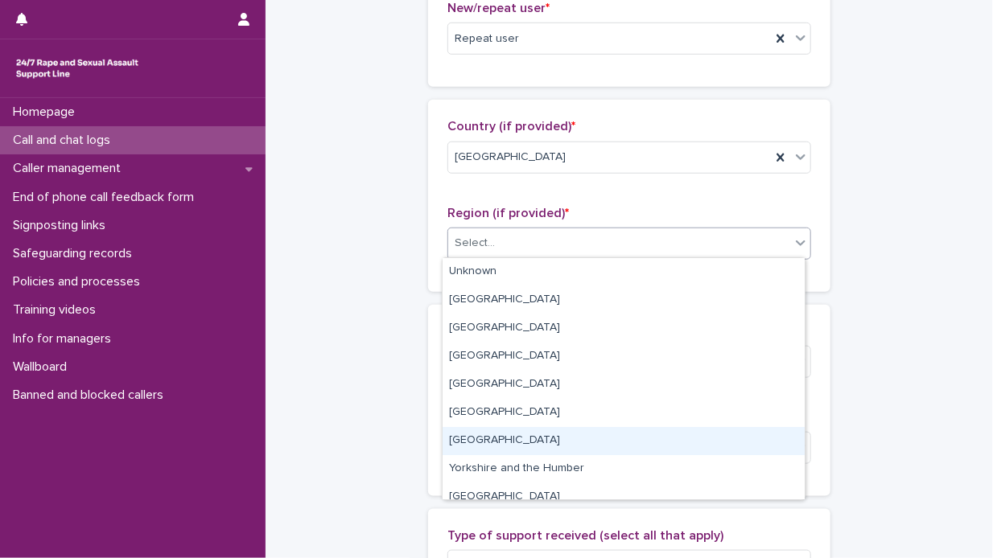
click at [581, 438] on div "North East" at bounding box center [624, 441] width 362 height 28
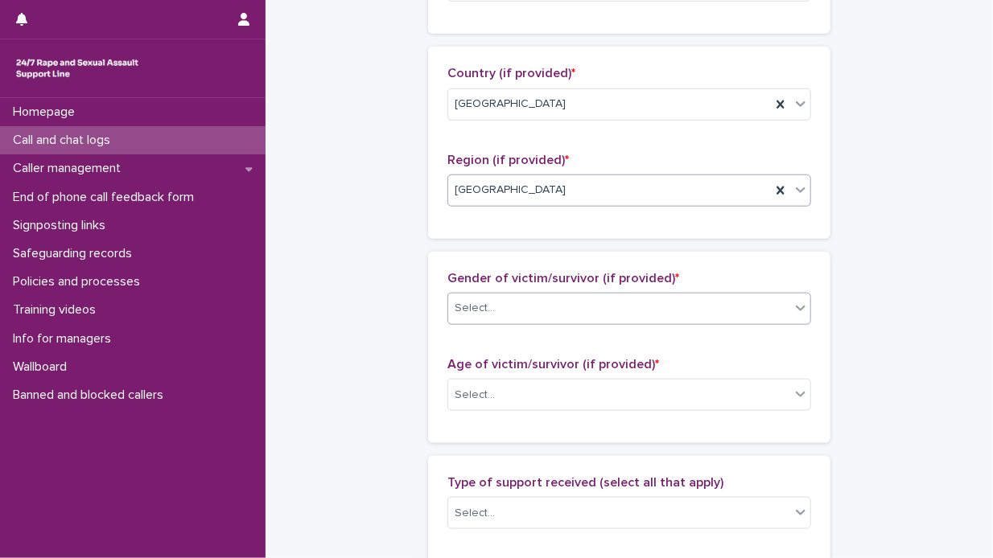
scroll to position [564, 0]
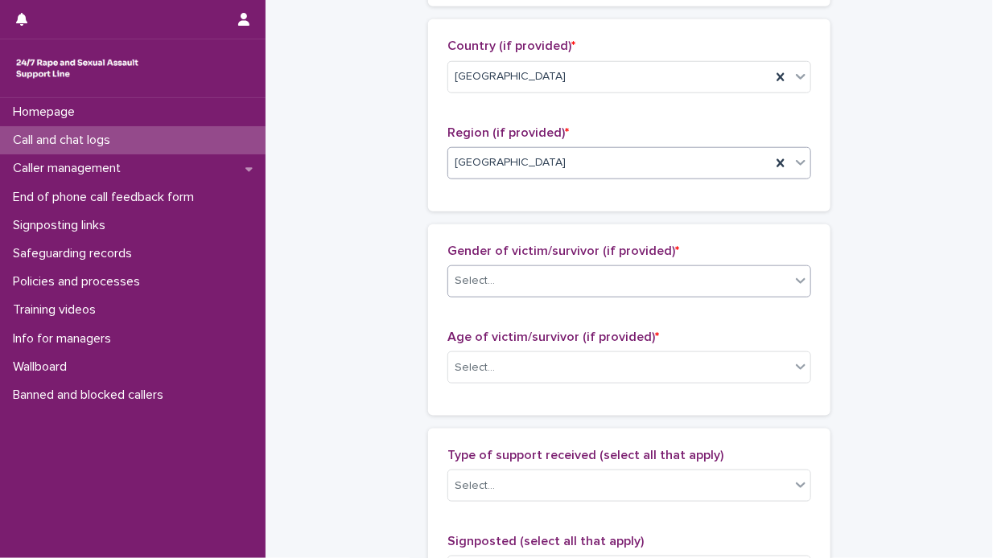
click at [796, 278] on icon at bounding box center [801, 281] width 10 height 6
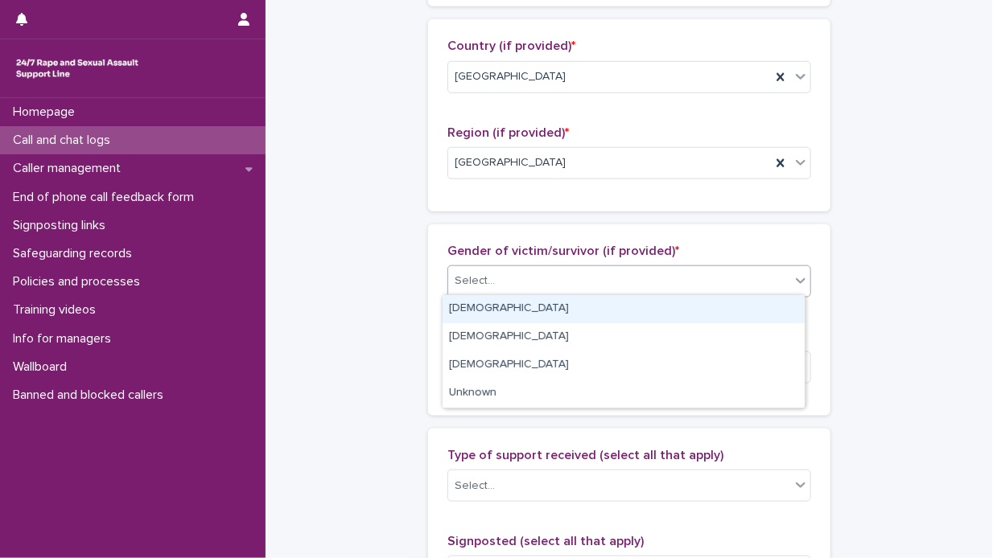
click at [698, 307] on div "Female" at bounding box center [624, 309] width 362 height 28
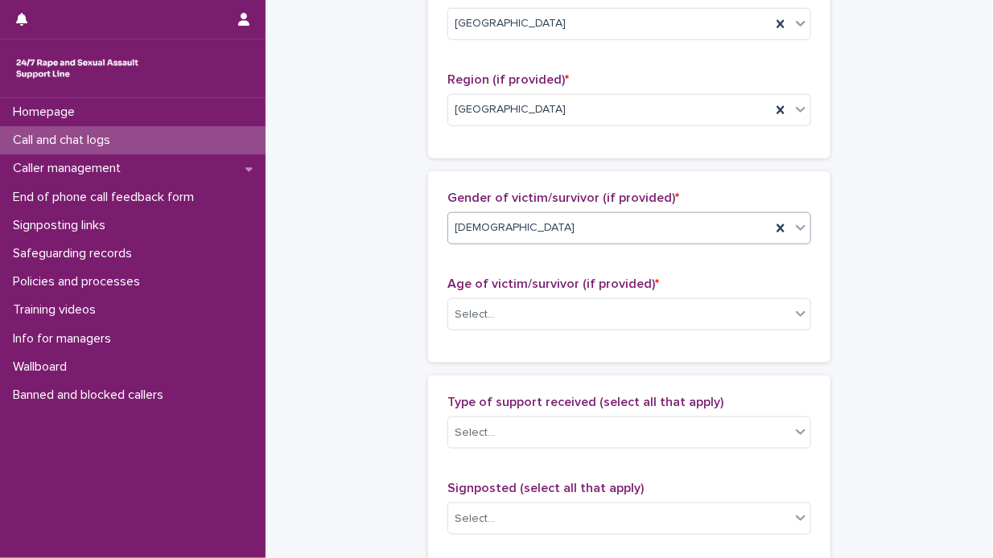
scroll to position [645, 0]
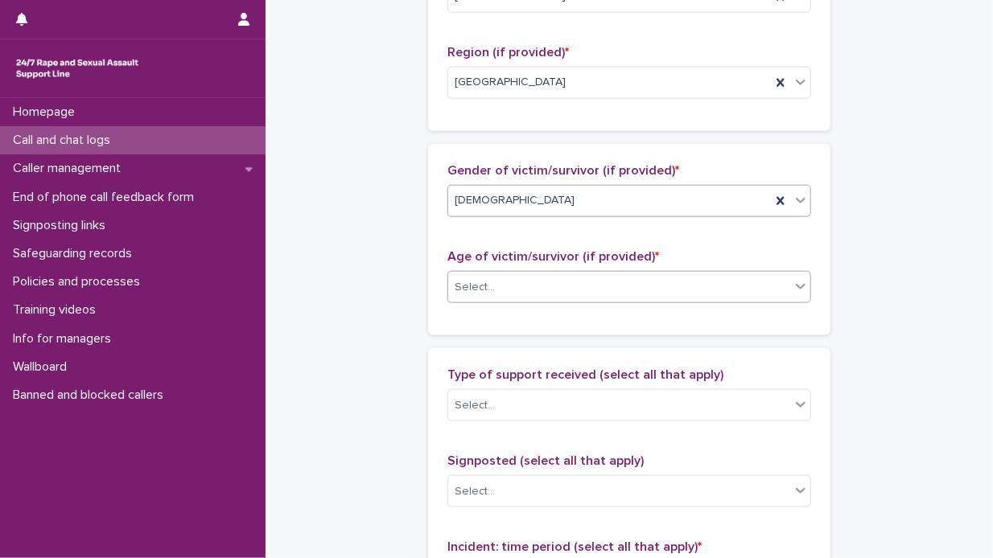
click at [796, 285] on icon at bounding box center [801, 287] width 10 height 6
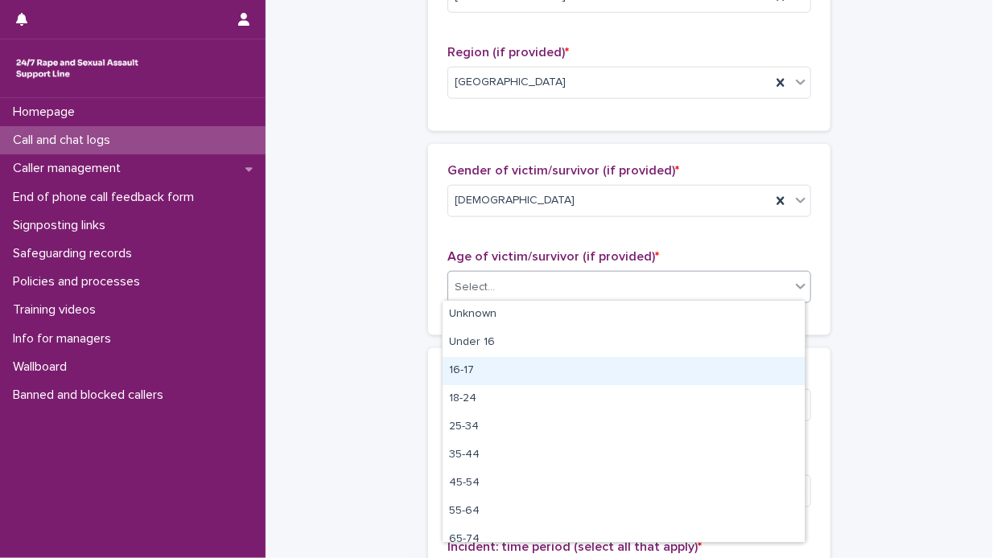
click at [624, 375] on div "16-17" at bounding box center [624, 371] width 362 height 28
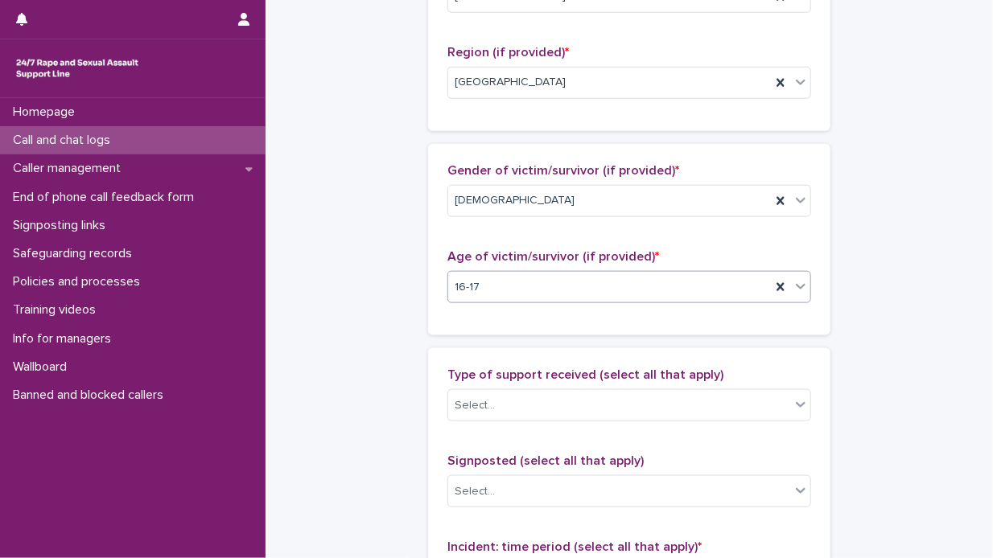
scroll to position [725, 0]
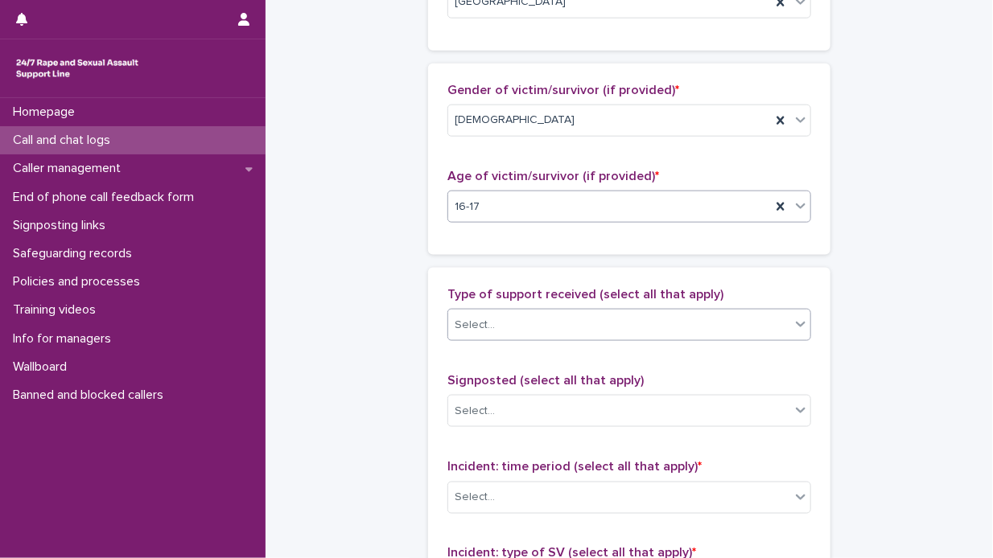
click at [796, 323] on icon at bounding box center [801, 325] width 10 height 6
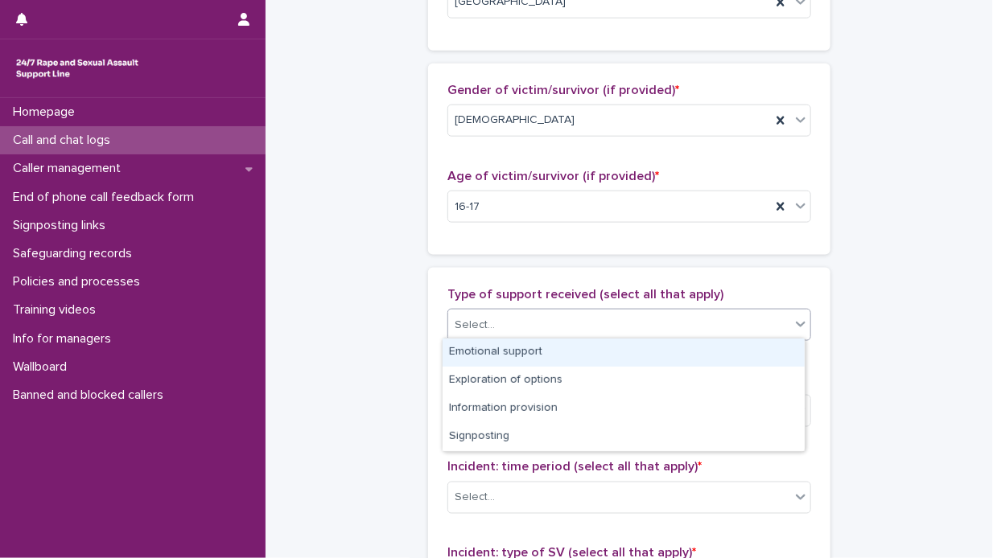
click at [755, 346] on div "Emotional support" at bounding box center [624, 353] width 362 height 28
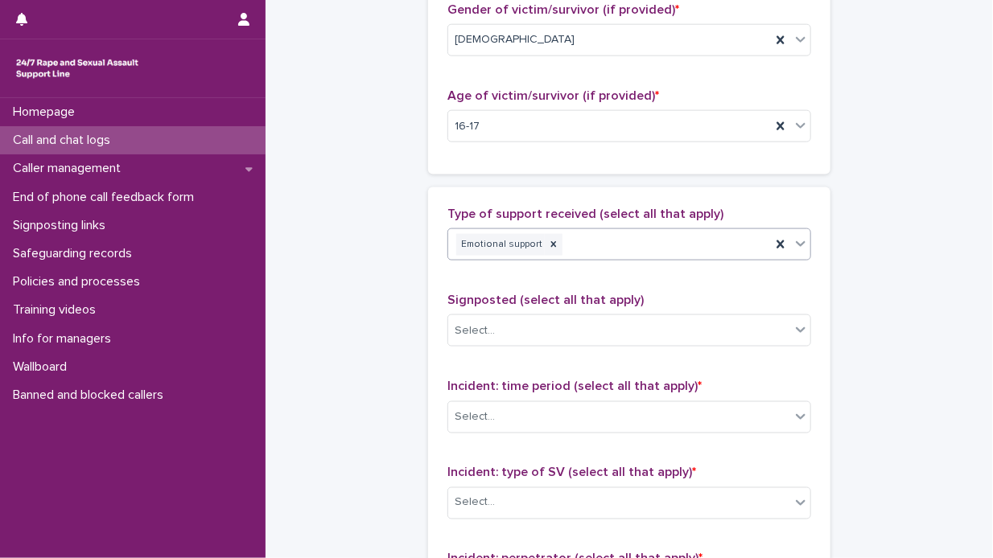
scroll to position [886, 0]
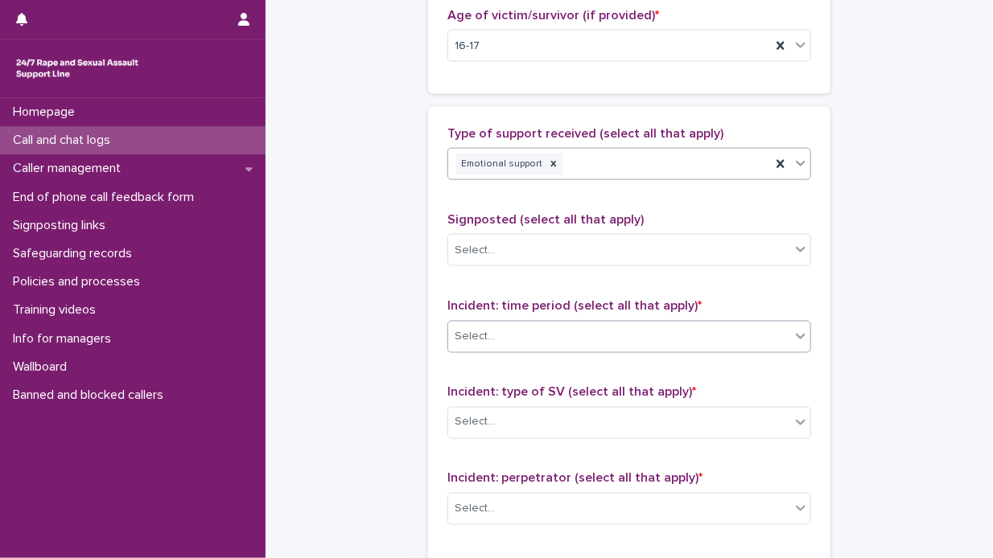
click at [797, 334] on icon at bounding box center [801, 337] width 10 height 6
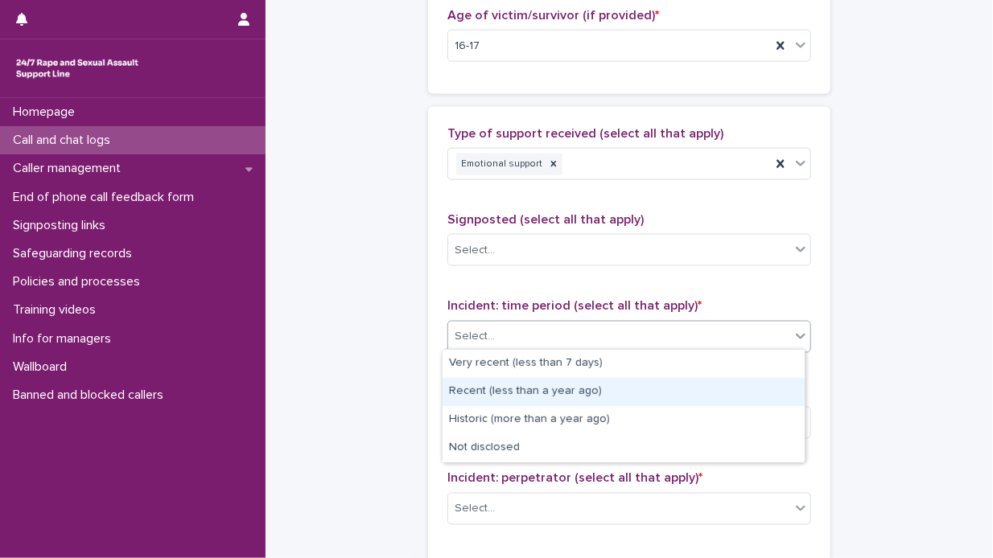
click at [657, 390] on div "Recent (less than a year ago)" at bounding box center [624, 392] width 362 height 28
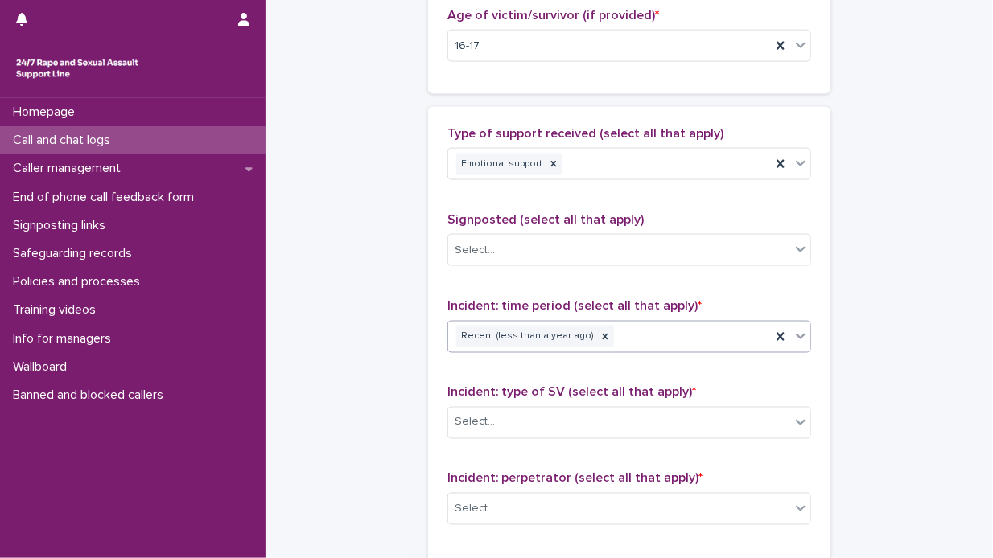
scroll to position [966, 0]
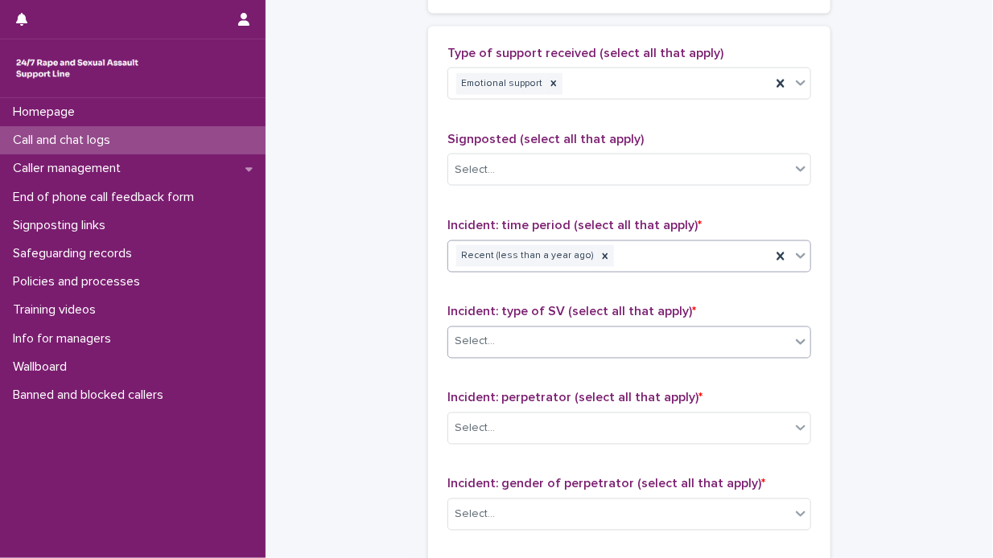
click at [795, 336] on icon at bounding box center [801, 342] width 16 height 16
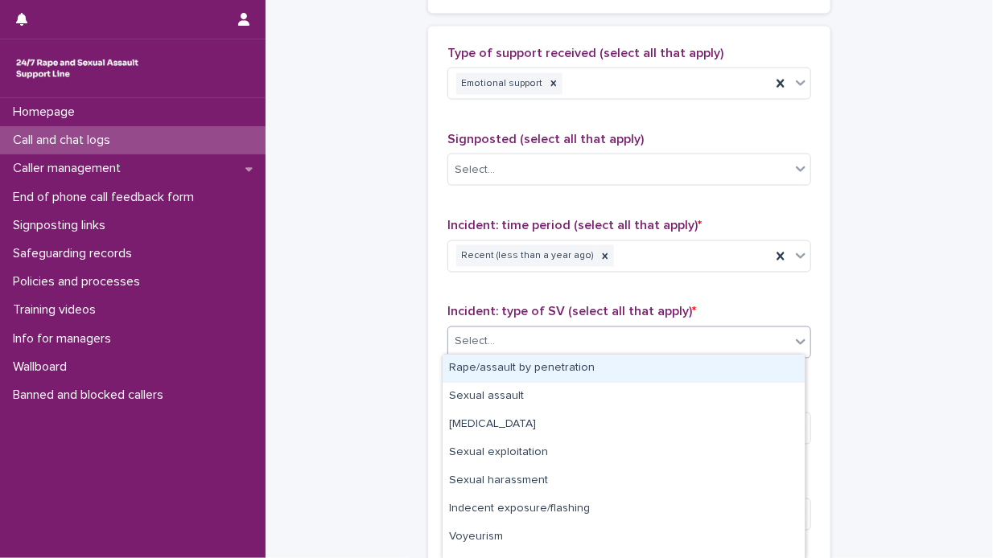
click at [686, 373] on div "Rape/assault by penetration" at bounding box center [624, 369] width 362 height 28
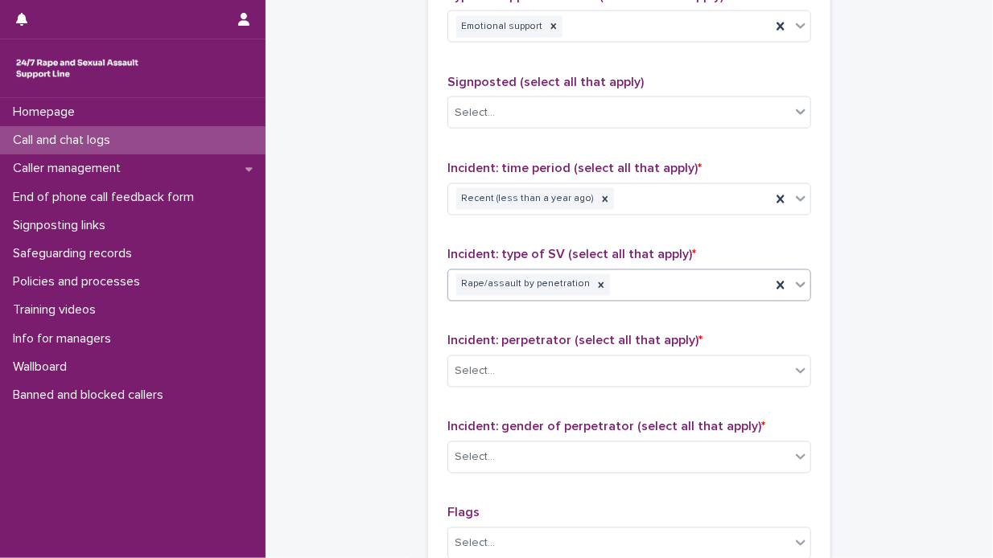
scroll to position [1047, 0]
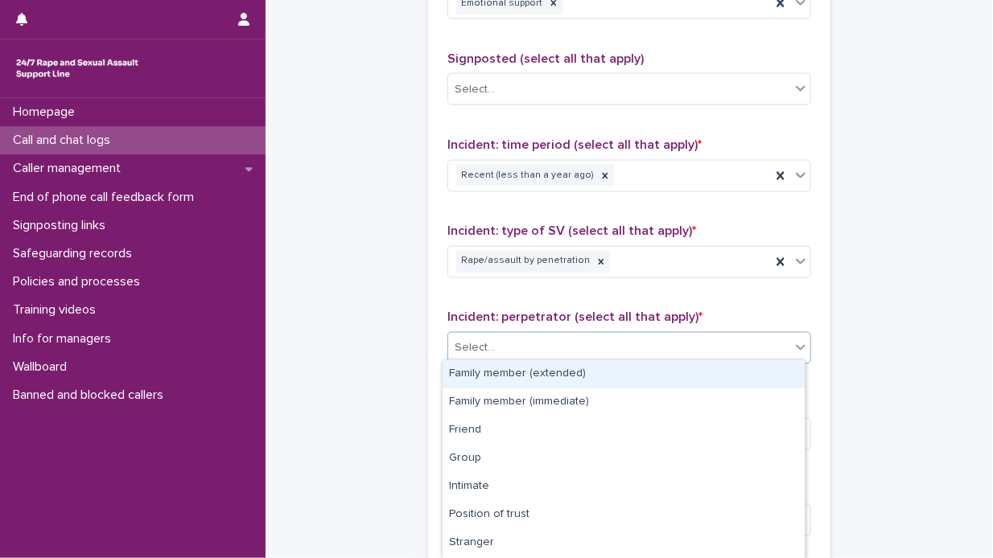
click at [796, 345] on icon at bounding box center [801, 348] width 10 height 6
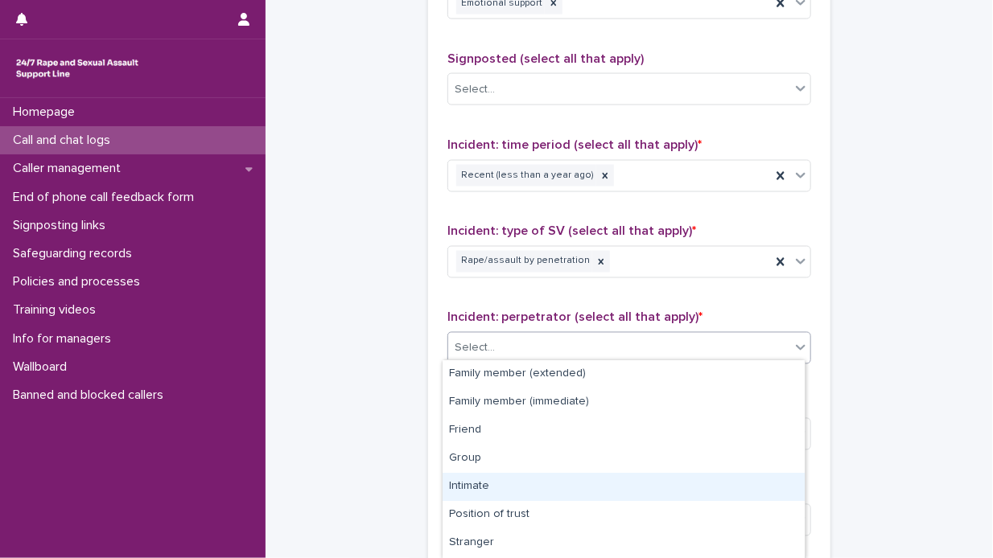
click at [556, 484] on div "Intimate" at bounding box center [624, 487] width 362 height 28
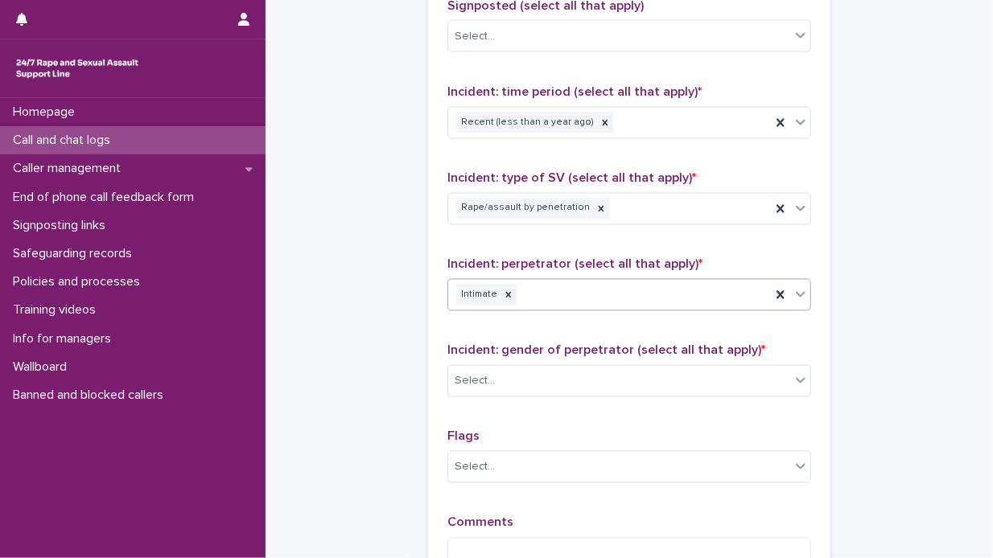
scroll to position [1127, 0]
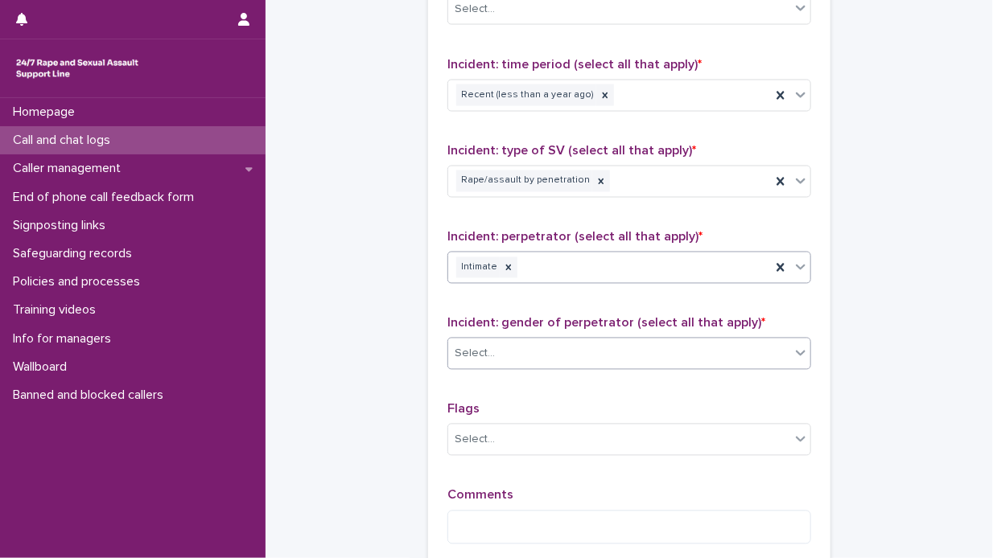
click at [796, 351] on icon at bounding box center [801, 354] width 10 height 6
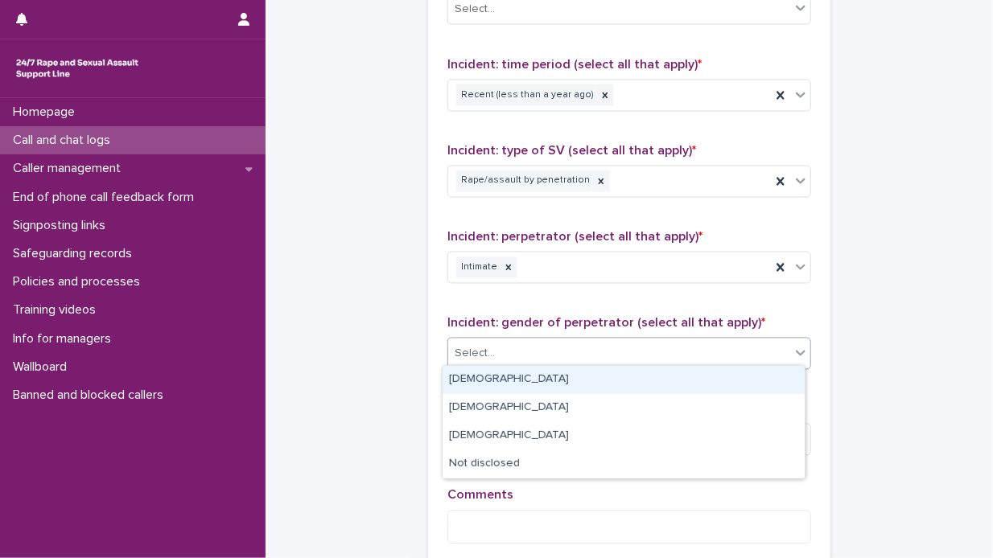
click at [662, 380] on div "Male" at bounding box center [624, 380] width 362 height 28
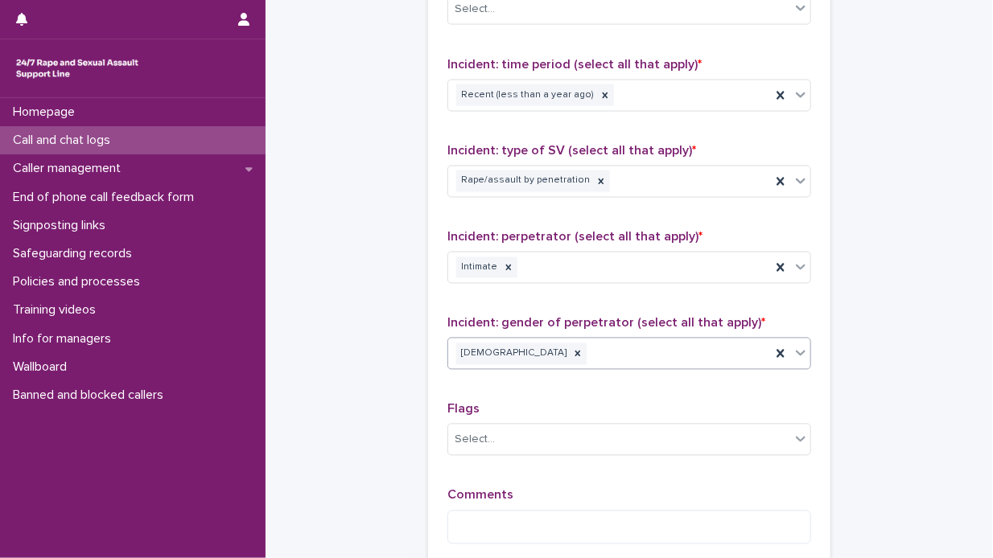
scroll to position [1208, 0]
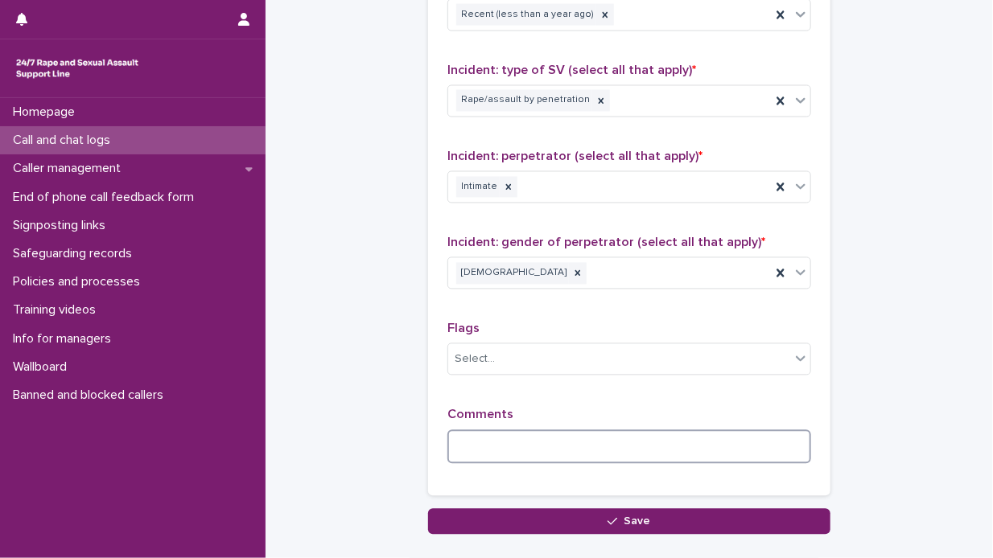
click at [455, 442] on textarea at bounding box center [629, 448] width 364 height 35
click at [487, 438] on textarea "**********" at bounding box center [629, 448] width 364 height 35
click at [571, 443] on textarea "**********" at bounding box center [629, 448] width 364 height 35
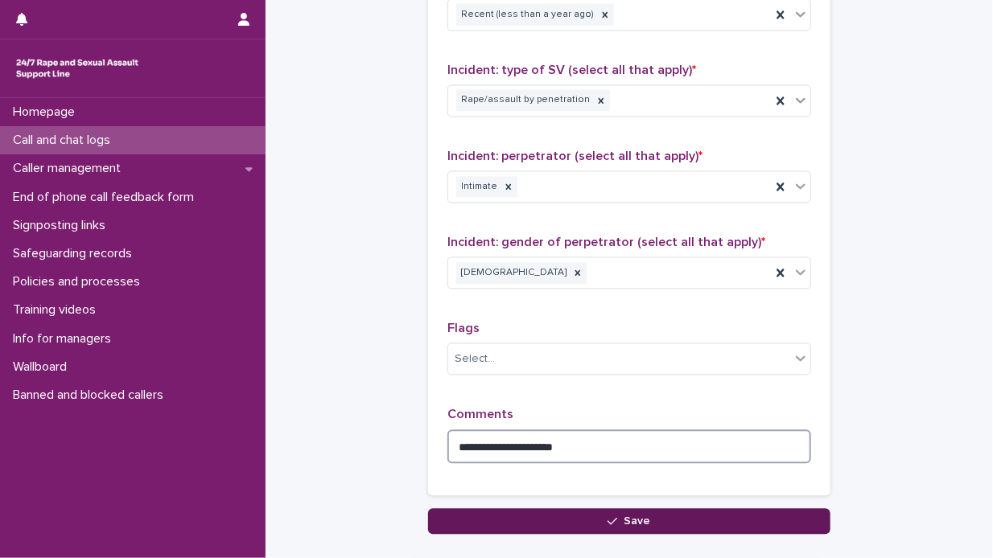
type textarea "**********"
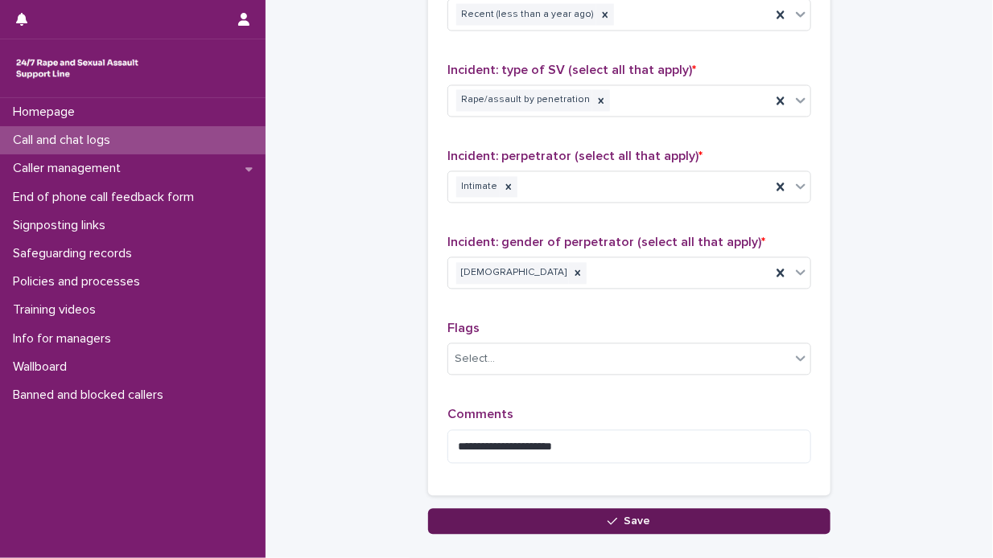
click at [645, 514] on button "Save" at bounding box center [629, 522] width 402 height 26
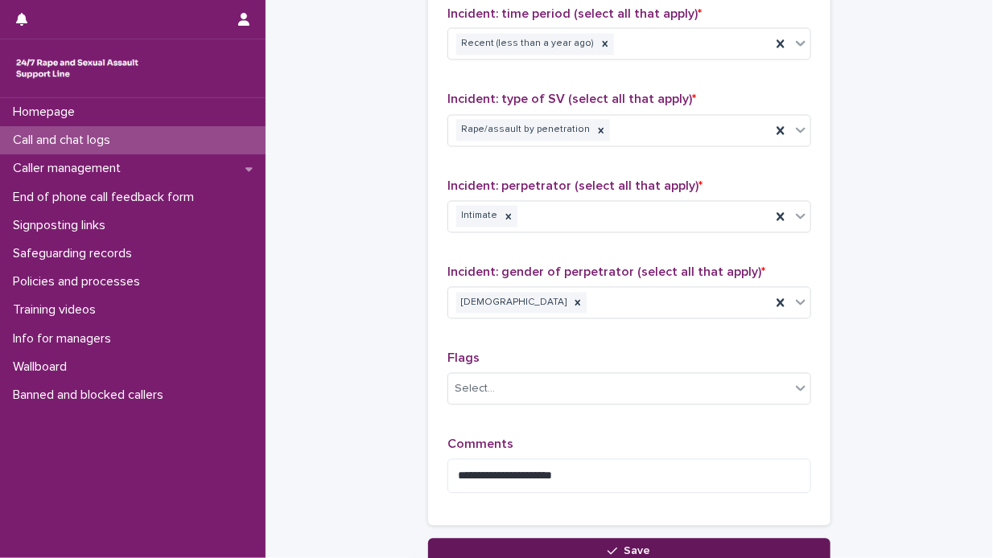
scroll to position [193, 0]
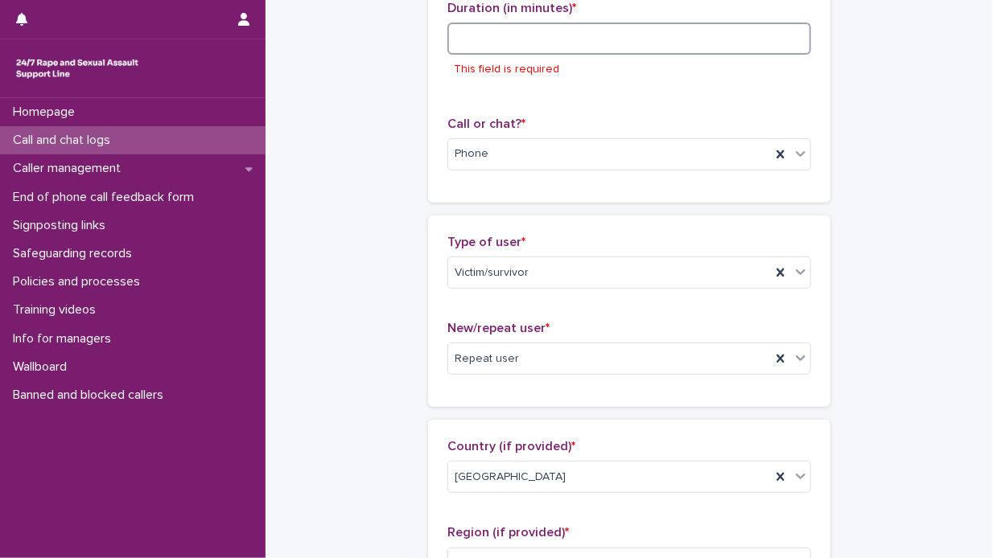
click at [464, 39] on input at bounding box center [629, 39] width 364 height 32
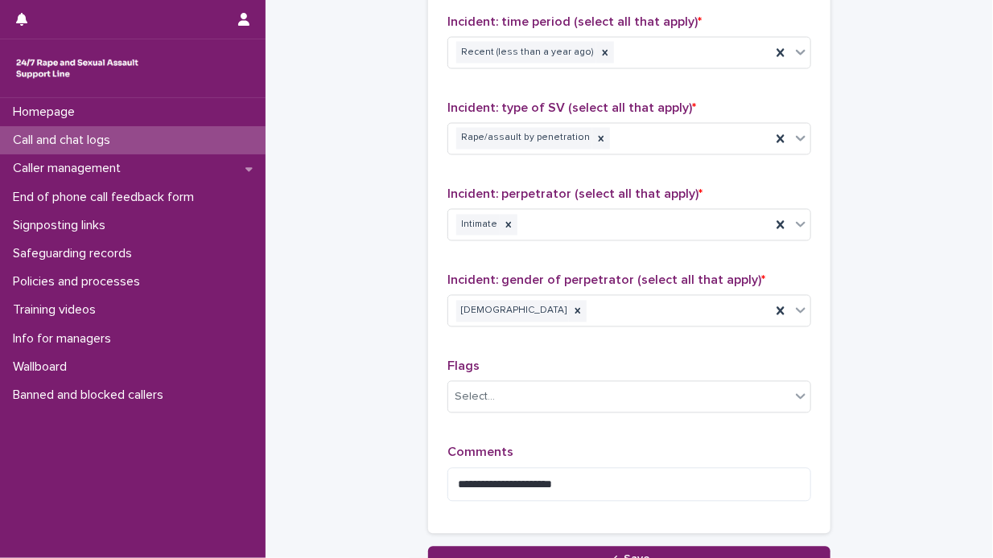
scroll to position [1305, 0]
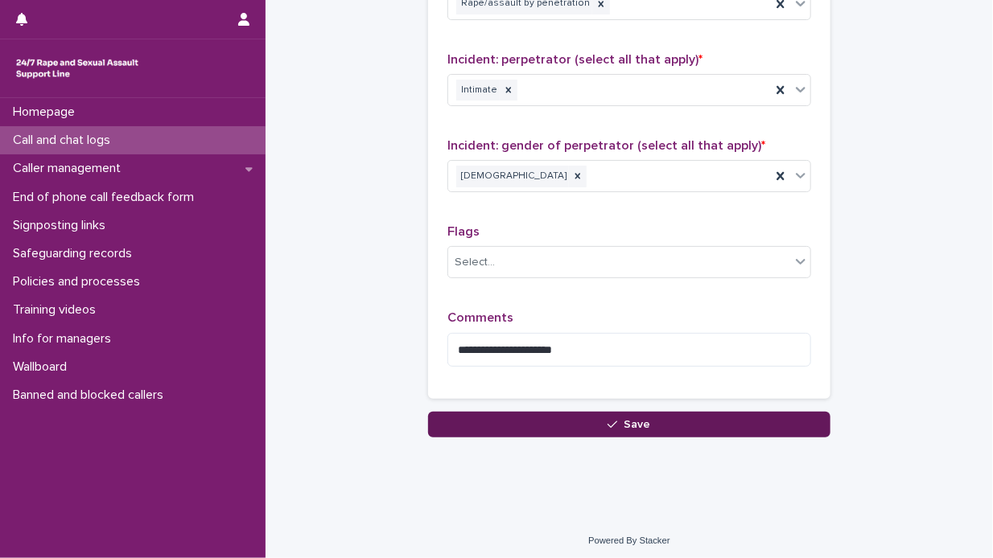
type input "**"
click at [627, 419] on span "Save" at bounding box center [637, 424] width 27 height 11
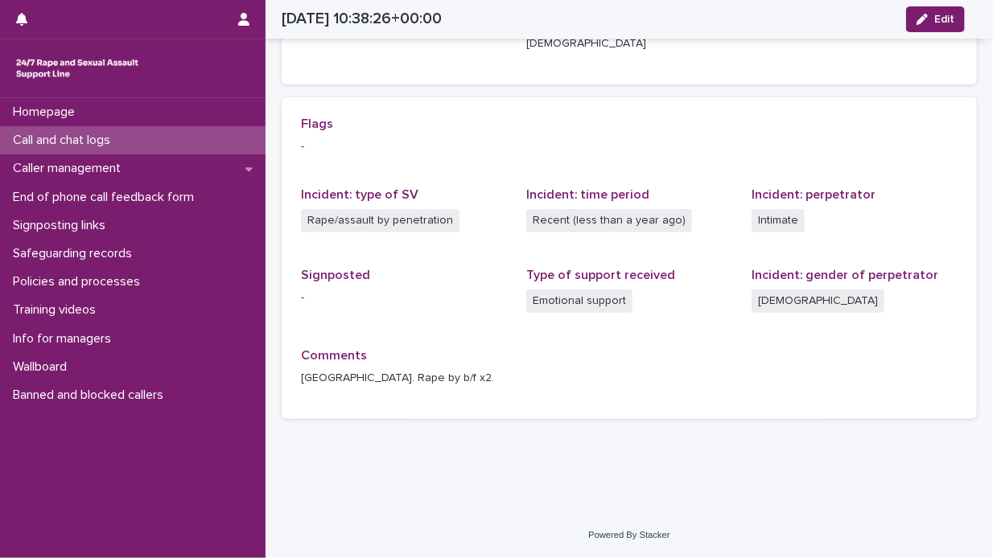
scroll to position [296, 0]
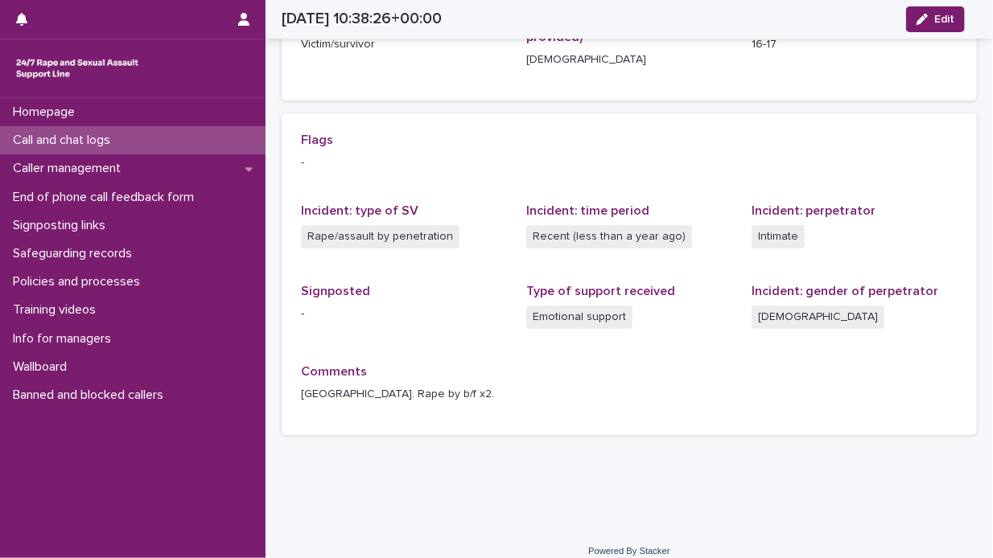
click at [126, 139] on div "Call and chat logs" at bounding box center [133, 140] width 266 height 28
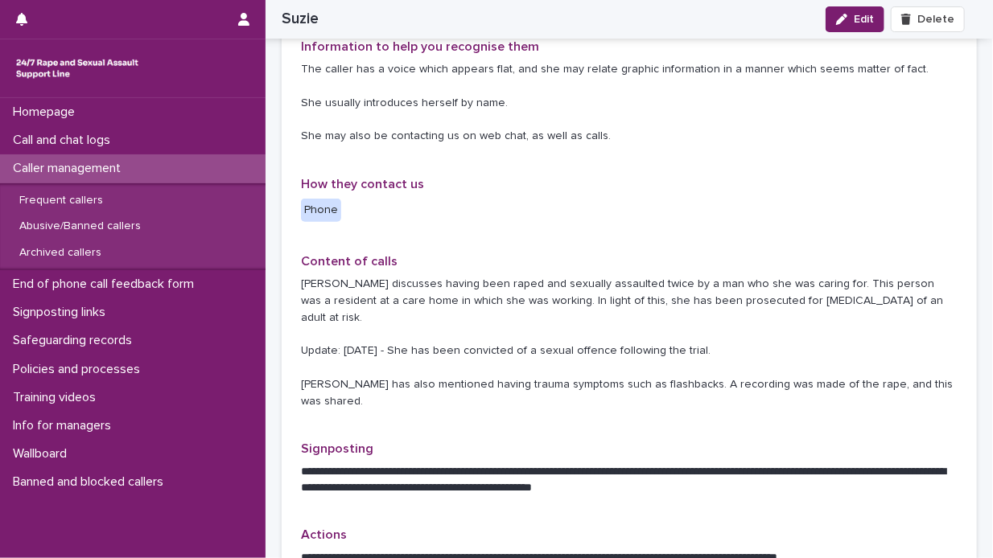
scroll to position [161, 0]
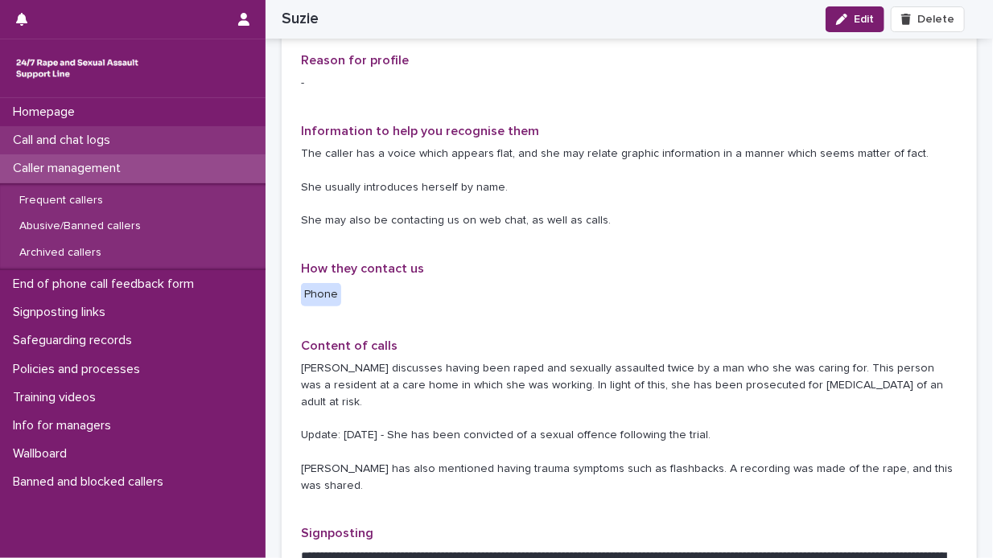
click at [106, 141] on p "Call and chat logs" at bounding box center [64, 140] width 117 height 15
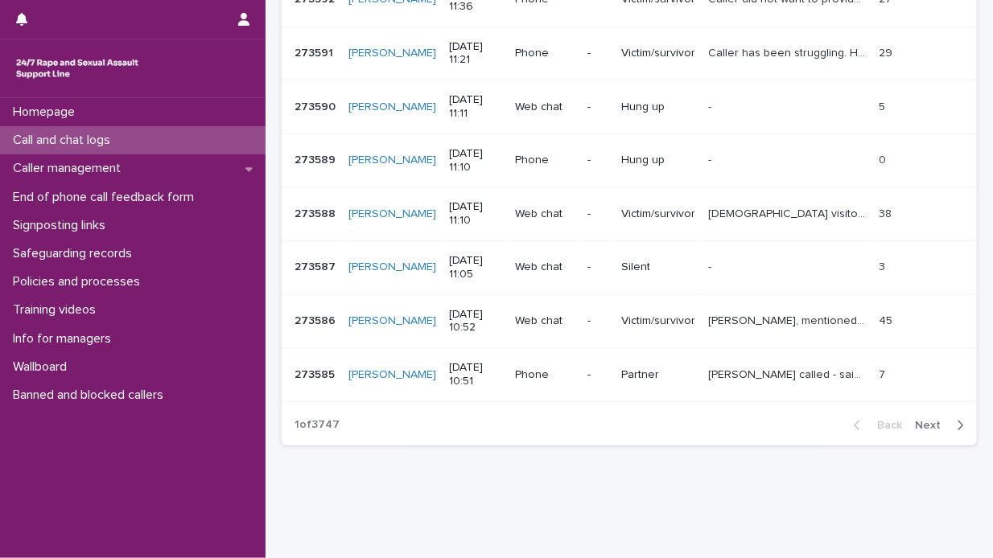
scroll to position [506, 0]
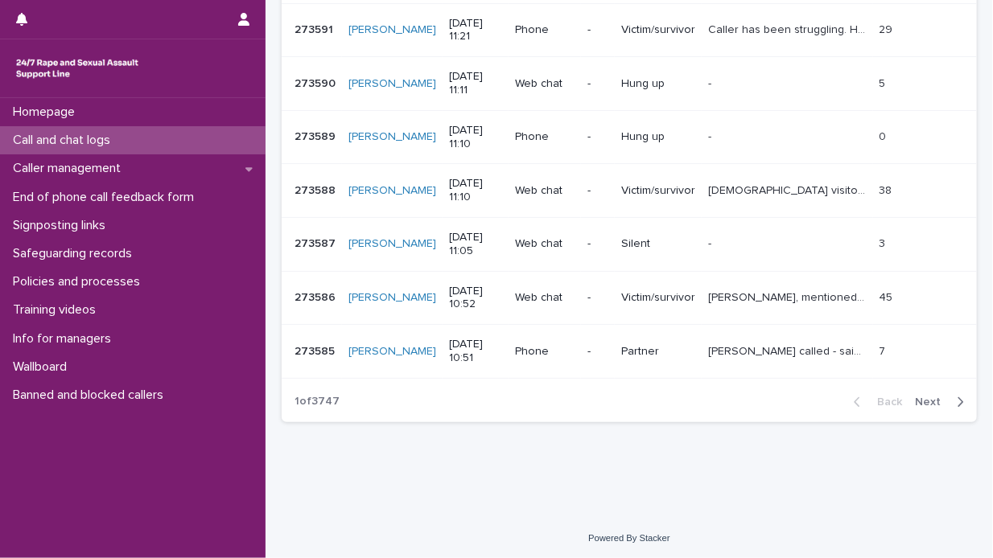
click at [958, 398] on icon "button" at bounding box center [961, 403] width 6 height 10
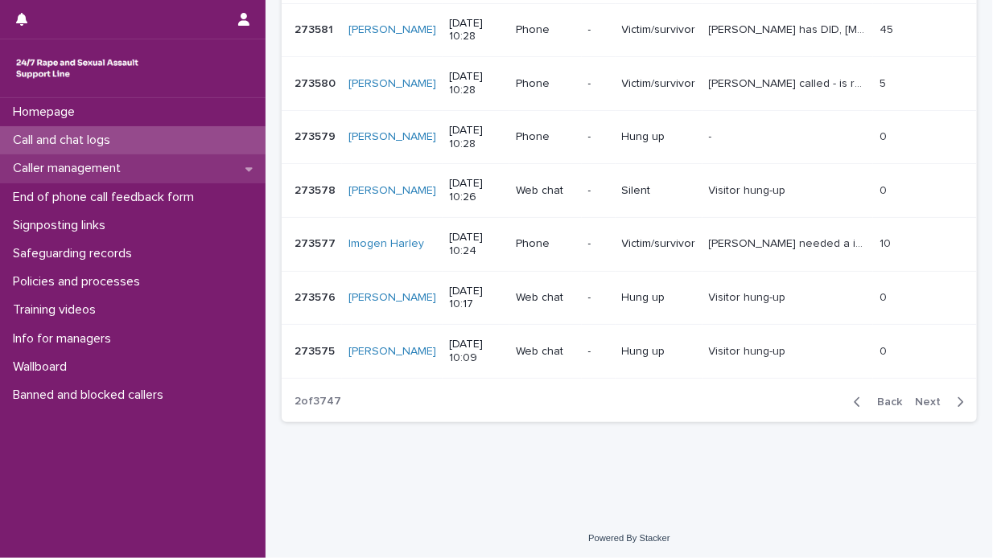
click at [112, 164] on p "Caller management" at bounding box center [69, 168] width 127 height 15
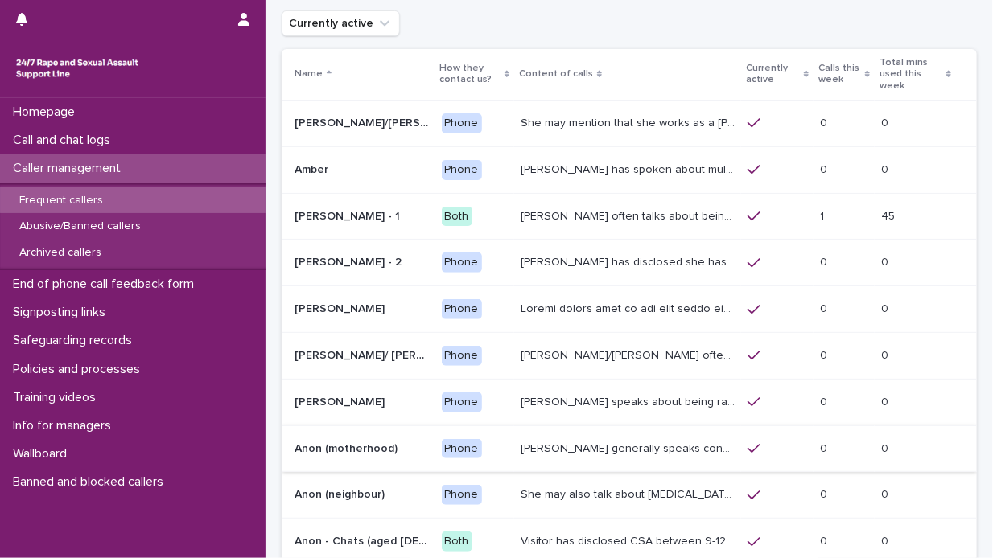
scroll to position [161, 0]
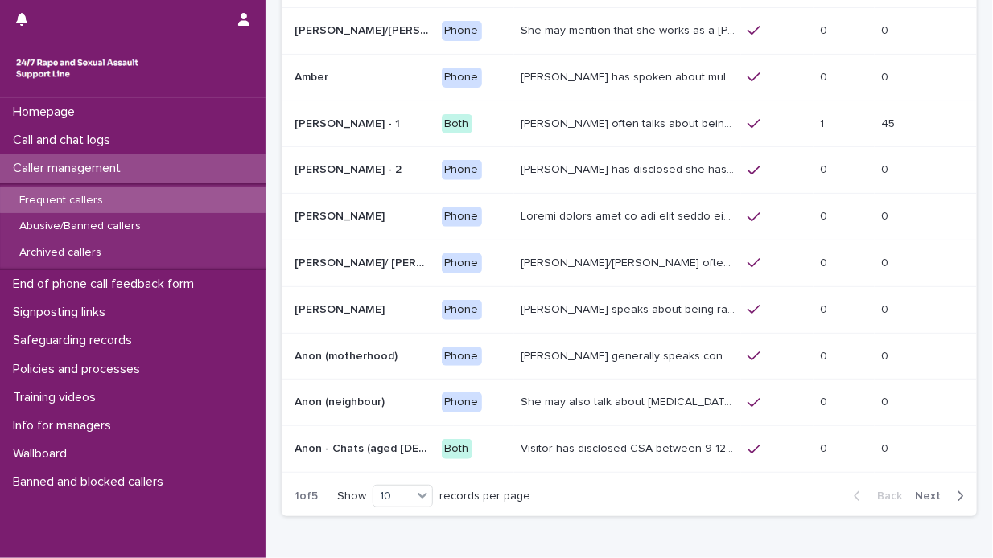
click at [958, 492] on icon "button" at bounding box center [961, 497] width 6 height 10
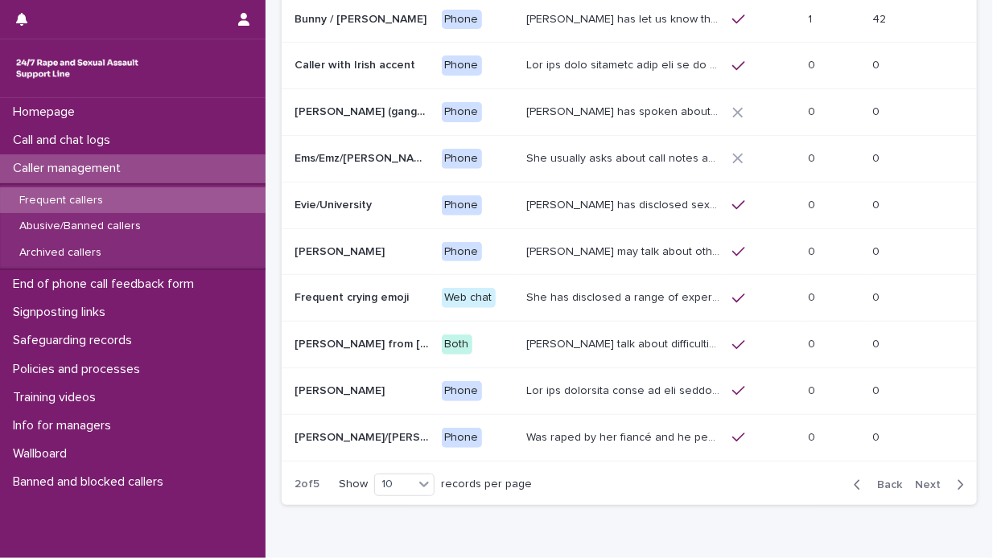
scroll to position [167, 0]
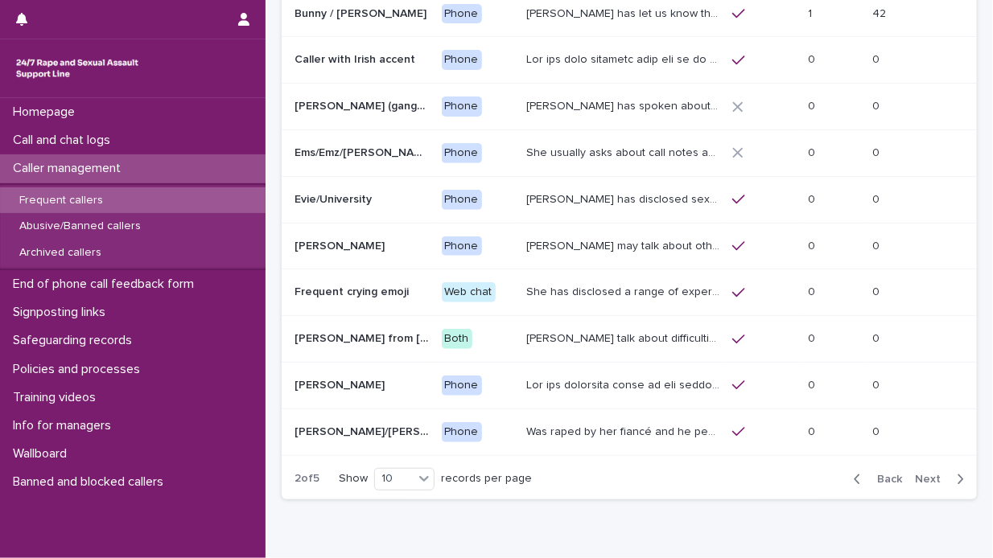
click at [958, 484] on icon "button" at bounding box center [961, 479] width 6 height 10
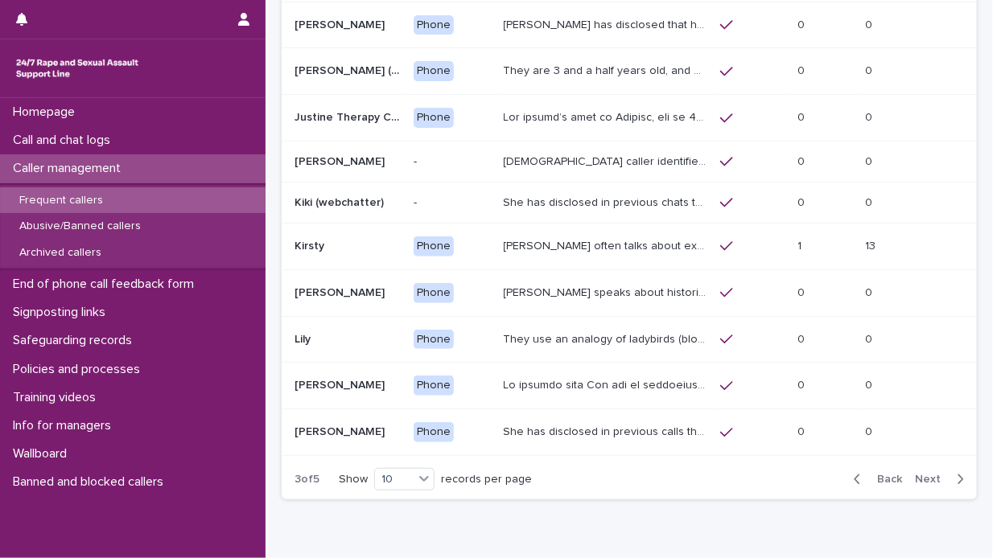
click at [946, 487] on div "Back Next" at bounding box center [909, 479] width 136 height 40
click at [957, 475] on icon "button" at bounding box center [960, 479] width 7 height 14
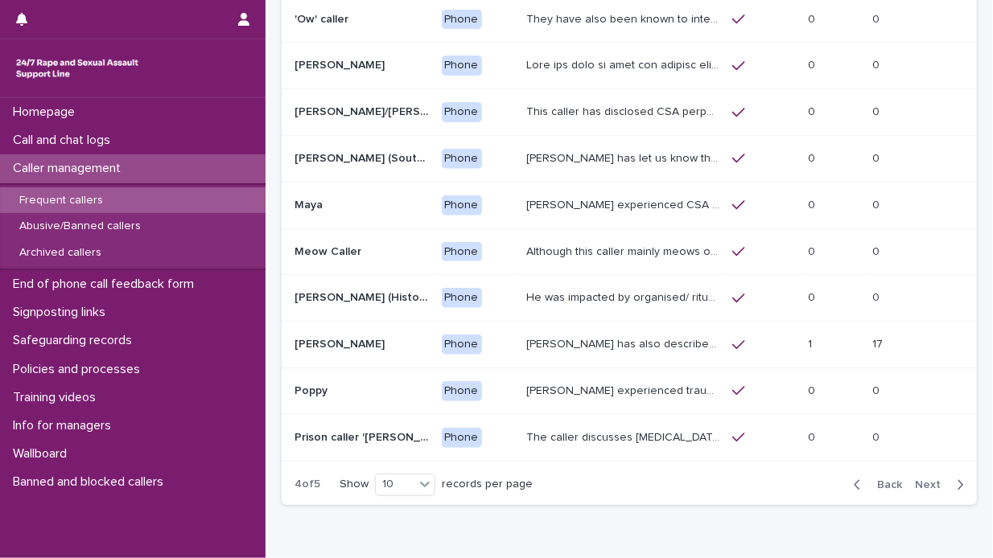
click at [958, 483] on icon "button" at bounding box center [961, 485] width 6 height 10
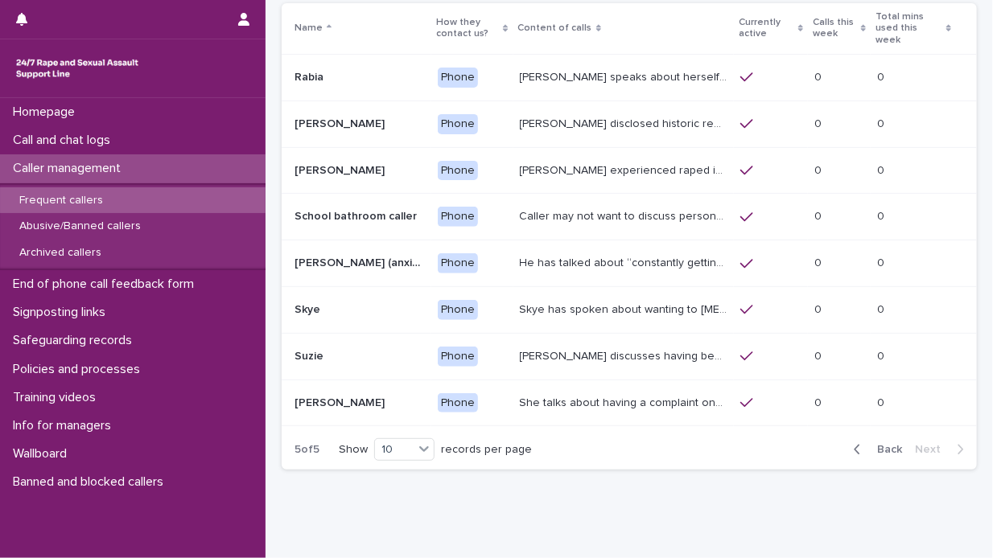
click at [583, 347] on p "[PERSON_NAME] discusses having been raped and sexually assaulted twice by a man…" at bounding box center [625, 355] width 211 height 17
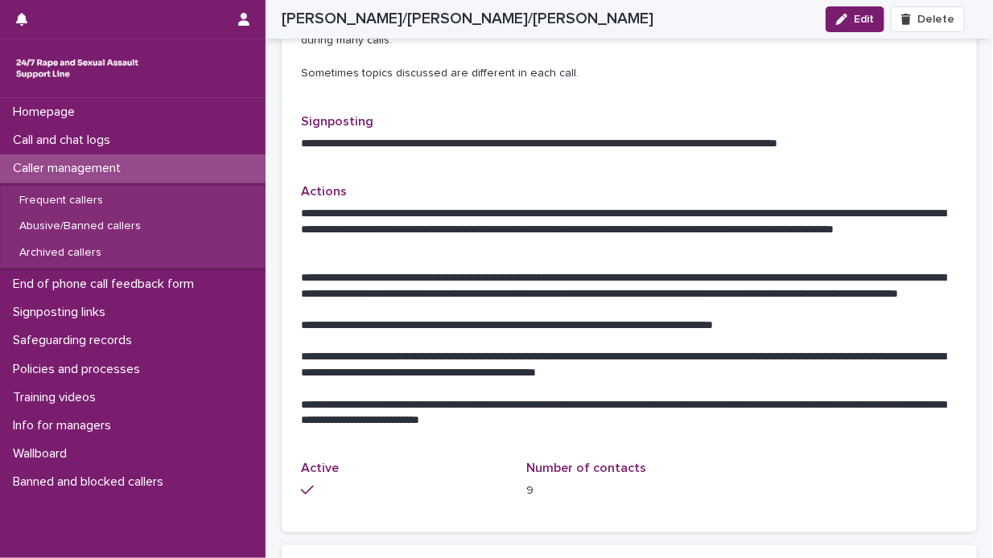
scroll to position [966, 0]
